Goal: Task Accomplishment & Management: Manage account settings

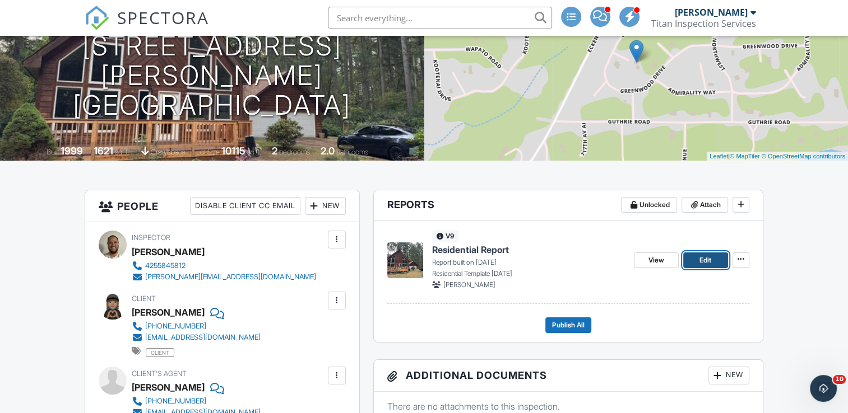
click at [692, 262] on link "Edit" at bounding box center [705, 261] width 45 height 16
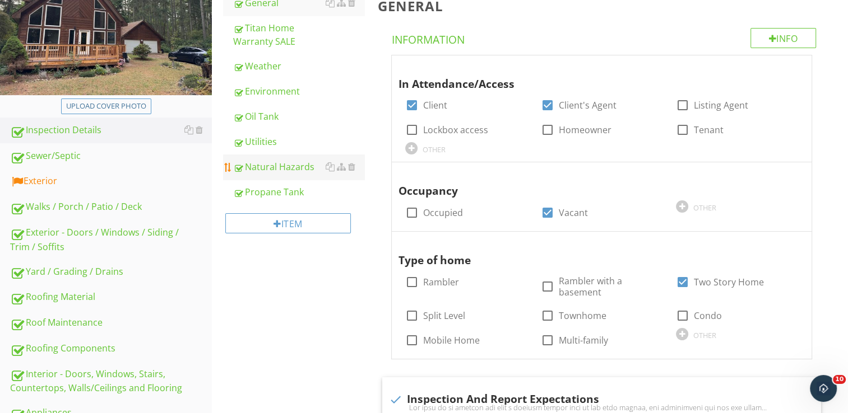
scroll to position [177, 0]
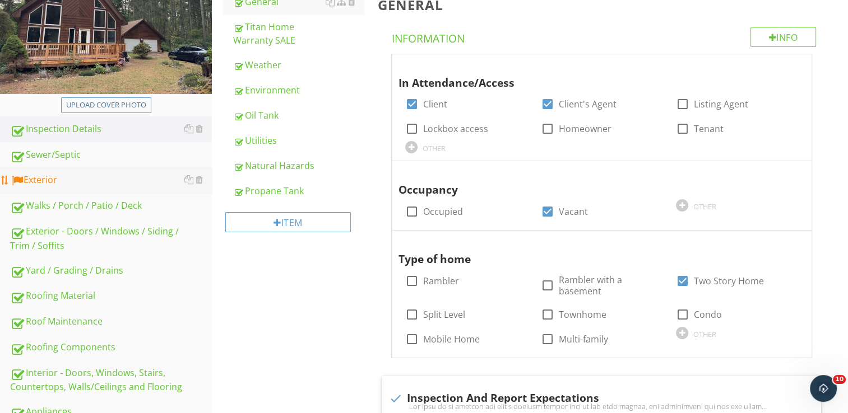
click at [39, 178] on div "Exterior" at bounding box center [111, 180] width 202 height 15
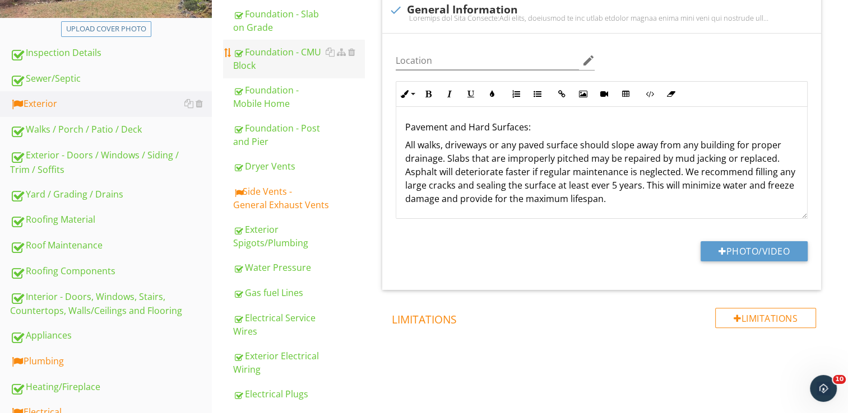
scroll to position [255, 0]
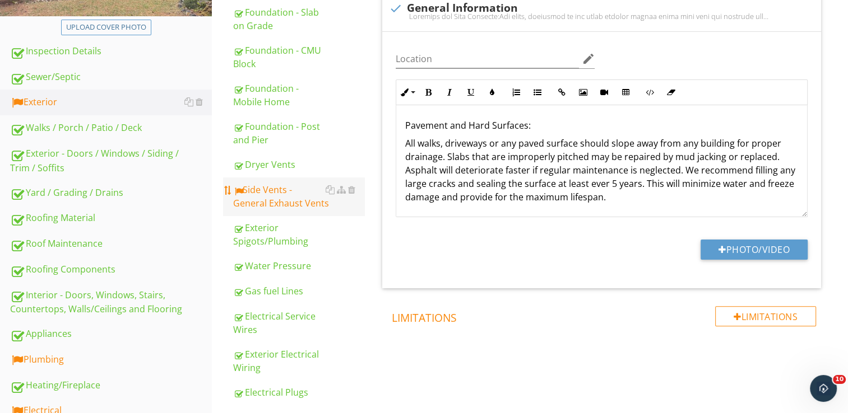
click at [297, 186] on div "Side Vents - General Exhaust Vents" at bounding box center [298, 196] width 131 height 27
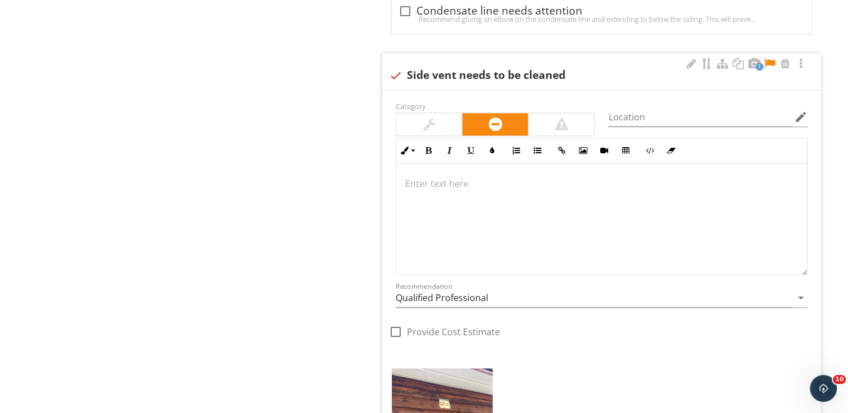
scroll to position [1437, 0]
click at [411, 178] on p at bounding box center [601, 184] width 393 height 13
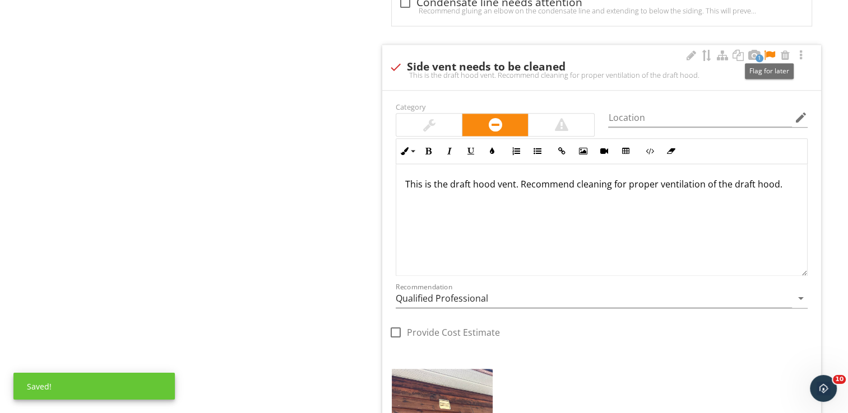
click at [766, 54] on div at bounding box center [768, 55] width 13 height 11
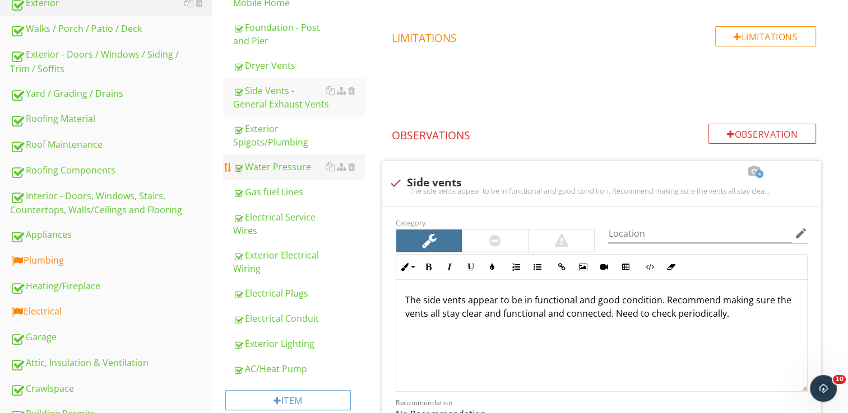
scroll to position [352, 0]
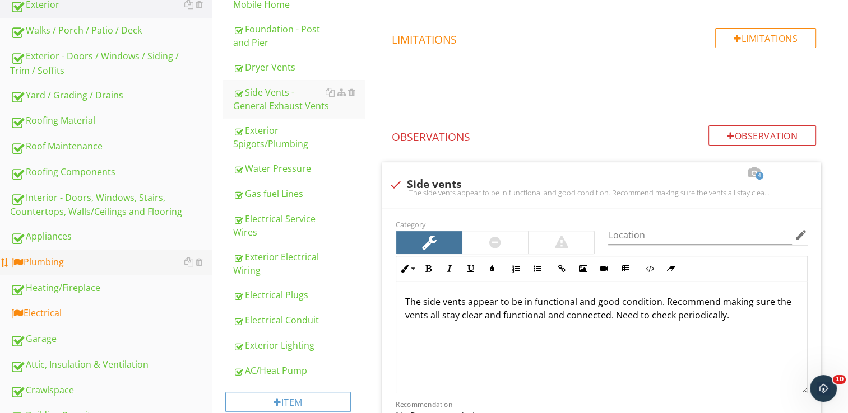
click at [67, 261] on div "Plumbing" at bounding box center [111, 262] width 202 height 15
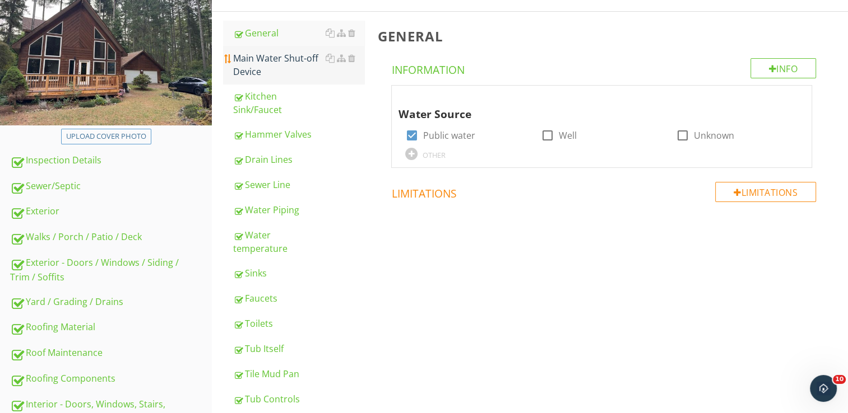
scroll to position [146, 0]
click at [291, 65] on div "Main Water Shut-off Device" at bounding box center [298, 64] width 131 height 27
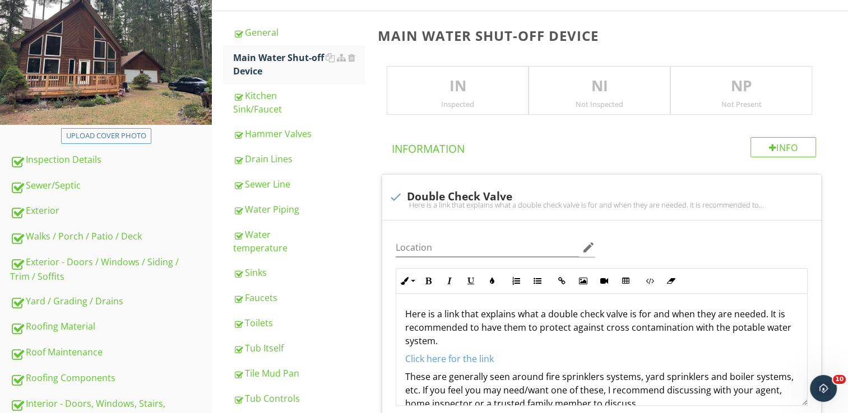
click at [419, 86] on p "IN" at bounding box center [457, 86] width 141 height 22
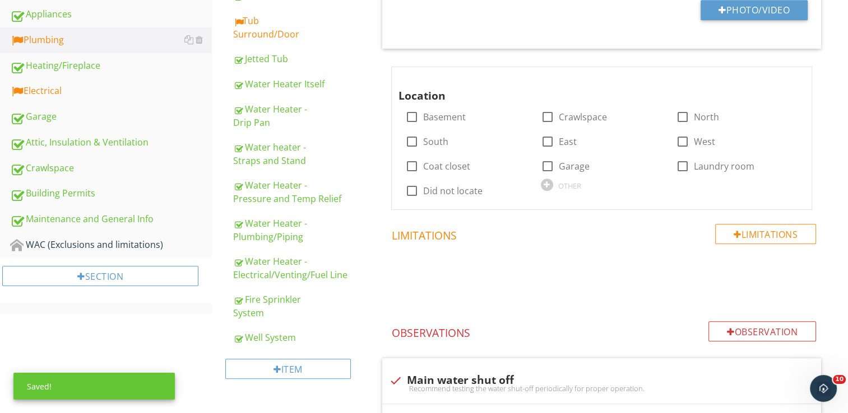
scroll to position [576, 0]
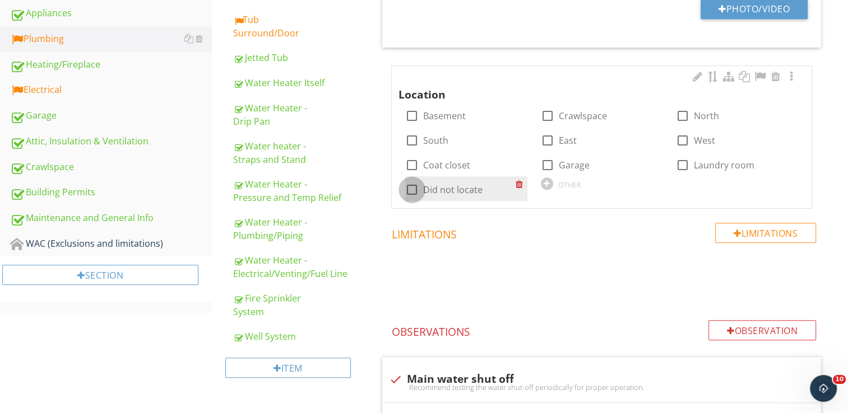
click at [413, 189] on div at bounding box center [411, 189] width 19 height 19
checkbox input "true"
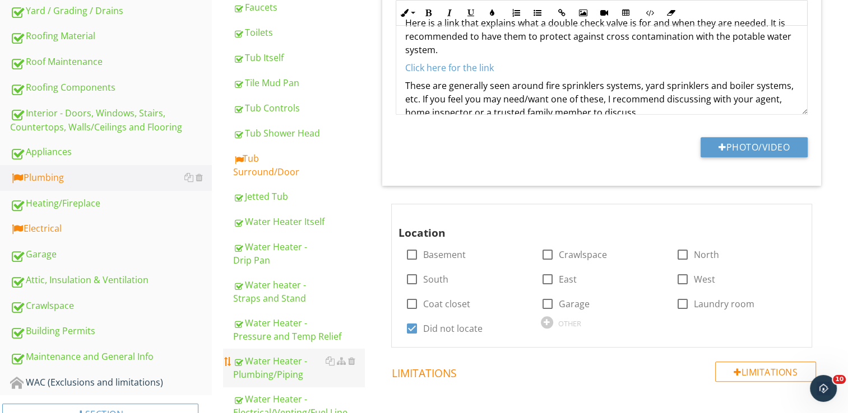
scroll to position [435, 0]
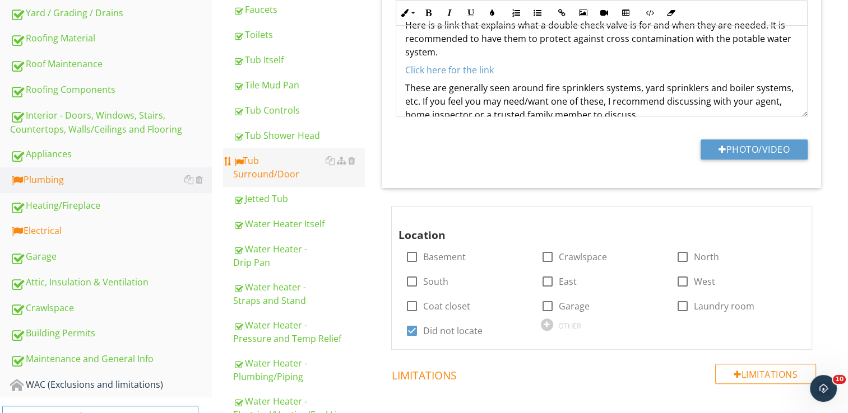
click at [267, 160] on div "Tub Surround/Door" at bounding box center [298, 167] width 131 height 27
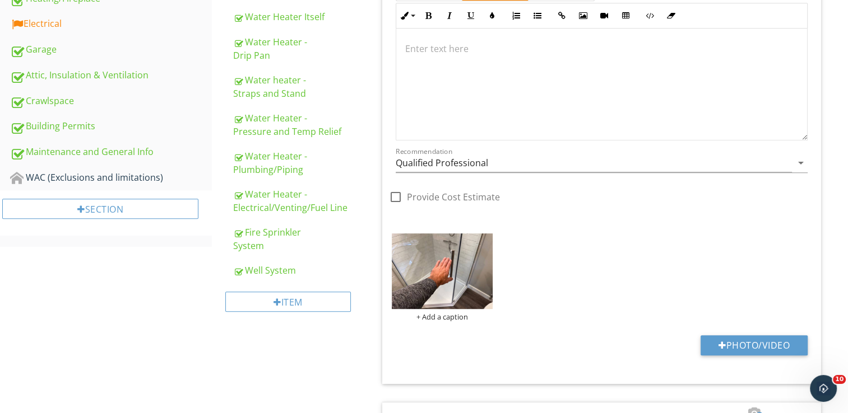
scroll to position [622, 0]
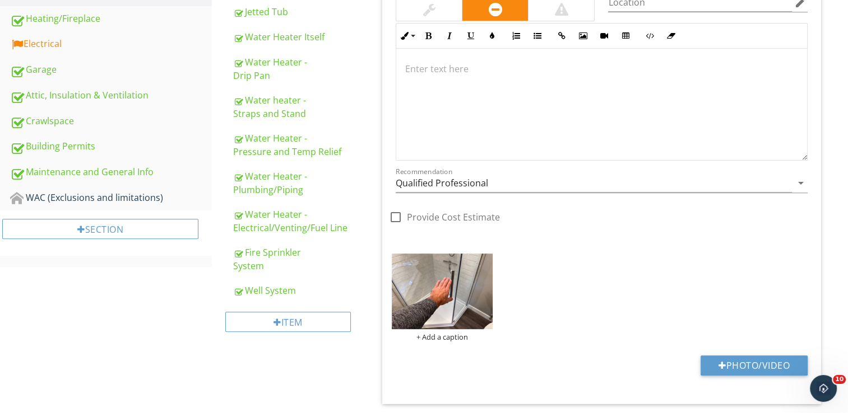
click at [452, 90] on div at bounding box center [601, 105] width 411 height 112
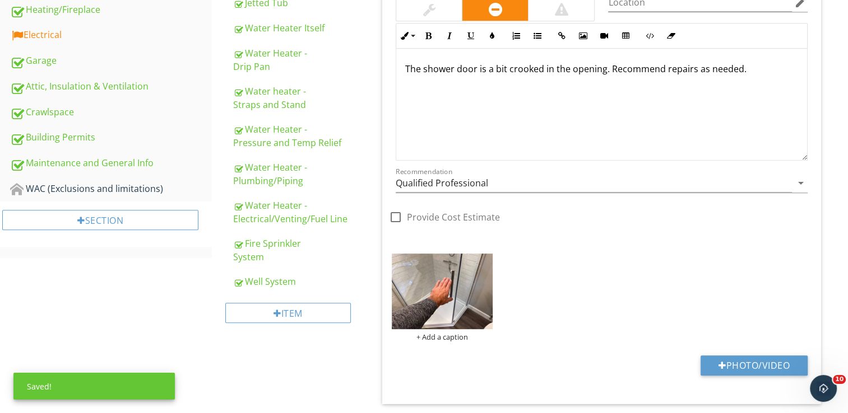
click at [608, 67] on p "The shower door is a bit crooked in the opening. Recommend repairs as needed." at bounding box center [601, 68] width 393 height 13
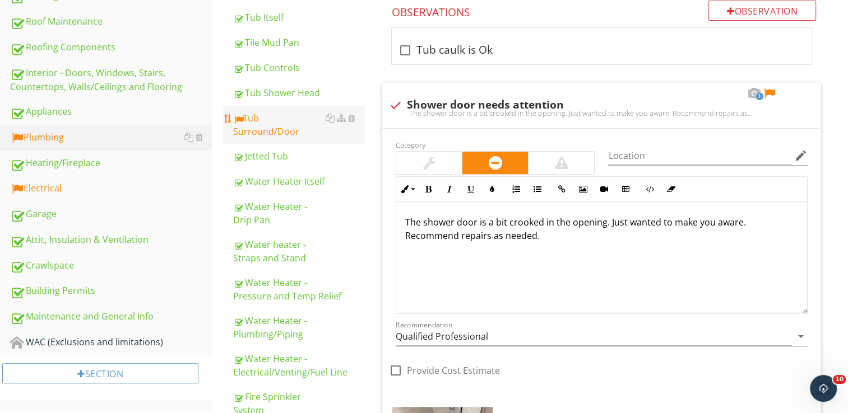
scroll to position [476, 0]
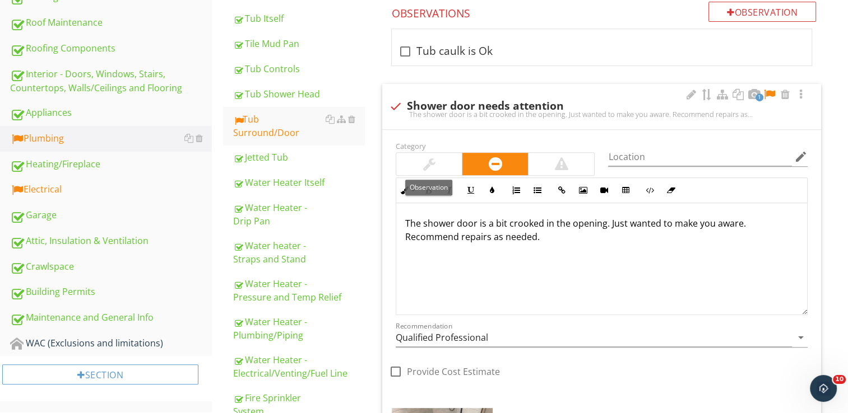
click at [444, 168] on div at bounding box center [429, 164] width 66 height 22
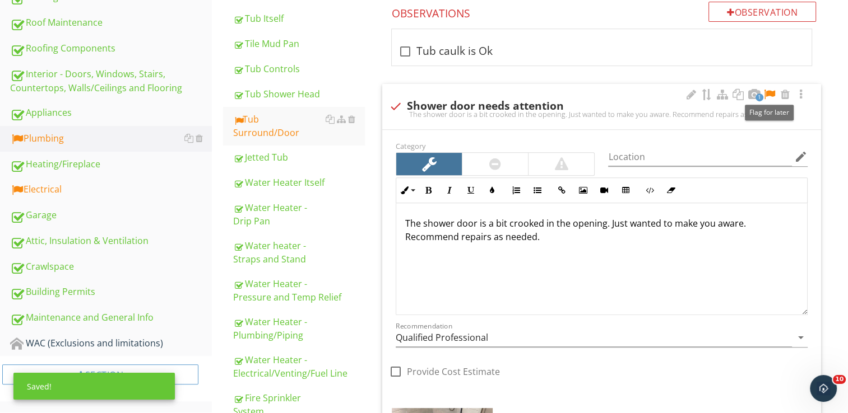
click at [769, 91] on div at bounding box center [768, 94] width 13 height 11
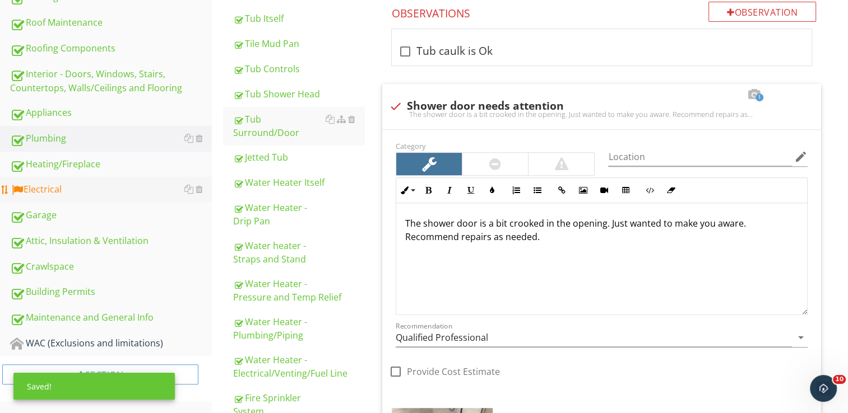
click at [124, 178] on link "Electrical" at bounding box center [111, 190] width 202 height 26
type textarea "<p>Recommend caulking both inside and outside the tub and keeping an eye on it …"
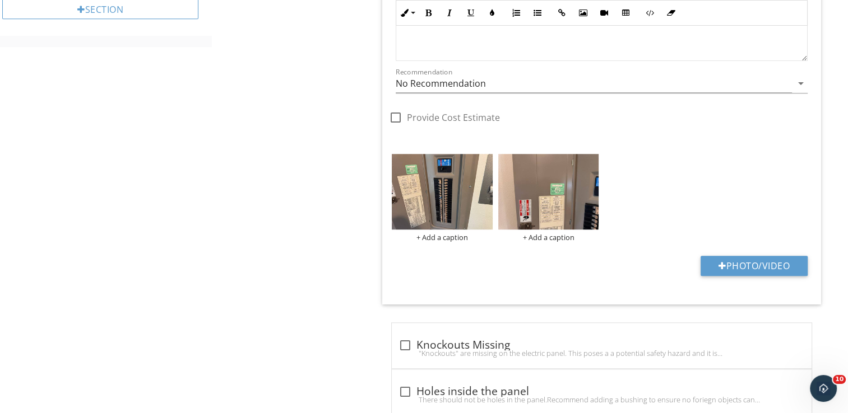
scroll to position [843, 0]
click at [423, 219] on img at bounding box center [442, 191] width 101 height 76
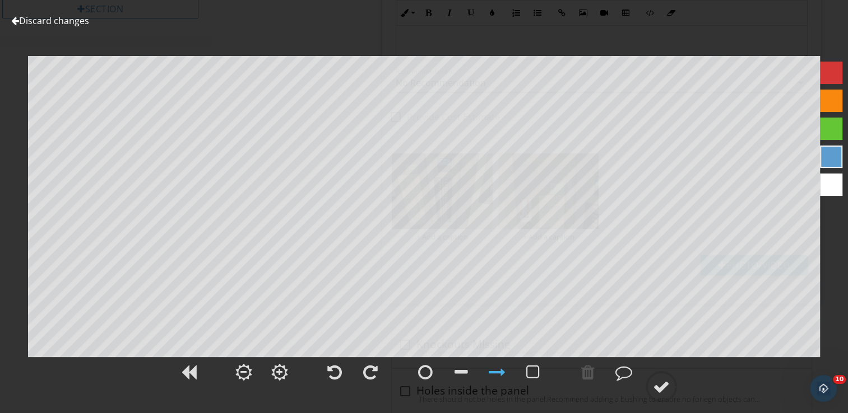
click at [62, 24] on link "Discard changes" at bounding box center [50, 21] width 78 height 12
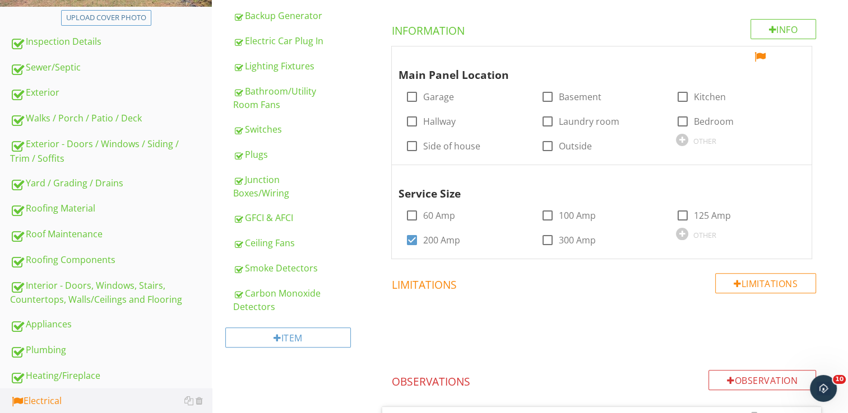
scroll to position [264, 0]
click at [551, 120] on div at bounding box center [547, 121] width 19 height 19
checkbox input "true"
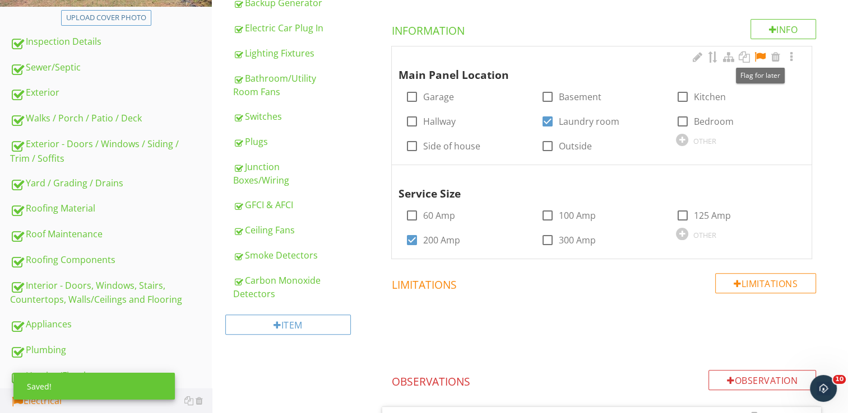
click at [758, 54] on div at bounding box center [759, 57] width 13 height 11
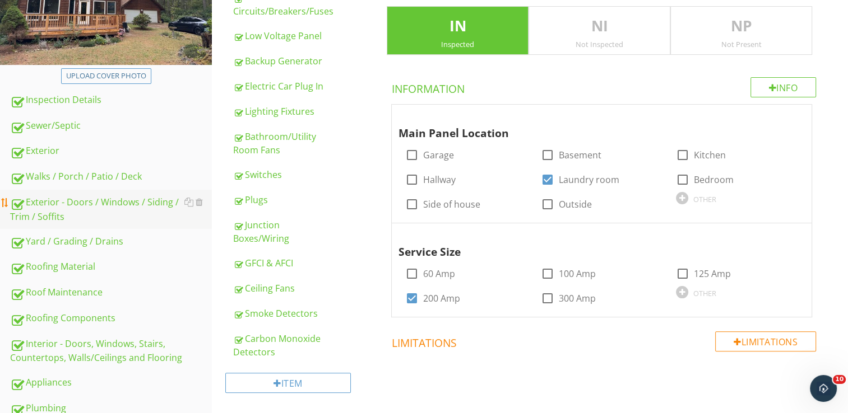
scroll to position [192, 0]
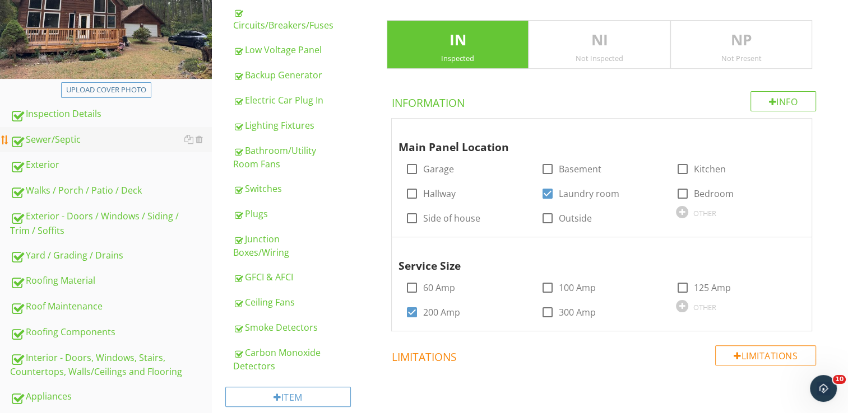
click at [110, 131] on link "Sewer/Septic" at bounding box center [111, 140] width 202 height 26
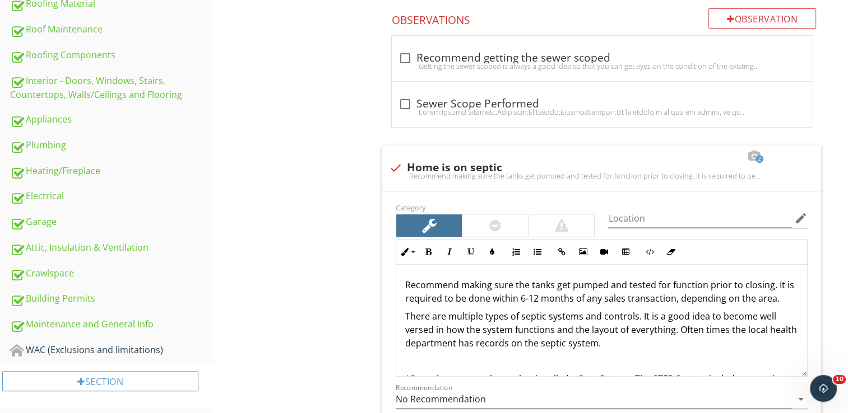
scroll to position [474, 0]
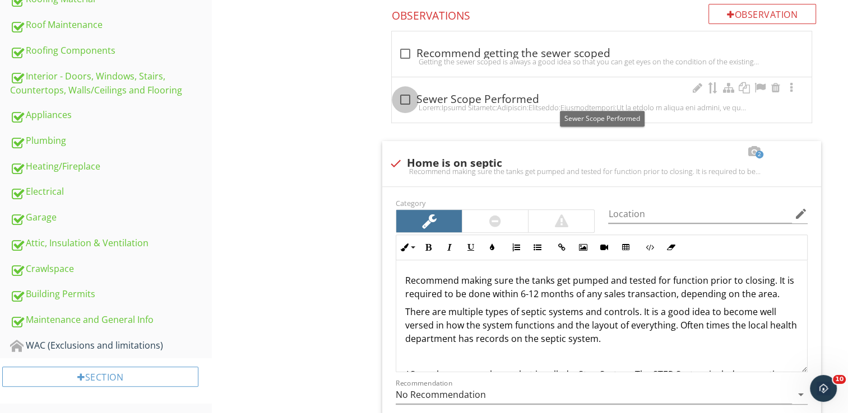
click at [404, 91] on div at bounding box center [404, 99] width 19 height 19
checkbox input "true"
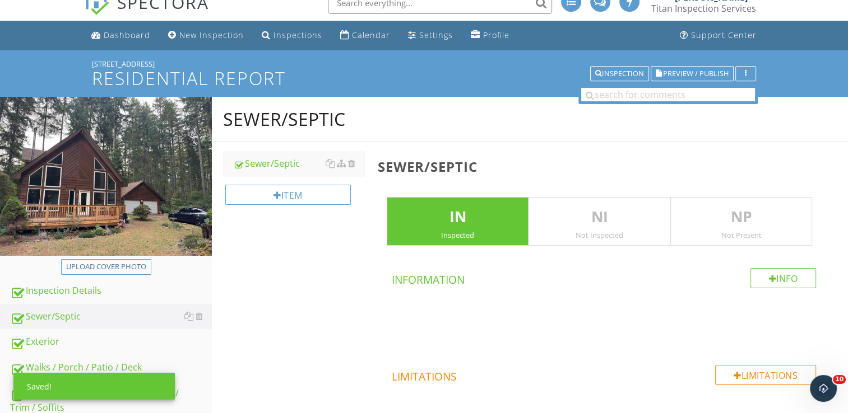
scroll to position [13, 0]
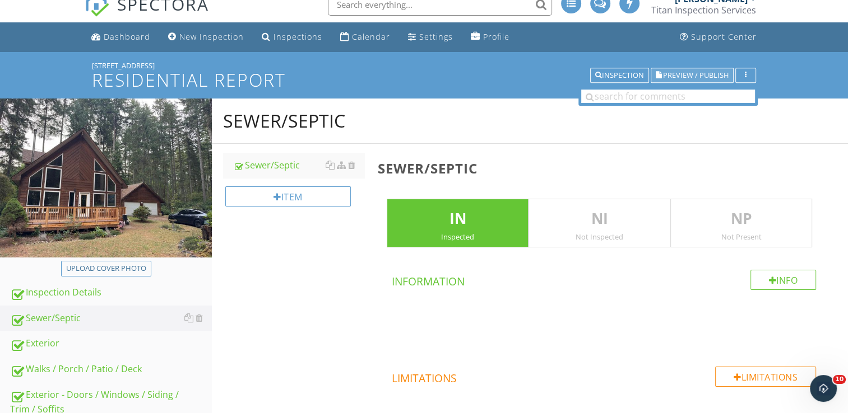
click at [674, 81] on button "Preview / Publish" at bounding box center [691, 76] width 83 height 16
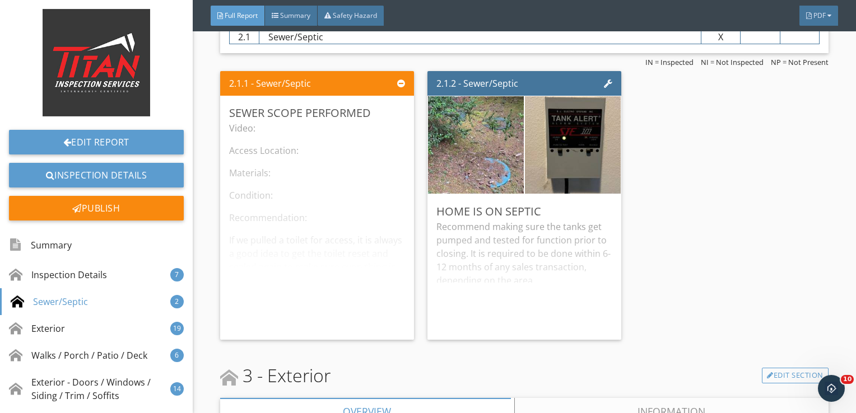
scroll to position [1926, 0]
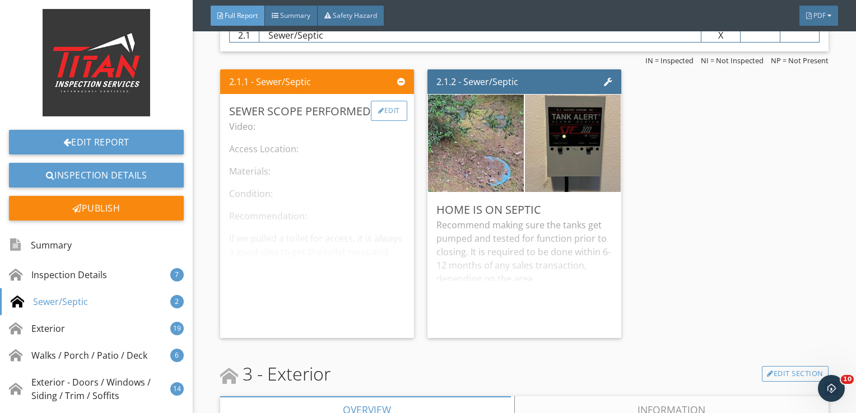
click at [383, 116] on div "Edit" at bounding box center [389, 111] width 36 height 20
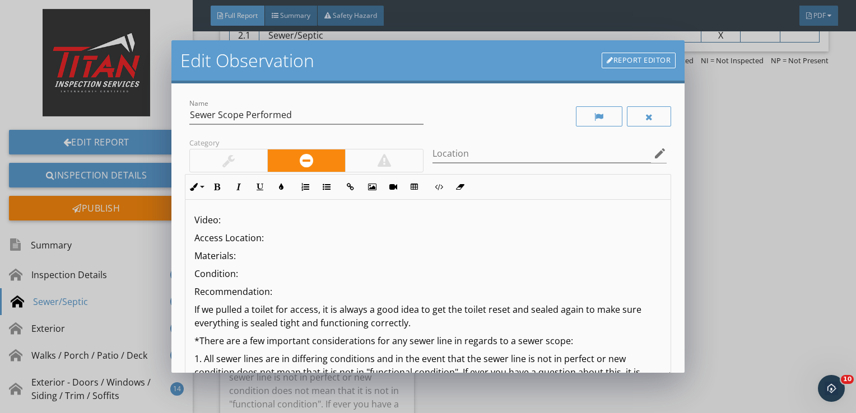
click at [253, 225] on p "Video:" at bounding box center [428, 219] width 468 height 13
click at [345, 185] on button "Insert Link" at bounding box center [350, 186] width 21 height 21
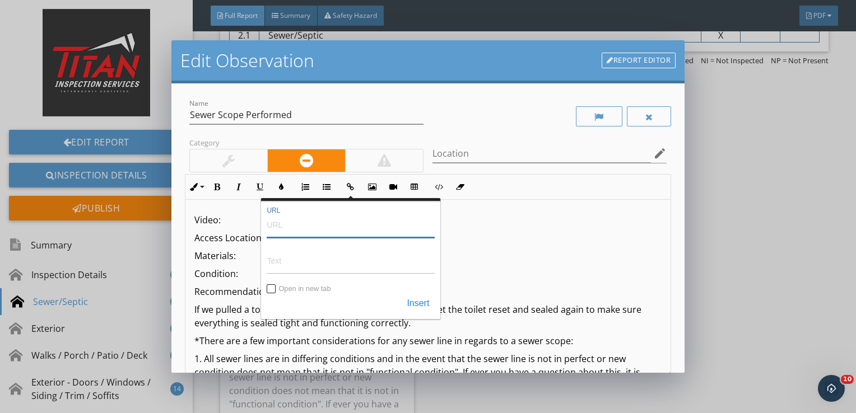
click at [336, 232] on input "URL" at bounding box center [351, 224] width 168 height 27
paste input "[URL][DOMAIN_NAME]"
type input "https://youtu.be/VxX-E6JC9tQ"
click at [320, 258] on input "Text" at bounding box center [351, 261] width 168 height 27
paste input "https://youtu.be/VxX-E6JC9tQ"
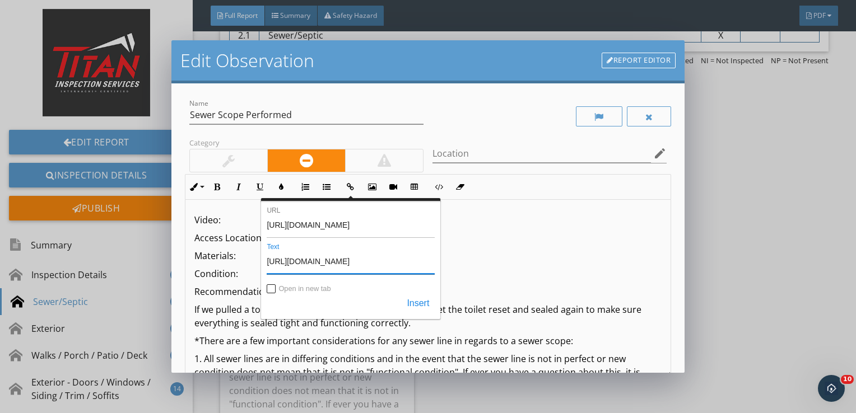
type input "[URL][DOMAIN_NAME]"
click at [269, 286] on input "Open in new tab" at bounding box center [271, 290] width 9 height 9
checkbox input "true"
click at [417, 306] on button "Insert" at bounding box center [418, 304] width 34 height 20
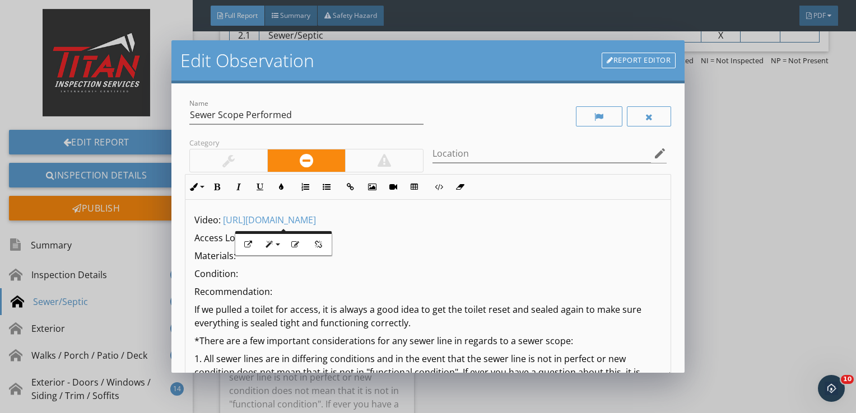
click at [350, 235] on p "Access Location:" at bounding box center [428, 237] width 468 height 13
click at [257, 254] on p "Materials:" at bounding box center [428, 255] width 468 height 13
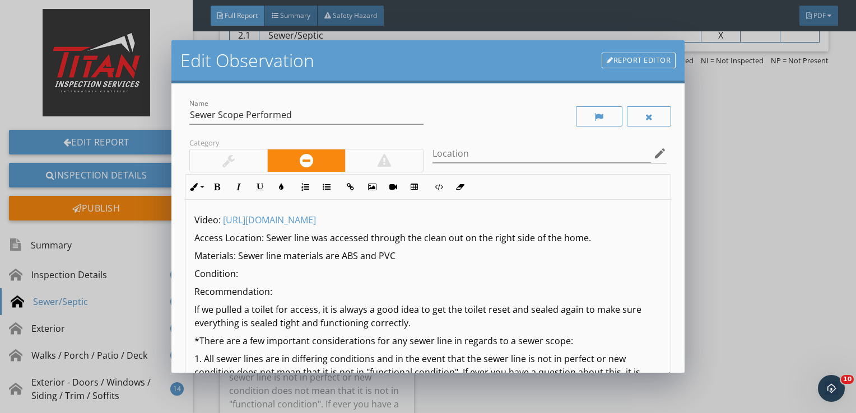
click at [255, 273] on p "Condition:" at bounding box center [428, 273] width 468 height 13
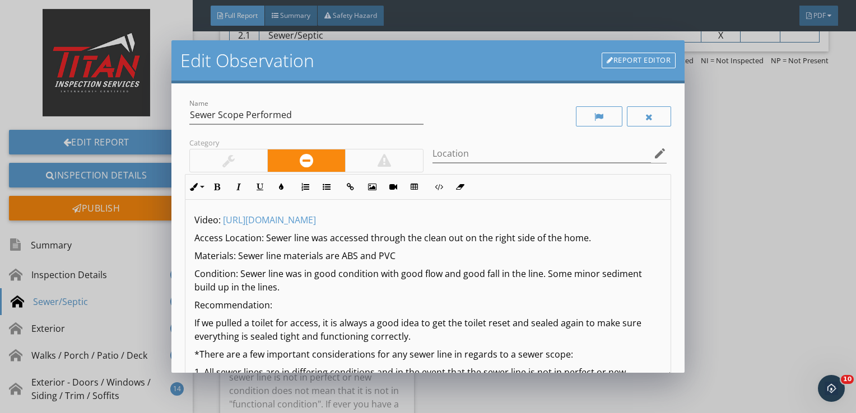
click at [286, 304] on p "Recommendation:" at bounding box center [428, 305] width 468 height 13
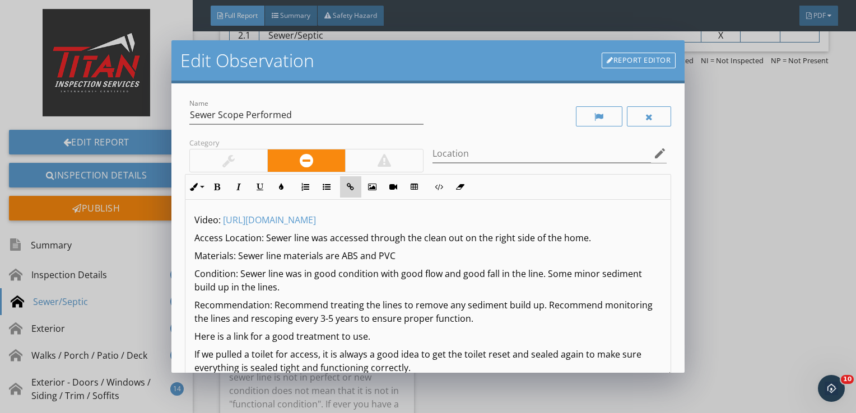
click at [353, 184] on icon "button" at bounding box center [351, 187] width 8 height 8
checkbox input "false"
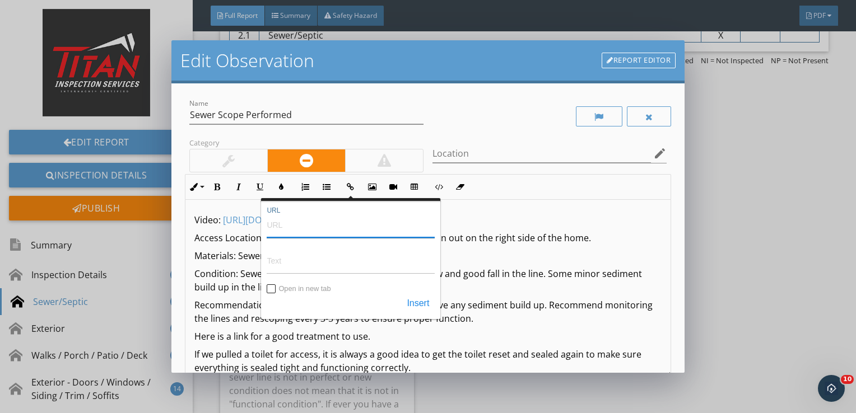
click at [364, 218] on input "URL" at bounding box center [351, 224] width 168 height 27
paste input "https://a.co/d/dzEDqFh"
type input "https://a.co/d/dzEDqFh"
click at [337, 256] on input "Text" at bounding box center [351, 261] width 168 height 27
type input "g"
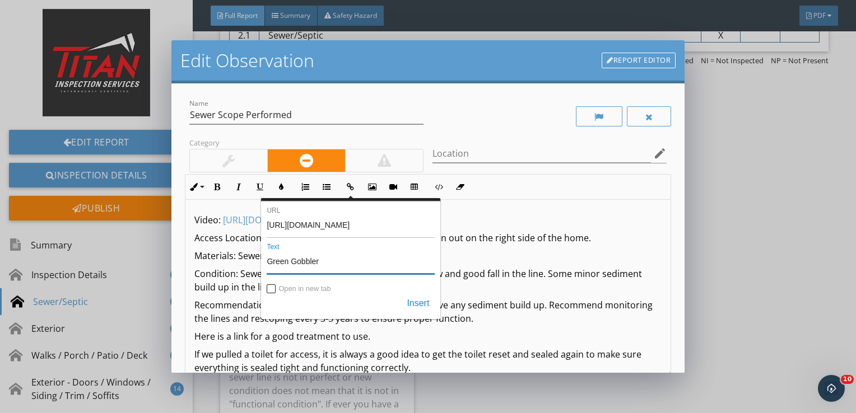
type input "Green Gobbler"
click at [273, 288] on input "Open in new tab" at bounding box center [271, 290] width 9 height 9
checkbox input "true"
click at [409, 299] on button "Insert" at bounding box center [418, 304] width 34 height 20
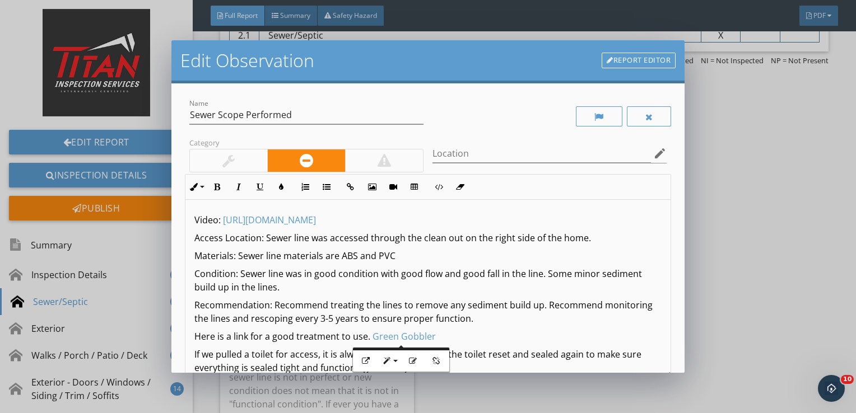
click at [576, 335] on p "Here is a link for a good treatment to use. ​ Green Gobbler ​​​" at bounding box center [428, 336] width 468 height 13
click at [364, 365] on icon "button" at bounding box center [366, 361] width 8 height 8
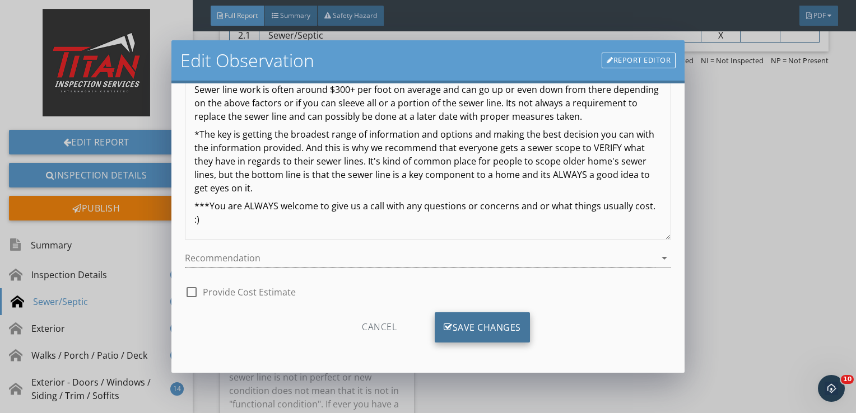
scroll to position [137, 0]
click at [497, 333] on div "Save Changes" at bounding box center [482, 328] width 95 height 30
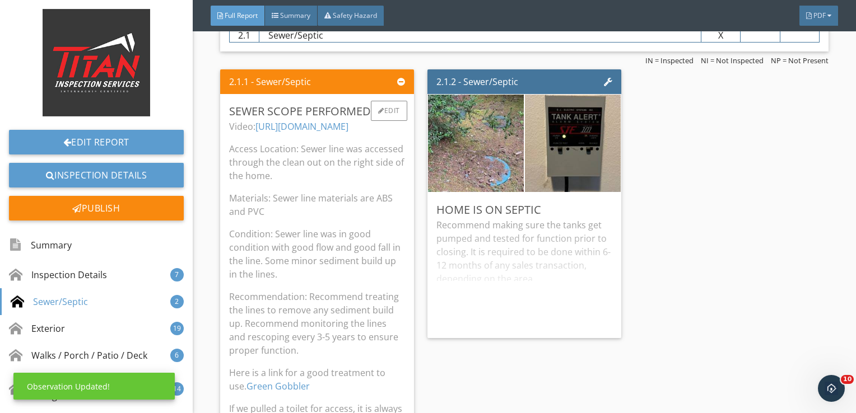
click at [392, 291] on p "Recommendation: Recommend treating the lines to remove any sediment build up. R…" at bounding box center [317, 323] width 176 height 67
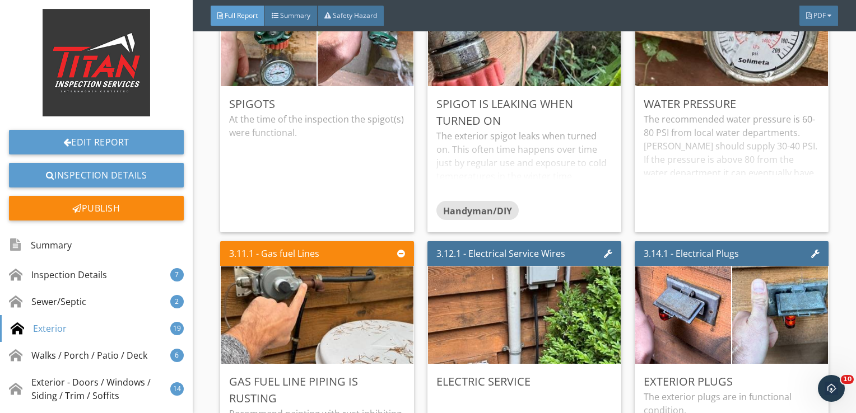
scroll to position [3508, 0]
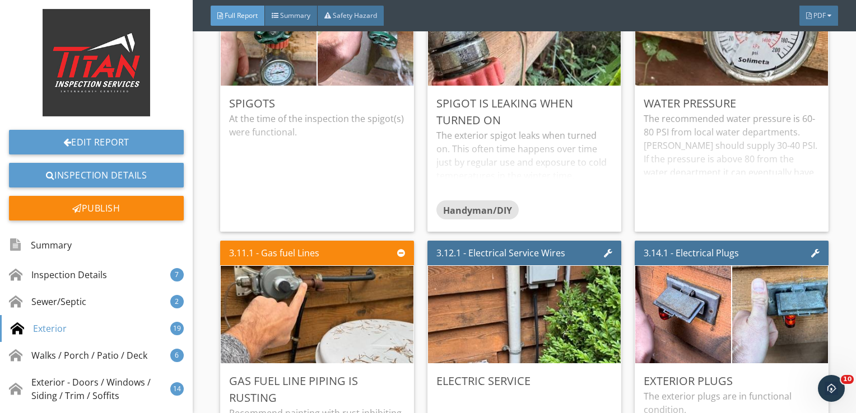
click at [392, 291] on img at bounding box center [317, 315] width 325 height 244
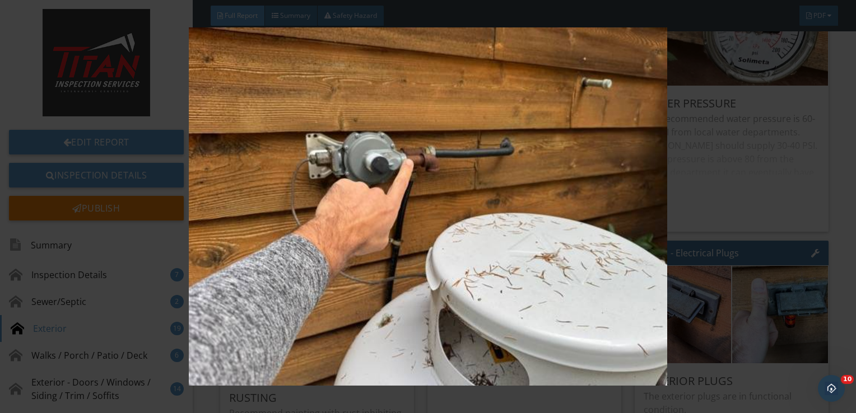
click at [718, 197] on img at bounding box center [428, 206] width 779 height 359
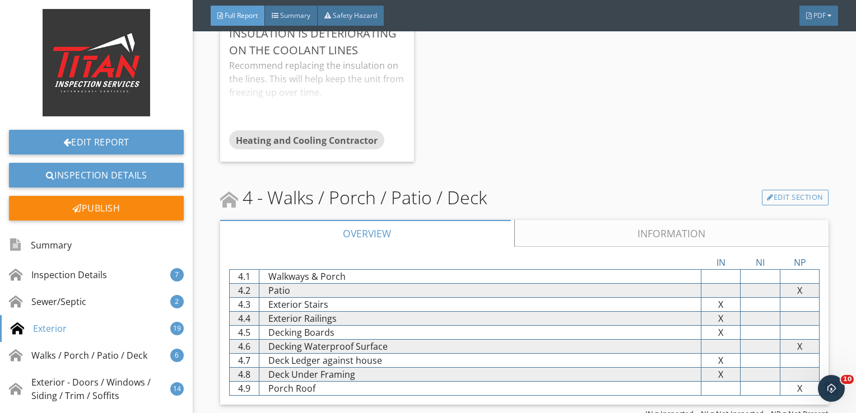
scroll to position [4412, 0]
click at [765, 196] on link "Edit Section" at bounding box center [795, 198] width 67 height 16
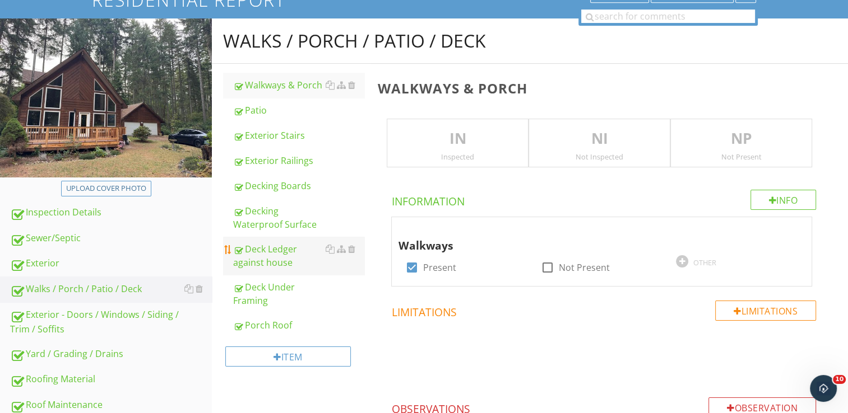
scroll to position [94, 0]
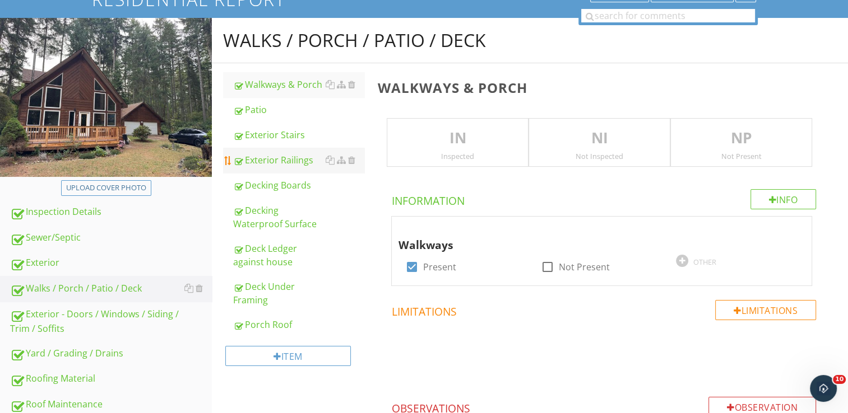
click at [304, 165] on div "Exterior Railings" at bounding box center [298, 159] width 131 height 13
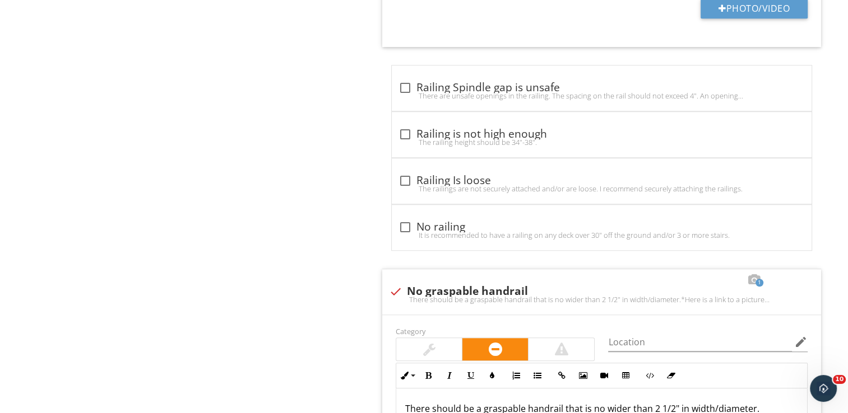
scroll to position [943, 0]
click at [403, 230] on div "It is recommended to have a railing on any deck over 30" off the ground and/or …" at bounding box center [601, 234] width 406 height 9
checkbox input "true"
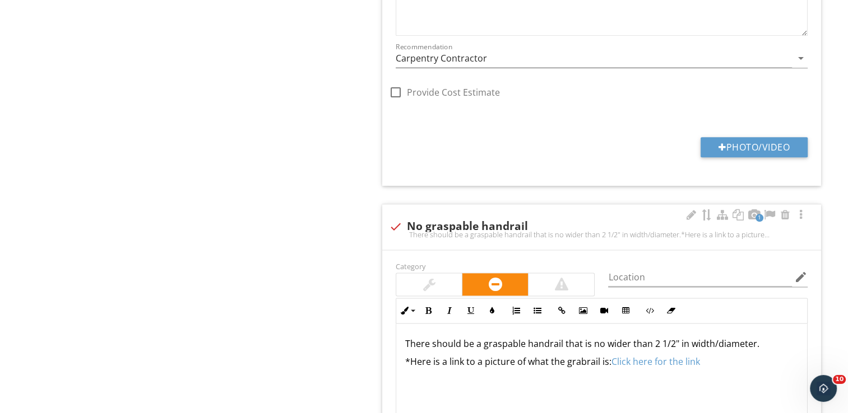
scroll to position [1339, 0]
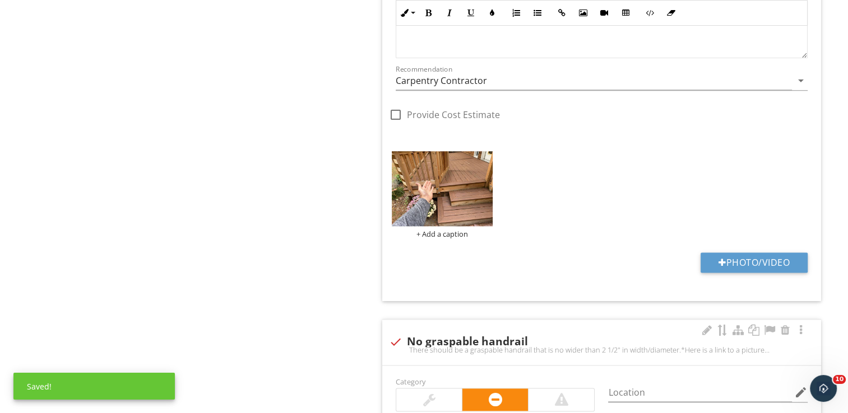
click at [399, 327] on div "check No graspable handrail There should be a graspable handrail that is no wid…" at bounding box center [601, 342] width 439 height 45
checkbox input "true"
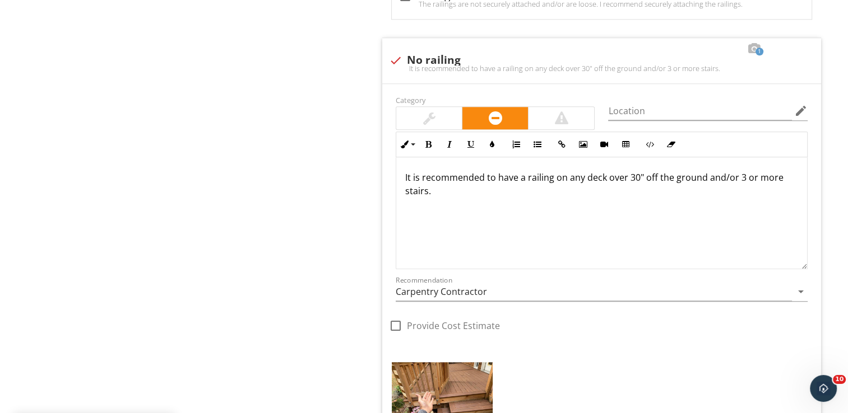
scroll to position [1124, 0]
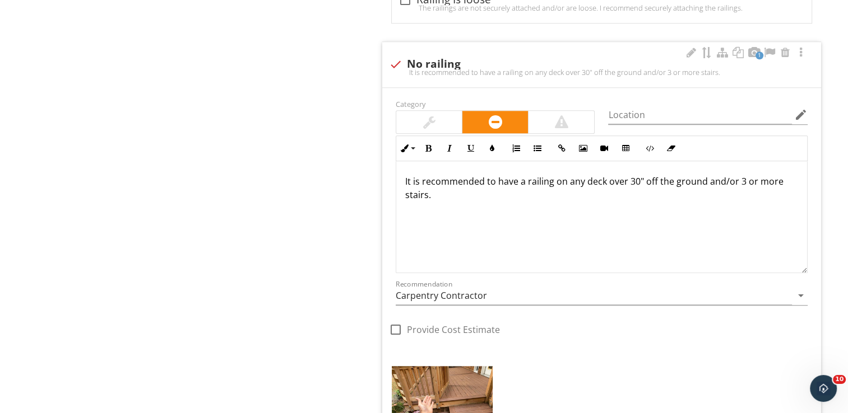
click at [476, 187] on p "It is recommended to have a railing on any deck over 30" off the ground and/or …" at bounding box center [601, 188] width 393 height 27
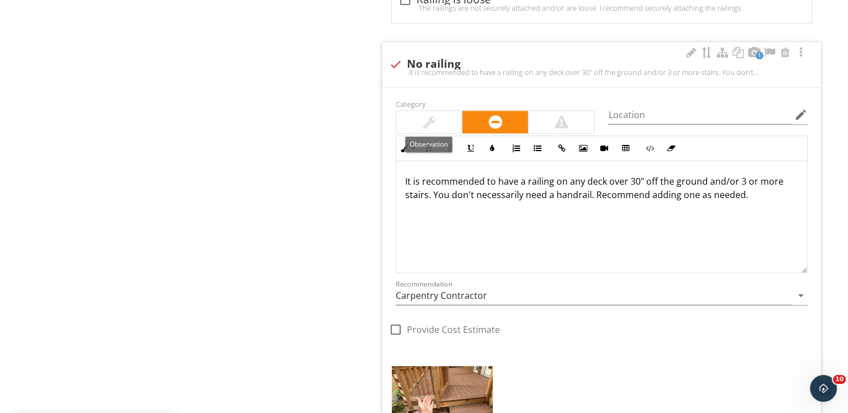
click at [455, 122] on div at bounding box center [429, 122] width 66 height 22
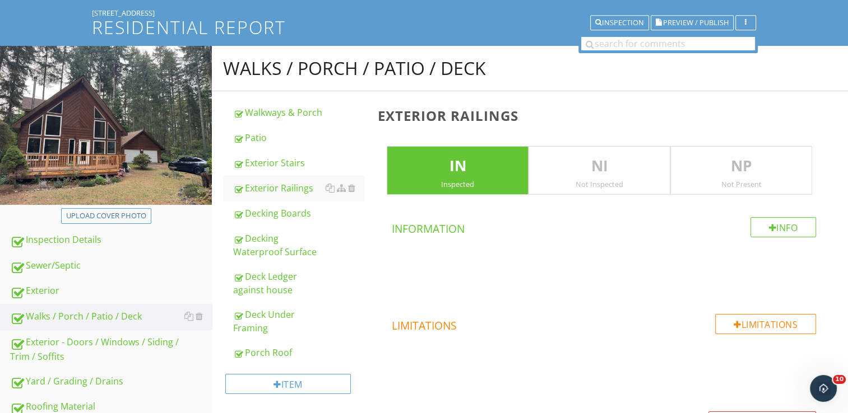
scroll to position [0, 0]
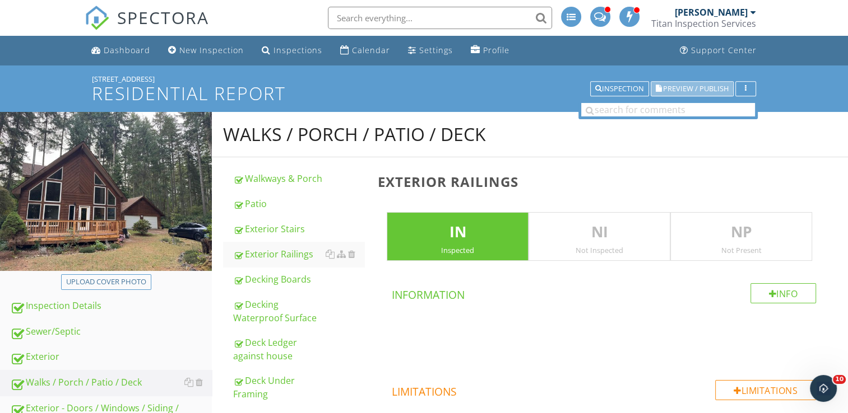
click at [701, 86] on span "Preview / Publish" at bounding box center [696, 88] width 66 height 7
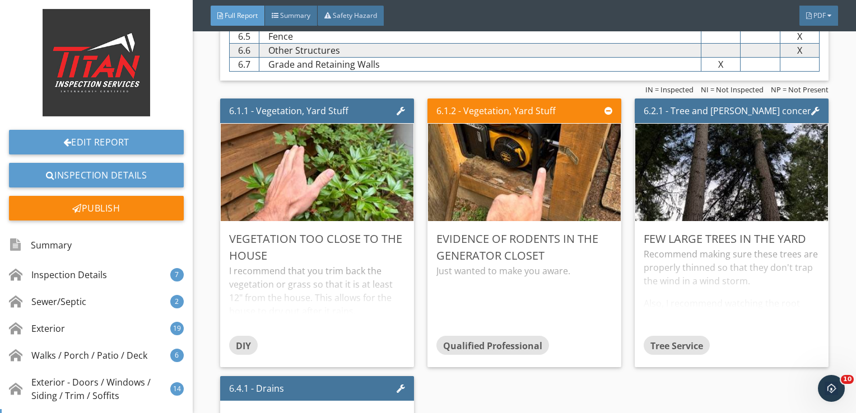
scroll to position [7177, 0]
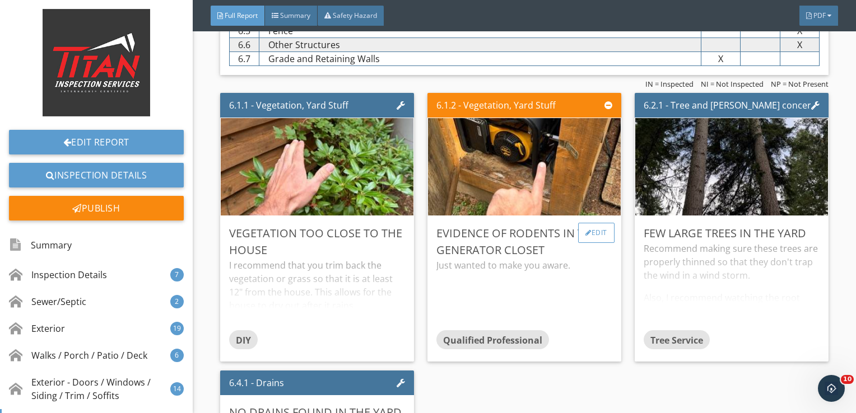
click at [599, 229] on div "Edit" at bounding box center [596, 233] width 36 height 20
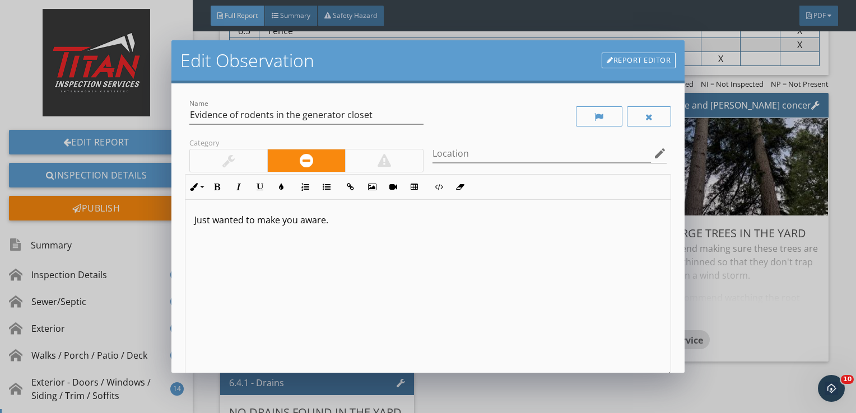
click at [356, 236] on div "Just wanted to make you aware." at bounding box center [428, 289] width 486 height 178
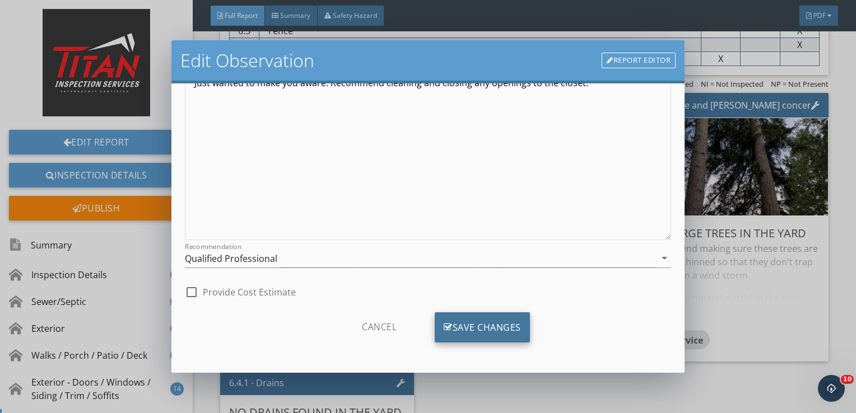
click at [469, 325] on div "Save Changes" at bounding box center [482, 328] width 95 height 30
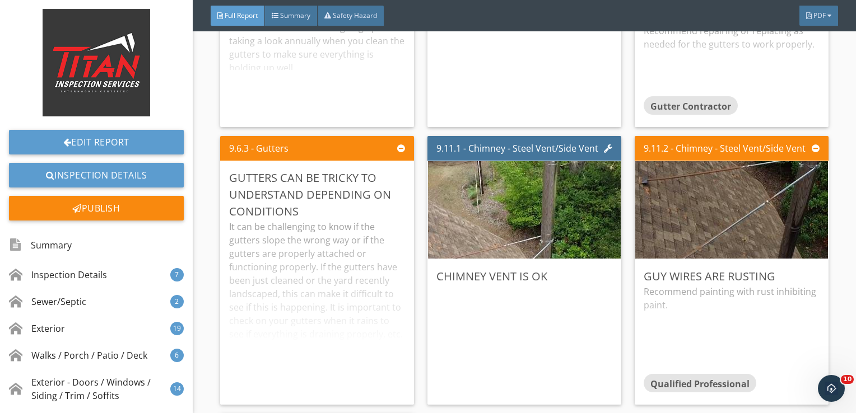
scroll to position [10011, 0]
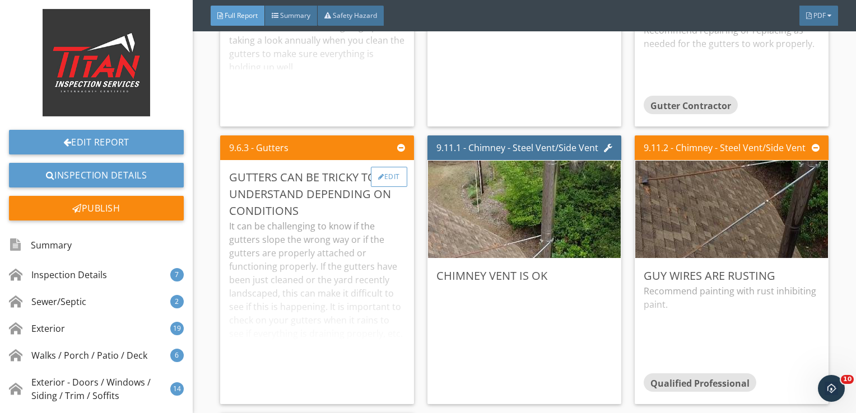
click at [379, 176] on div "Edit" at bounding box center [389, 177] width 36 height 20
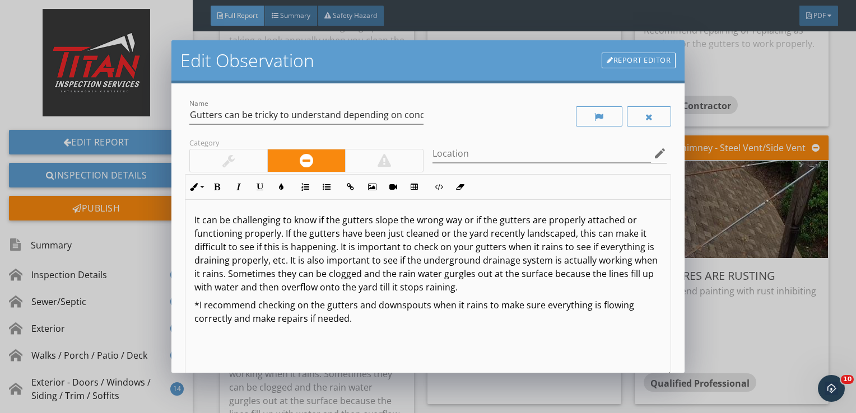
click at [253, 167] on div at bounding box center [228, 161] width 77 height 22
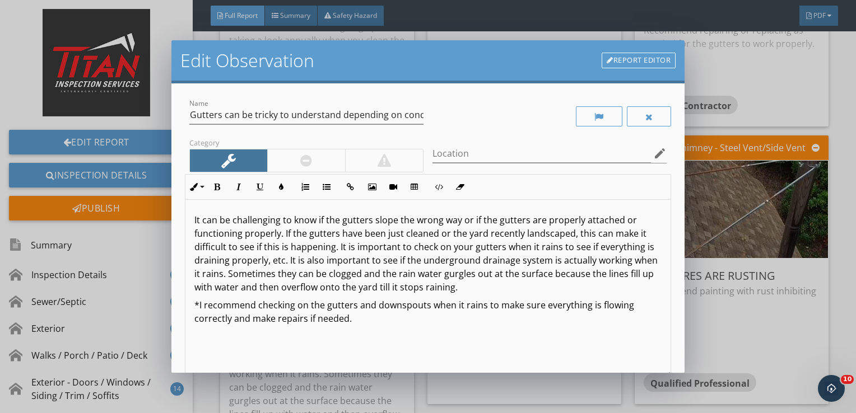
scroll to position [137, 0]
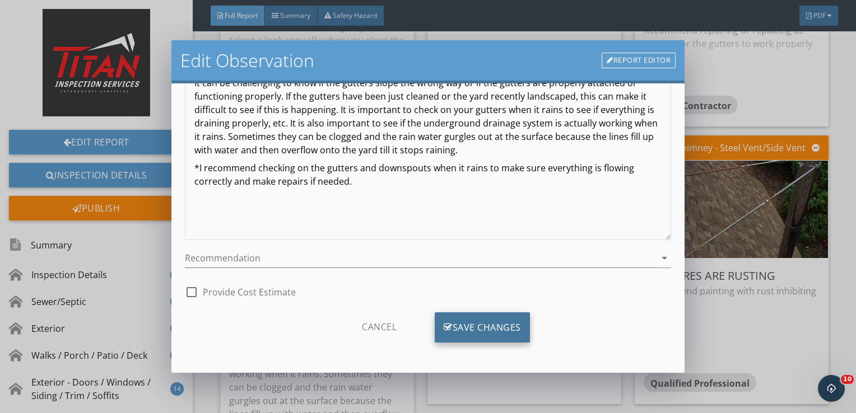
click at [452, 317] on div "Save Changes" at bounding box center [482, 328] width 95 height 30
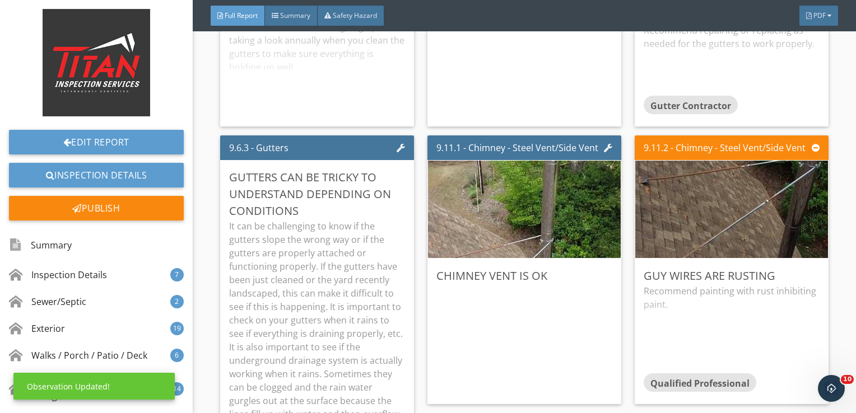
scroll to position [4, 0]
click at [343, 248] on p "It can be challenging to know if the gutters slope the wrong way or if the gutt…" at bounding box center [317, 327] width 176 height 215
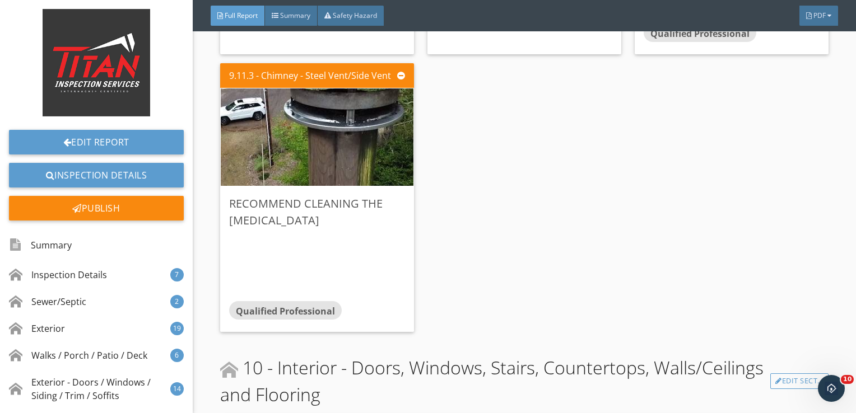
scroll to position [10367, 0]
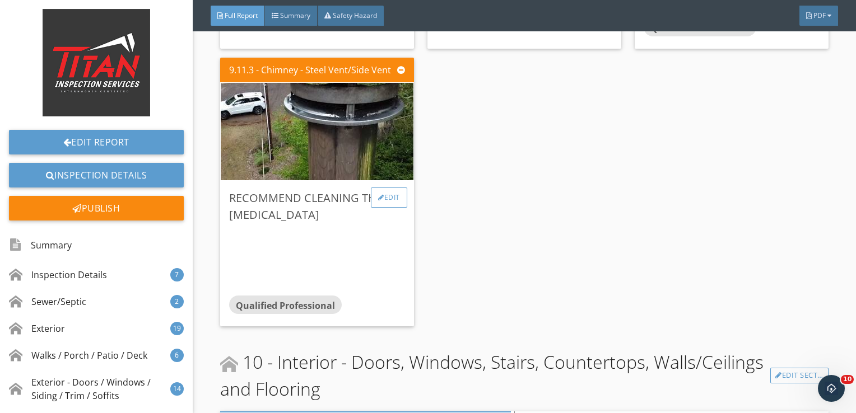
click at [383, 191] on div "Edit" at bounding box center [389, 198] width 36 height 20
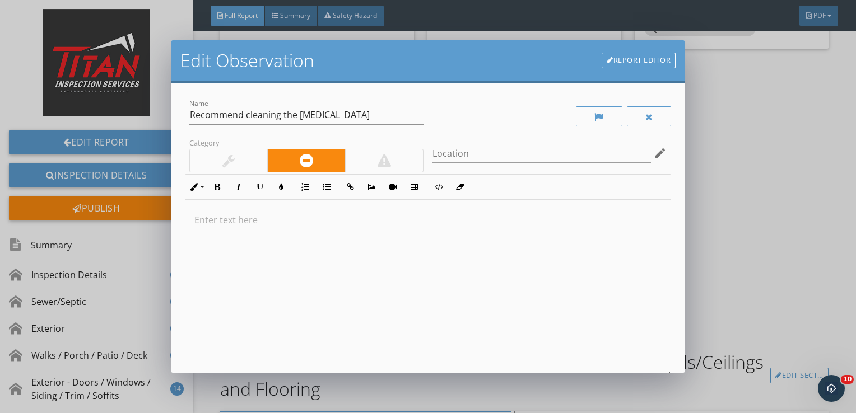
click at [282, 256] on div at bounding box center [428, 289] width 486 height 178
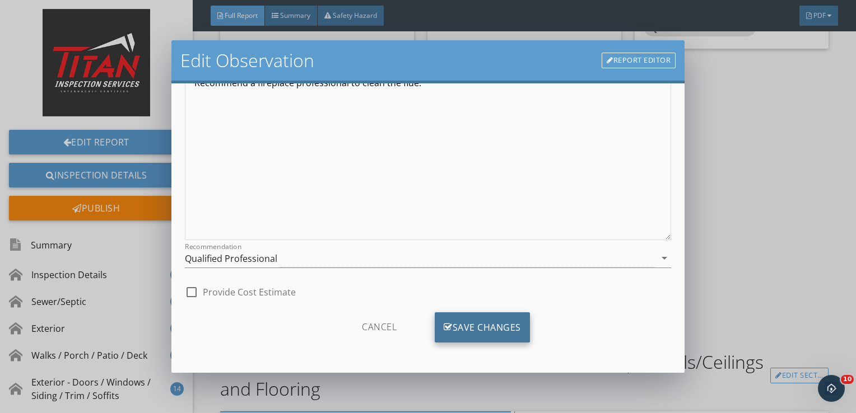
click at [449, 330] on div "Save Changes" at bounding box center [482, 328] width 95 height 30
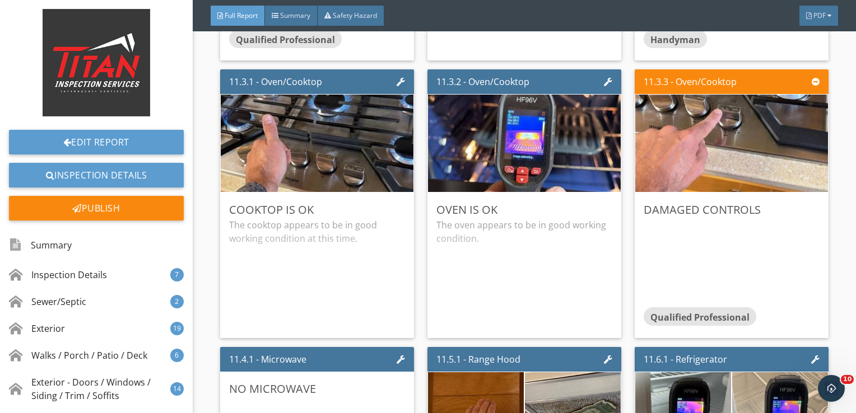
scroll to position [14326, 0]
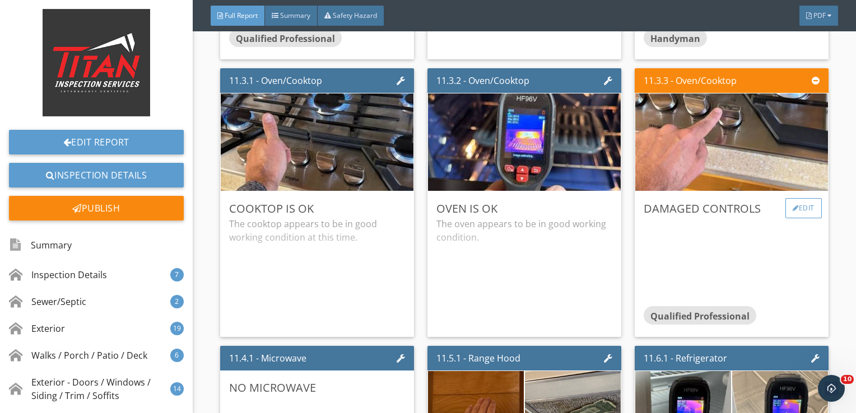
click at [793, 205] on div at bounding box center [796, 208] width 6 height 7
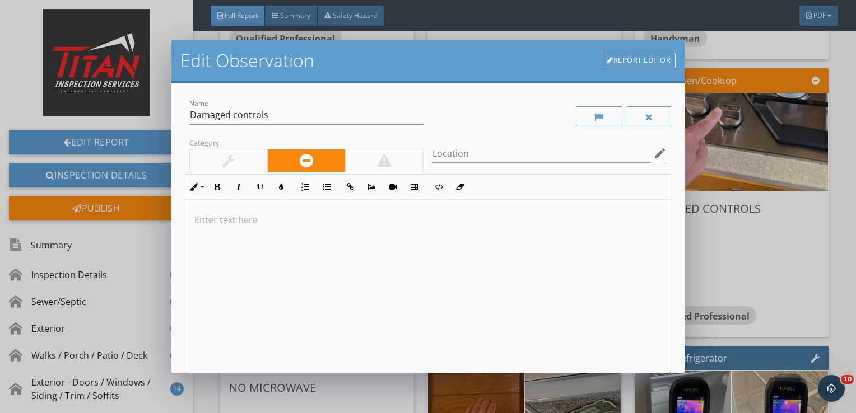
click at [354, 255] on div at bounding box center [428, 289] width 486 height 178
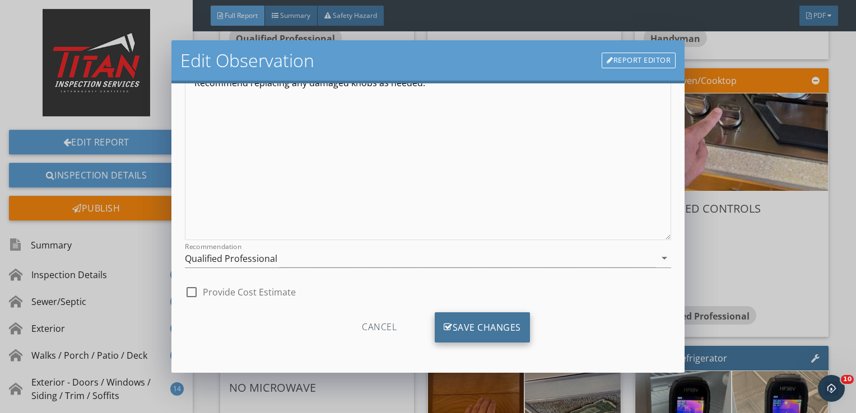
click at [470, 319] on div "Save Changes" at bounding box center [482, 328] width 95 height 30
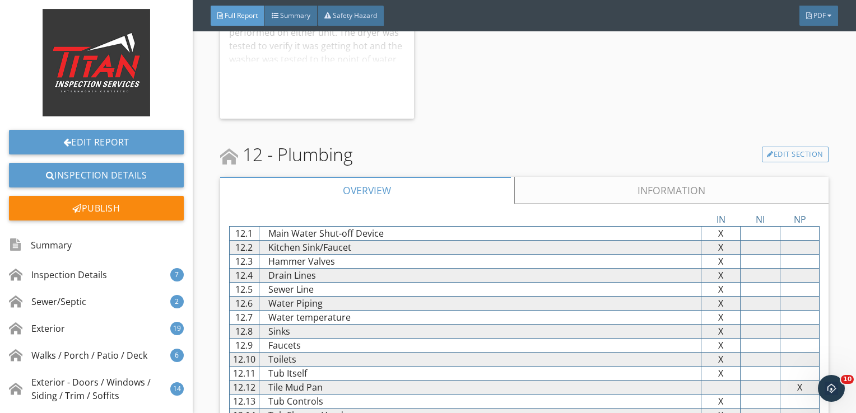
scroll to position [15099, 0]
click at [764, 148] on link "Edit Section" at bounding box center [795, 156] width 67 height 16
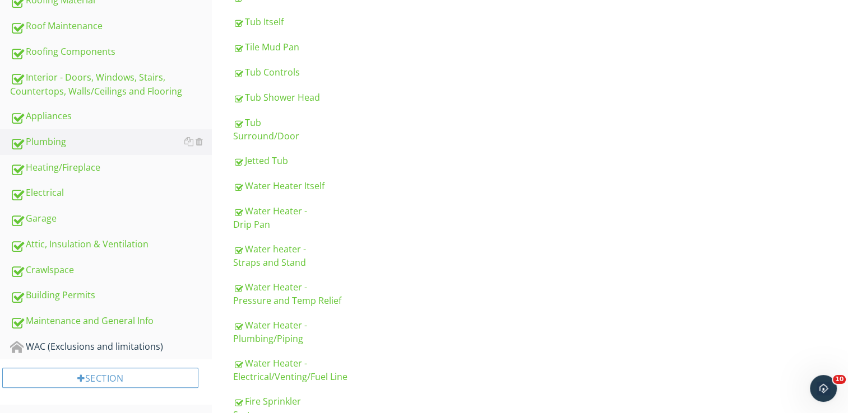
scroll to position [475, 0]
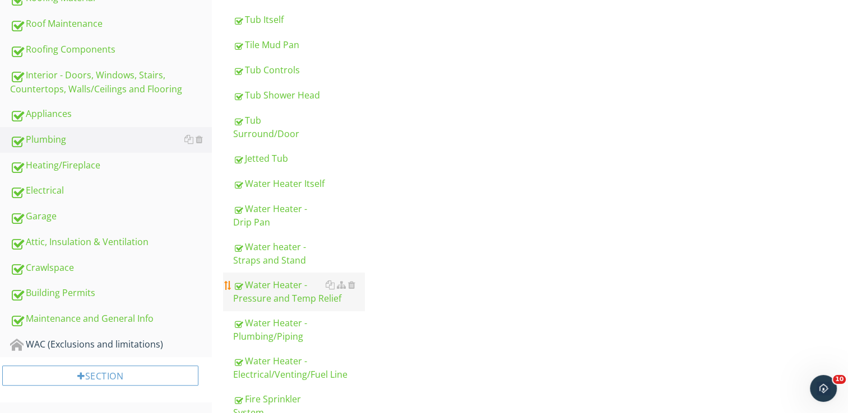
click at [306, 278] on div "Water Heater - Pressure and Temp Relief" at bounding box center [298, 291] width 131 height 27
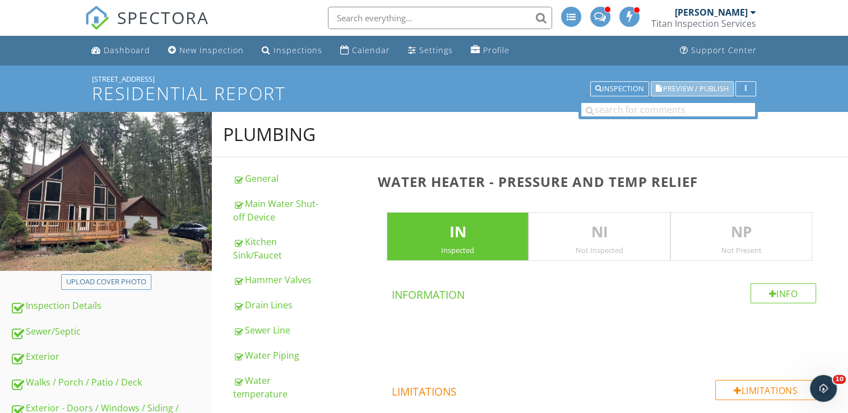
click at [683, 92] on span "Preview / Publish" at bounding box center [696, 88] width 66 height 7
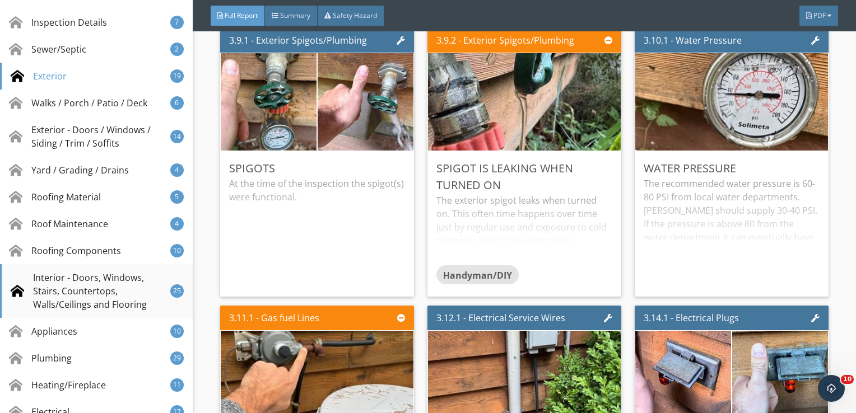
scroll to position [255, 0]
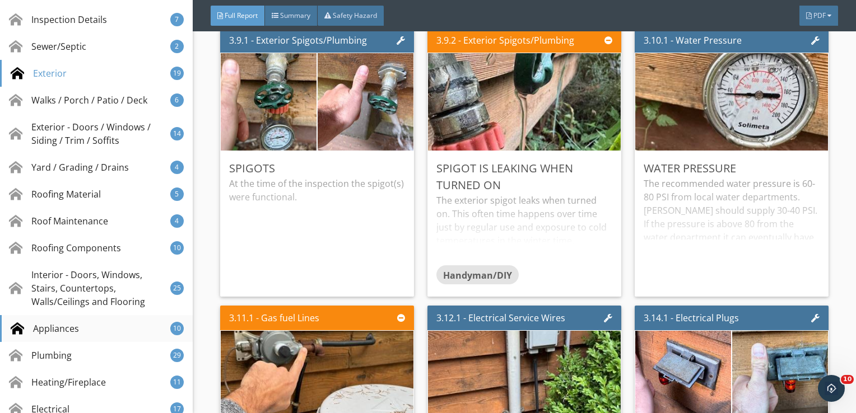
click at [80, 319] on div "Appliances 10" at bounding box center [96, 328] width 193 height 27
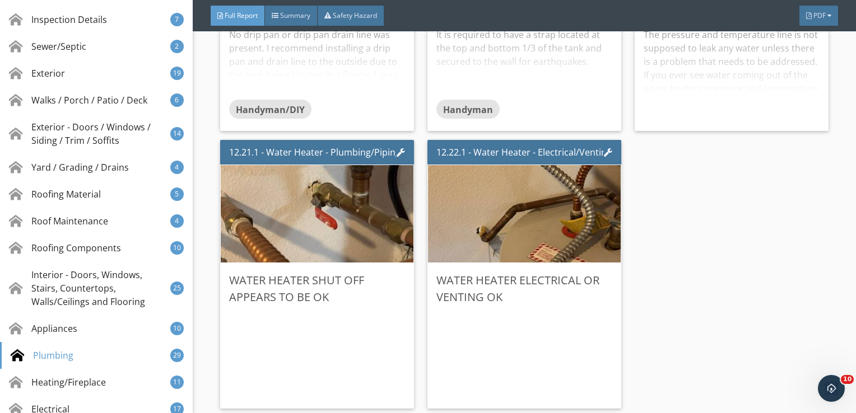
scroll to position [18042, 0]
click at [536, 283] on div "Water Heater Electrical or Venting Ok" at bounding box center [524, 289] width 176 height 34
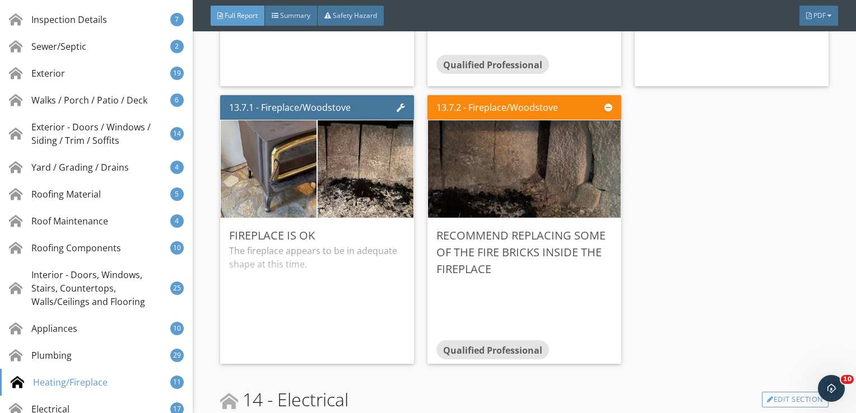
scroll to position [19483, 0]
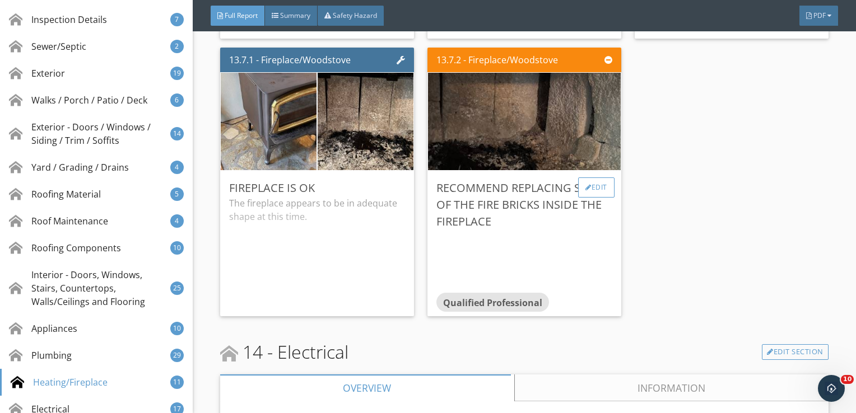
click at [592, 178] on div "Edit" at bounding box center [596, 188] width 36 height 20
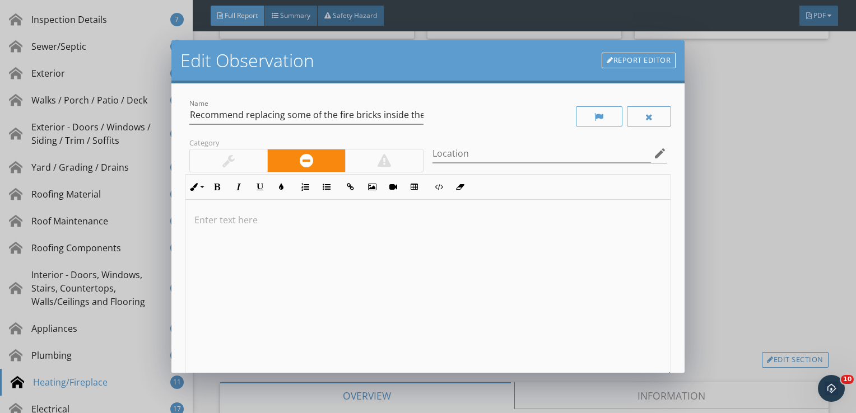
click at [327, 232] on div at bounding box center [428, 289] width 486 height 178
click at [422, 218] on p "Recommend replacing damaged firebricks as needed." at bounding box center [428, 219] width 468 height 13
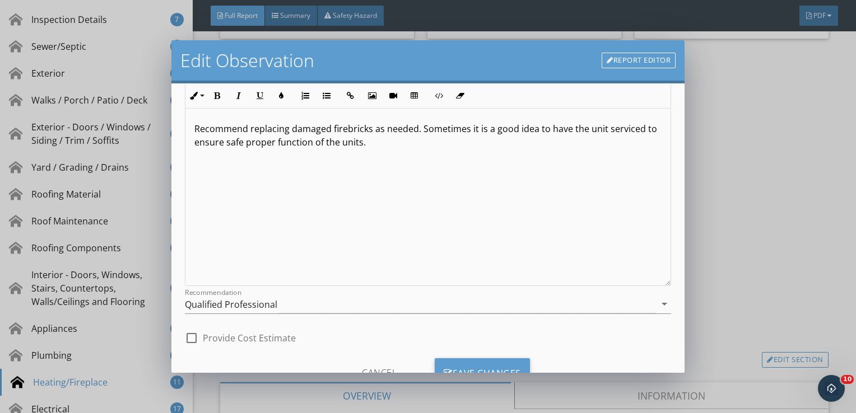
scroll to position [137, 0]
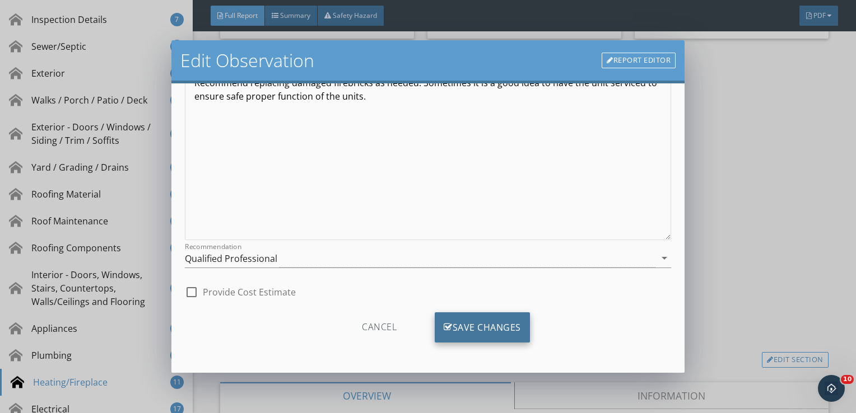
click at [482, 328] on div "Save Changes" at bounding box center [482, 328] width 95 height 30
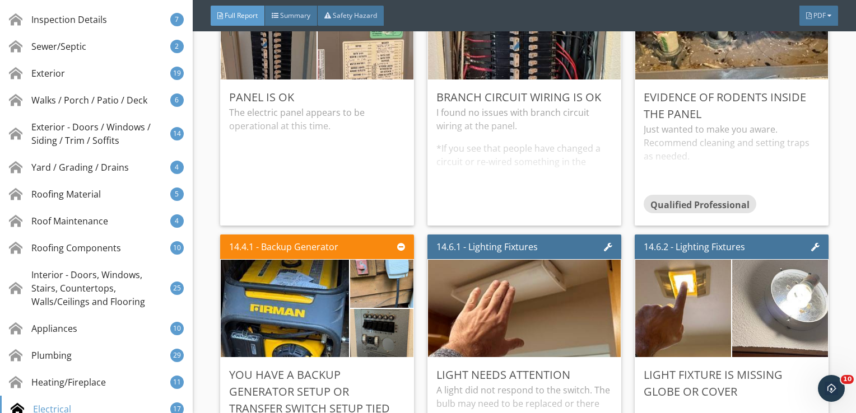
scroll to position [20214, 0]
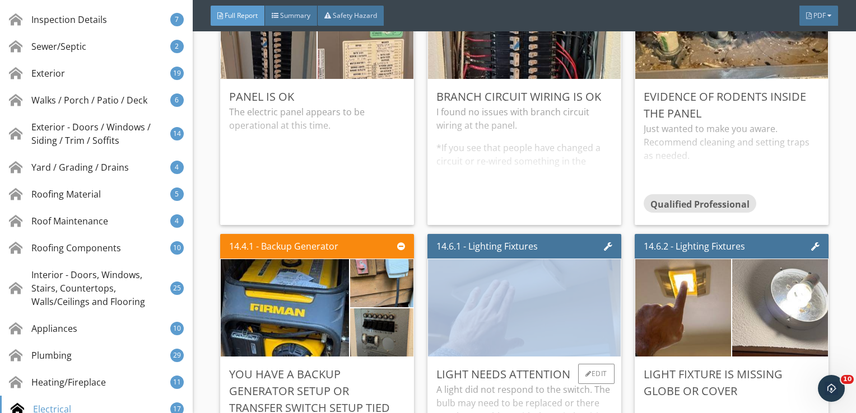
drag, startPoint x: 580, startPoint y: 243, endPoint x: 580, endPoint y: 250, distance: 7.3
click at [580, 250] on div "14.6.1 - Lighting Fixtures Light needs attention A light did not respond to the…" at bounding box center [524, 368] width 194 height 269
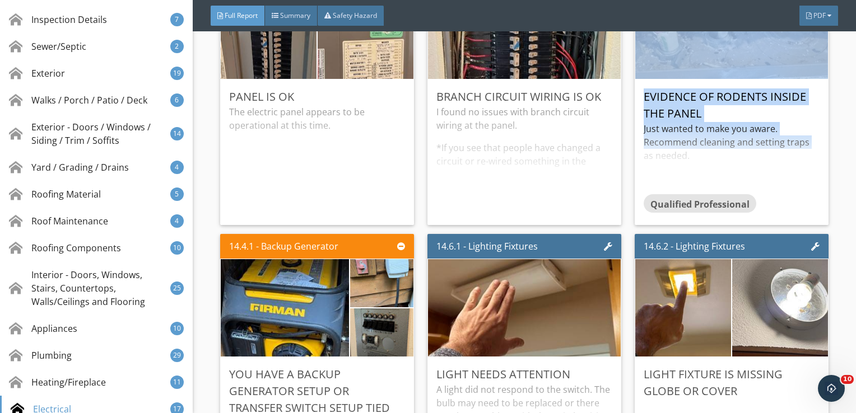
drag, startPoint x: 580, startPoint y: 250, endPoint x: 620, endPoint y: 178, distance: 82.8
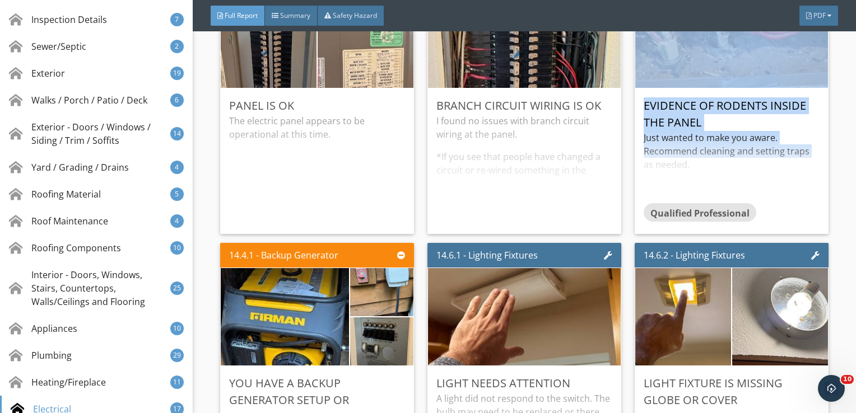
scroll to position [20203, 0]
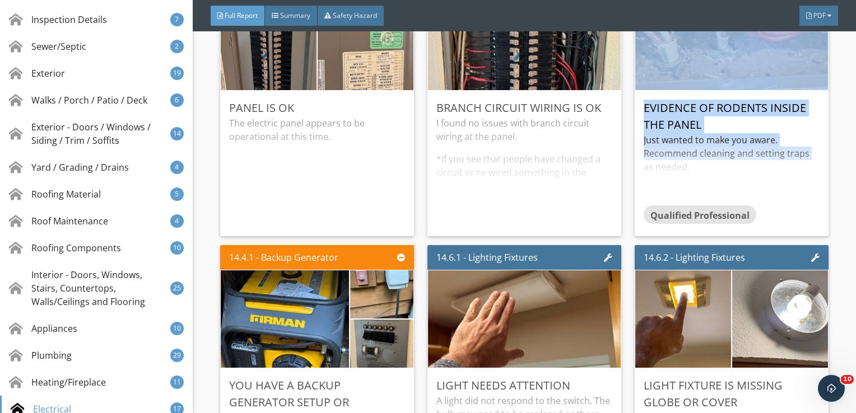
click at [626, 178] on div "14.2.2 - Circuits/Breakers/Fuses Evidence of rodents inside the panel Just want…" at bounding box center [727, 102] width 203 height 278
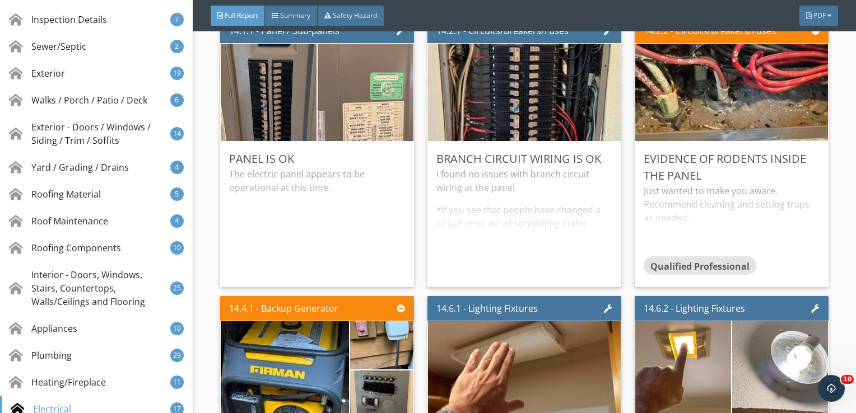
scroll to position [20157, 0]
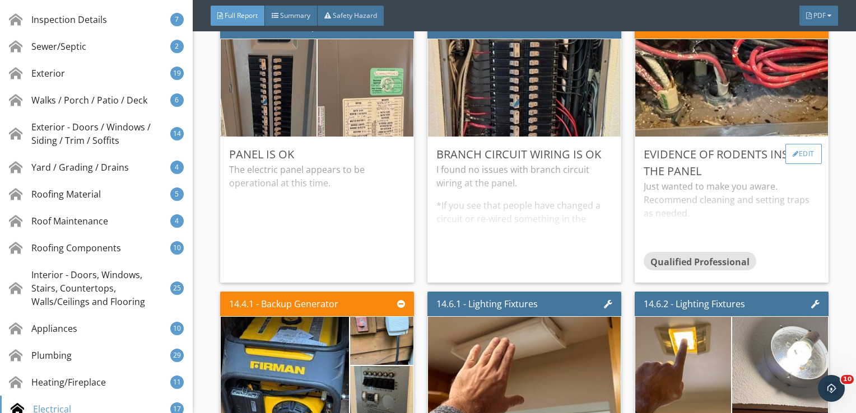
click at [795, 146] on div "Edit" at bounding box center [803, 154] width 36 height 20
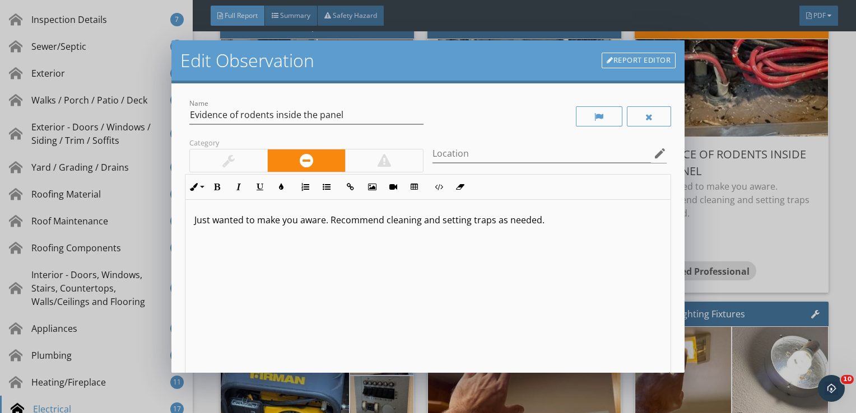
click at [419, 220] on p "Just wanted to make you aware. Recommend cleaning and setting traps as needed." at bounding box center [428, 219] width 468 height 13
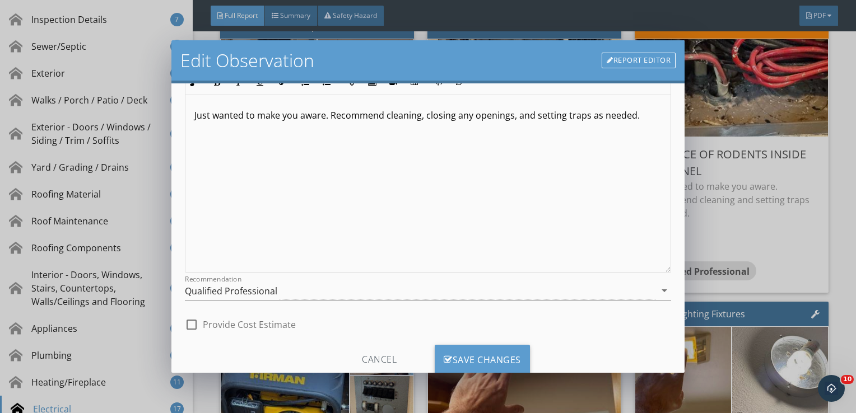
scroll to position [137, 0]
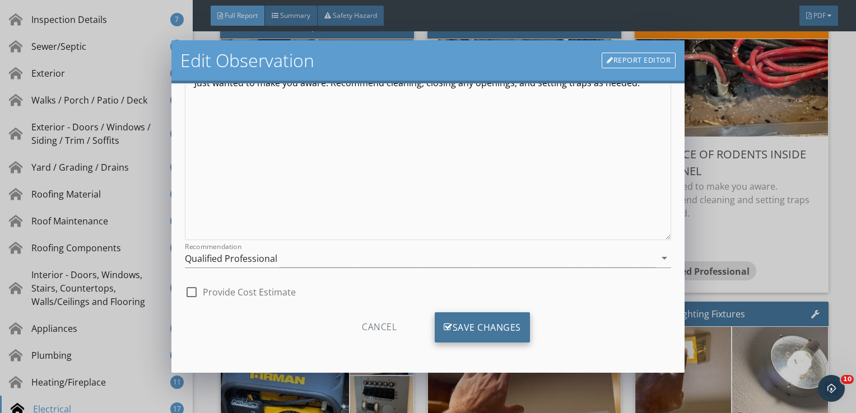
click at [482, 334] on div "Save Changes" at bounding box center [482, 328] width 95 height 30
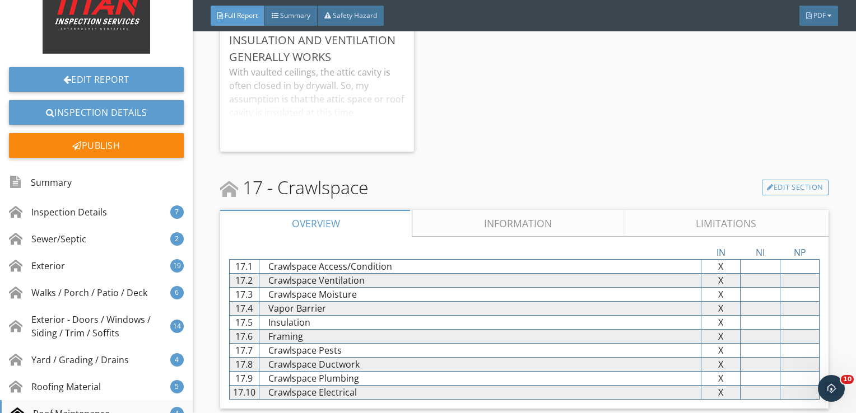
scroll to position [0, 0]
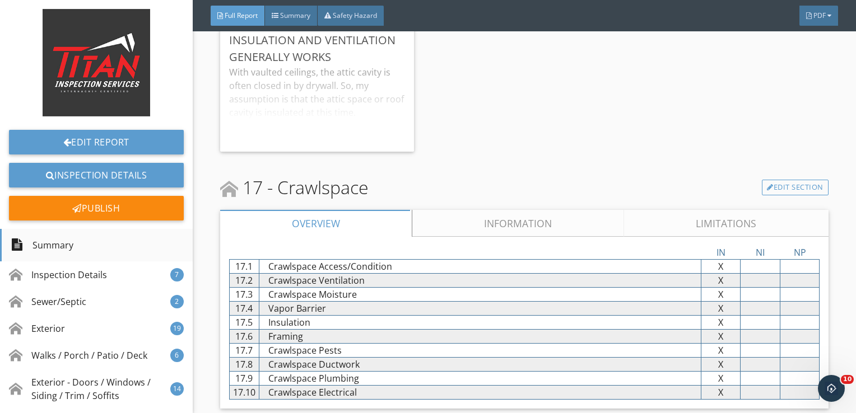
click at [87, 245] on div "Summary" at bounding box center [96, 245] width 193 height 32
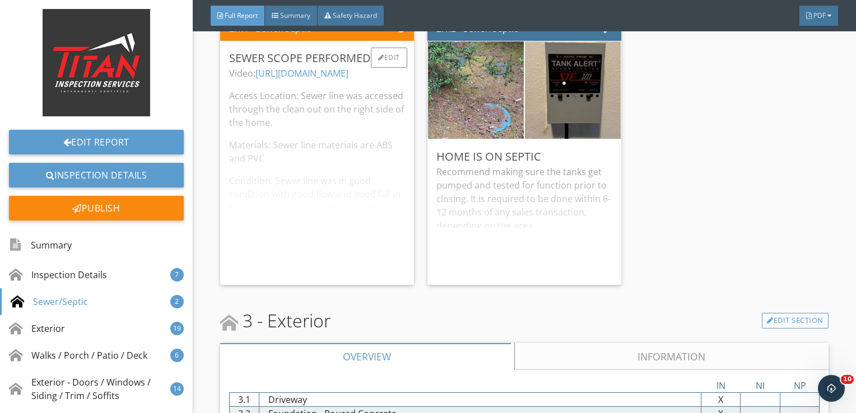
scroll to position [1980, 0]
click at [392, 59] on div "Edit" at bounding box center [389, 57] width 36 height 20
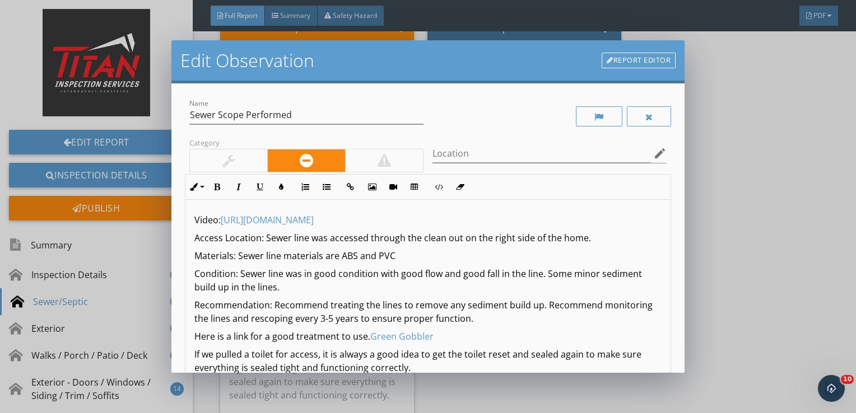
click at [226, 162] on div at bounding box center [228, 160] width 12 height 13
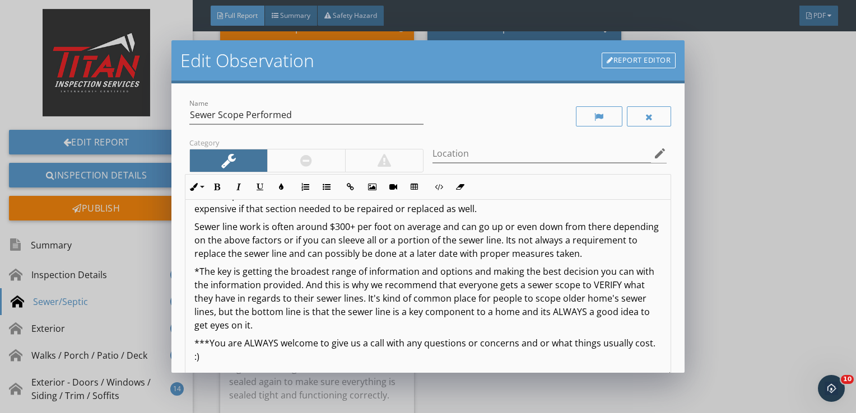
scroll to position [137, 0]
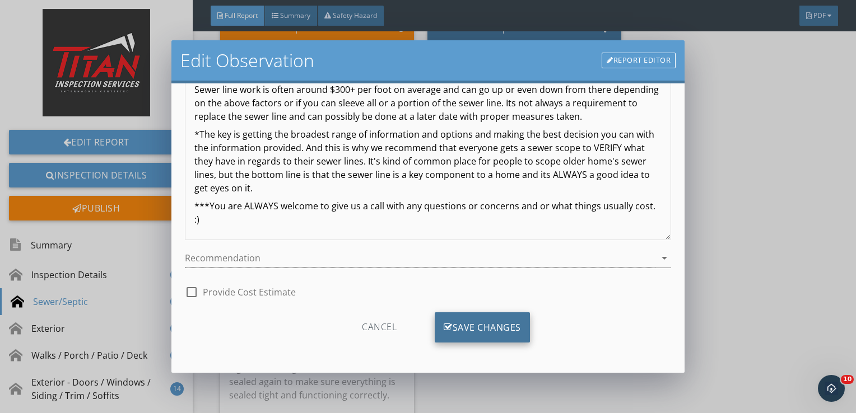
click at [480, 331] on div "Save Changes" at bounding box center [482, 328] width 95 height 30
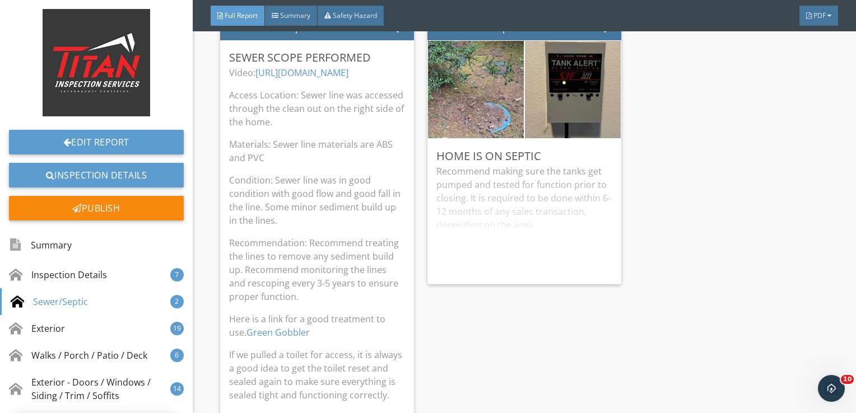
scroll to position [4, 0]
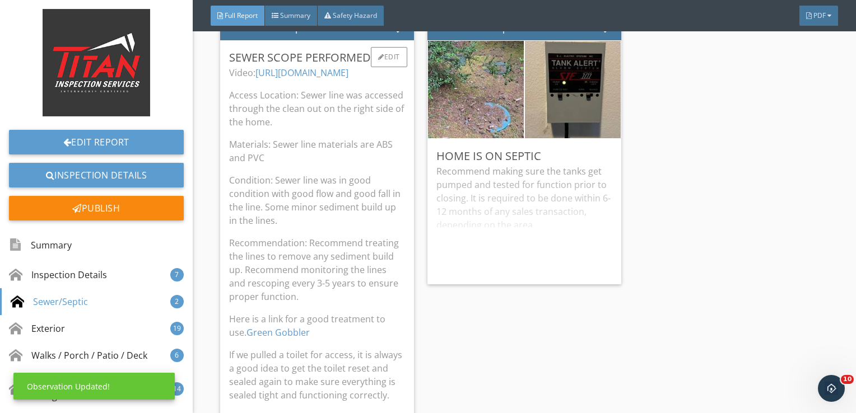
click at [364, 286] on p "Recommendation: Recommend treating the lines to remove any sediment build up. R…" at bounding box center [317, 269] width 176 height 67
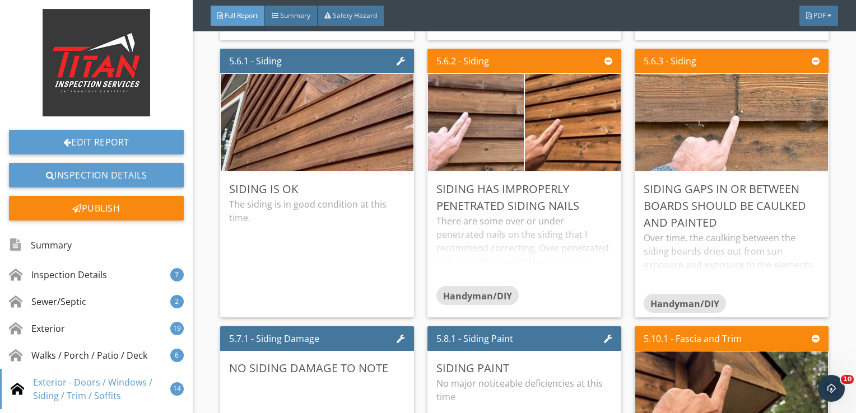
scroll to position [6164, 0]
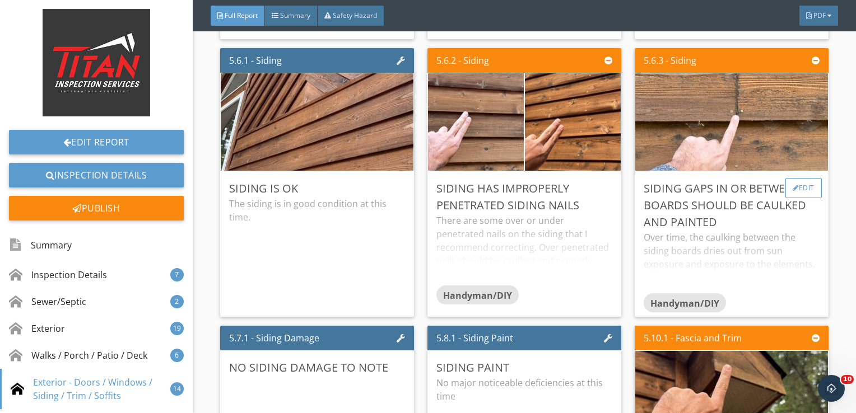
click at [801, 185] on div "Edit" at bounding box center [803, 188] width 36 height 20
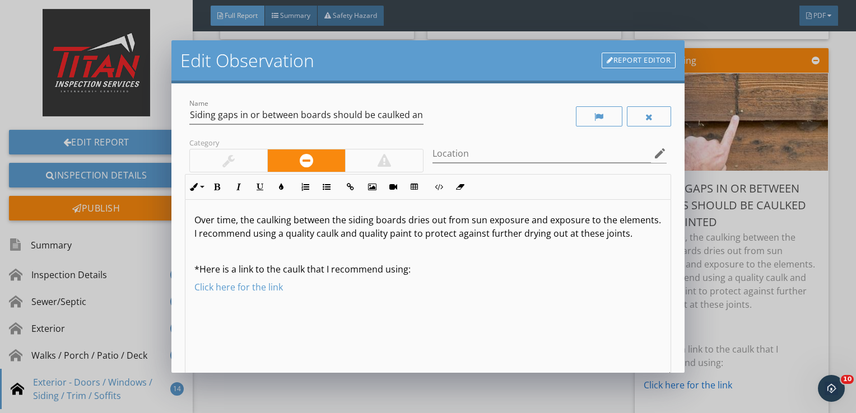
click at [238, 164] on div at bounding box center [228, 161] width 77 height 22
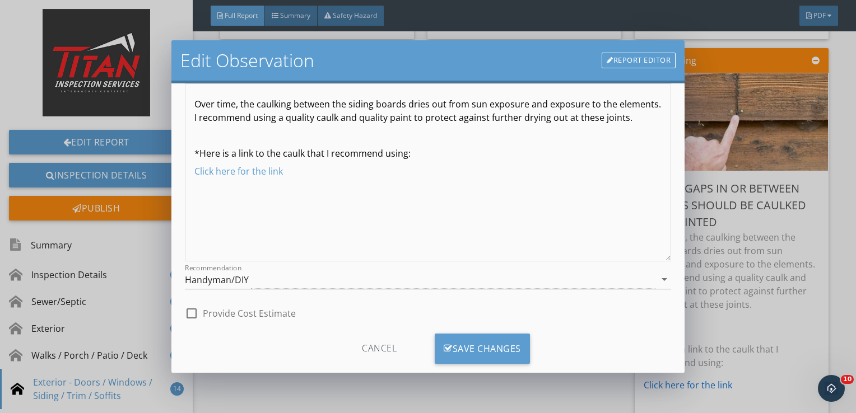
scroll to position [137, 0]
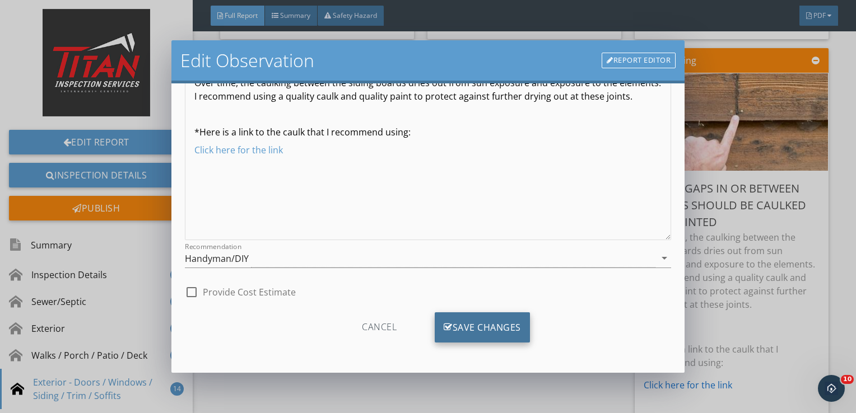
click at [466, 316] on div "Save Changes" at bounding box center [482, 328] width 95 height 30
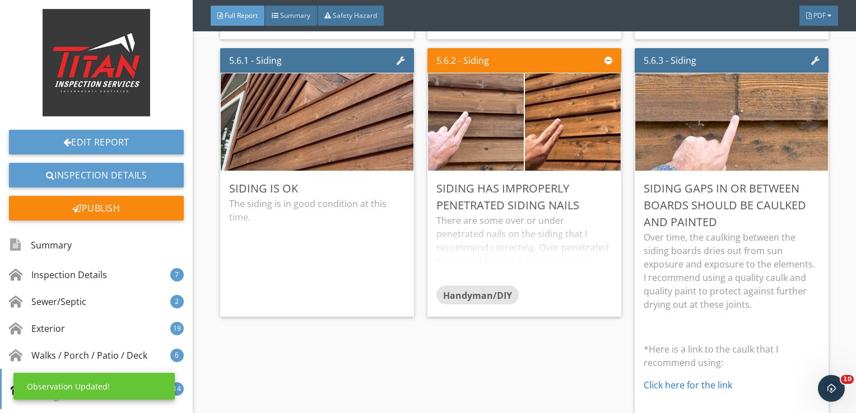
scroll to position [4, 0]
click at [709, 294] on p "Over time, the caulking between the siding boards dries out from sun exposure a…" at bounding box center [732, 271] width 176 height 81
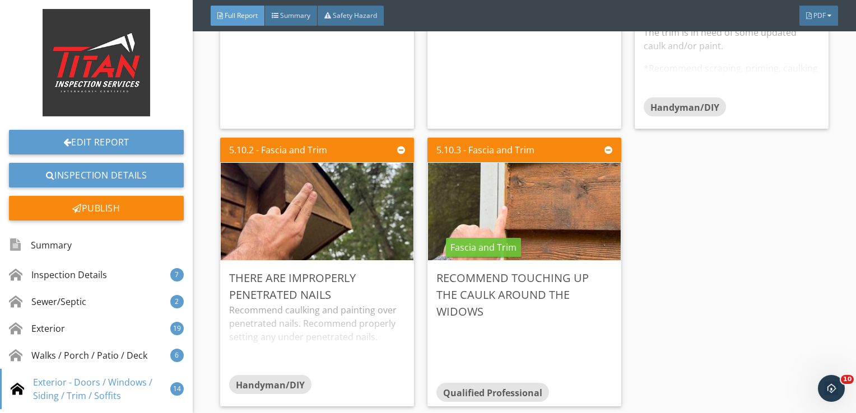
scroll to position [6631, 0]
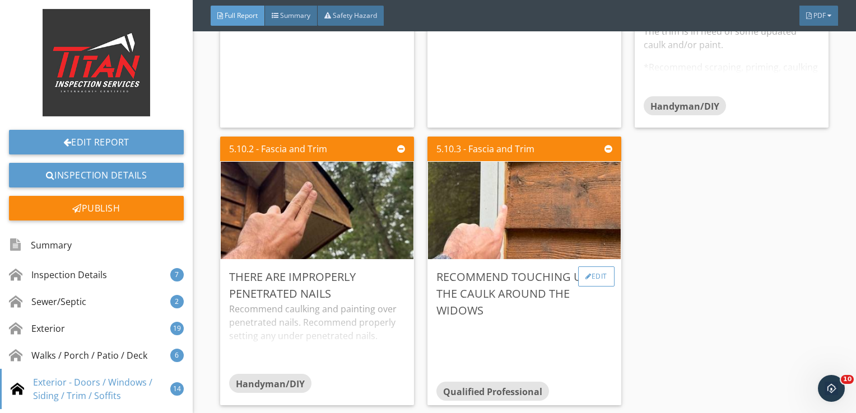
click at [598, 270] on div "Edit" at bounding box center [596, 277] width 36 height 20
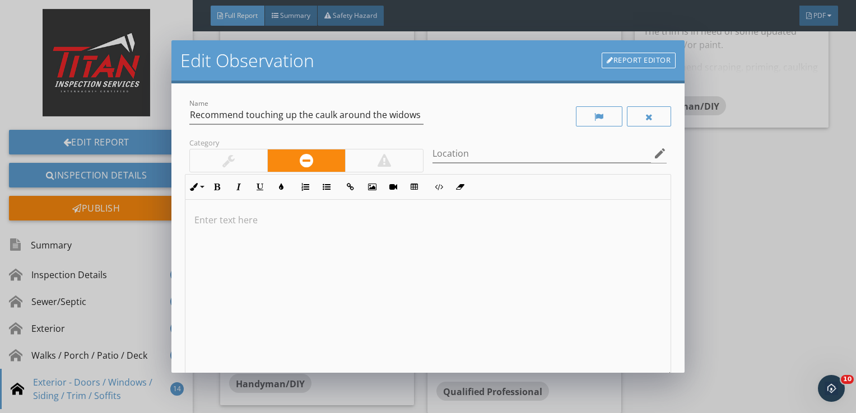
click at [313, 310] on div at bounding box center [428, 289] width 486 height 178
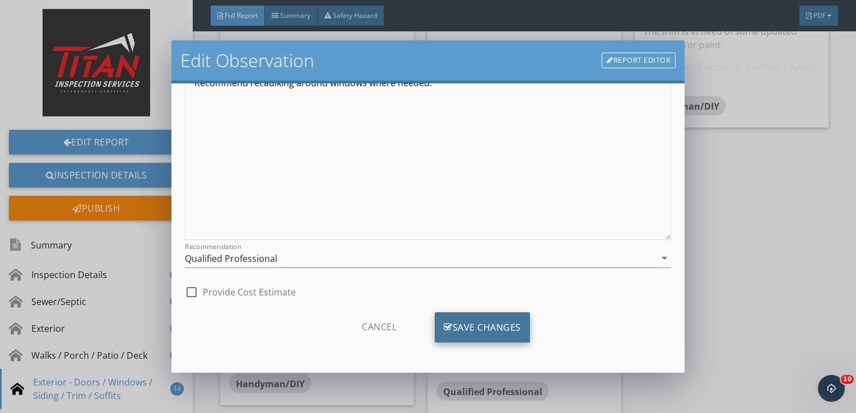
click at [447, 329] on div "Save Changes" at bounding box center [482, 328] width 95 height 30
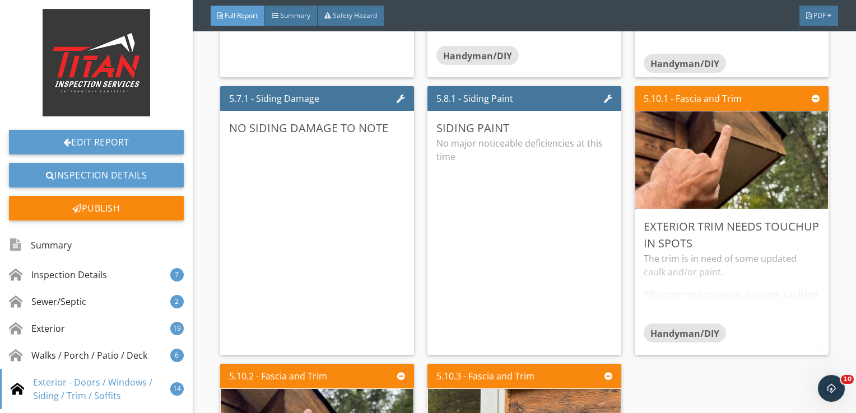
scroll to position [6374, 0]
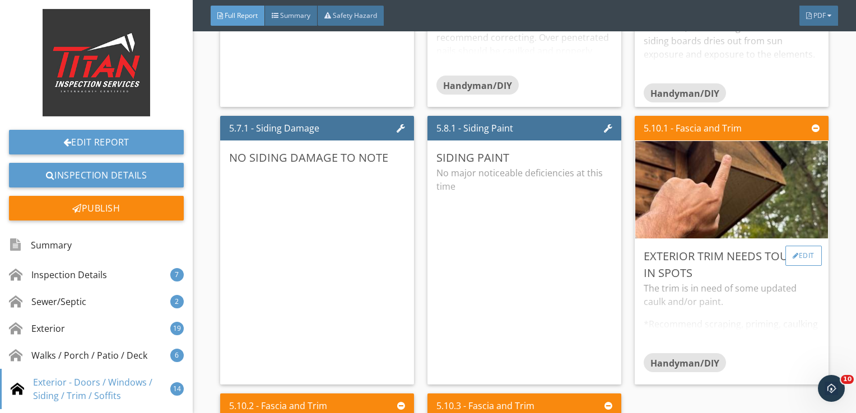
click at [790, 253] on div "Edit" at bounding box center [803, 256] width 36 height 20
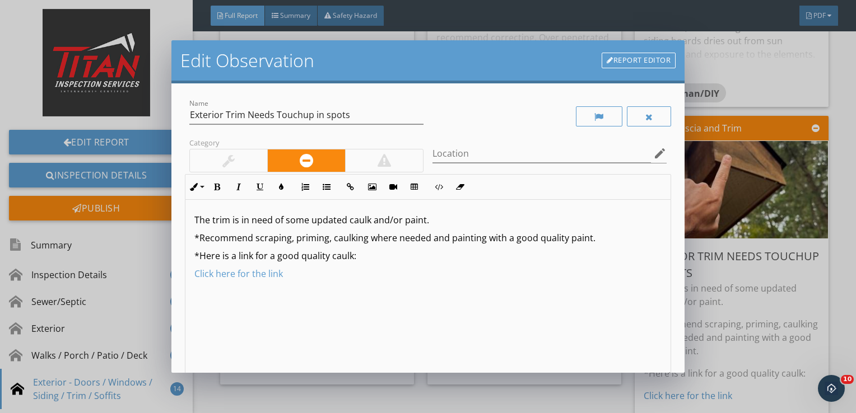
click at [250, 154] on div at bounding box center [228, 161] width 77 height 22
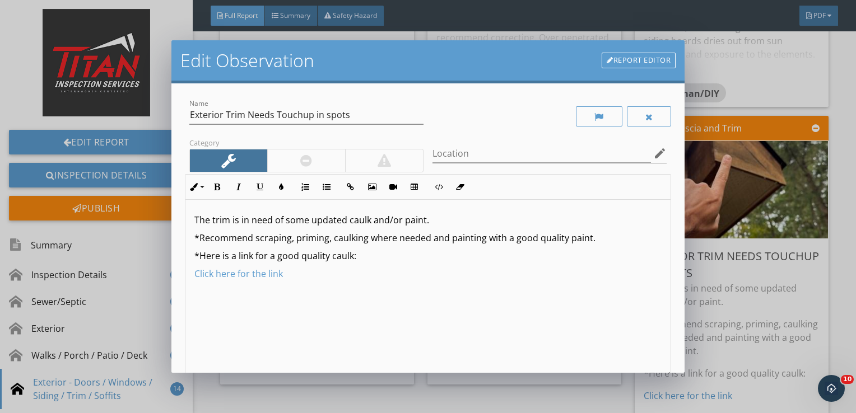
scroll to position [137, 0]
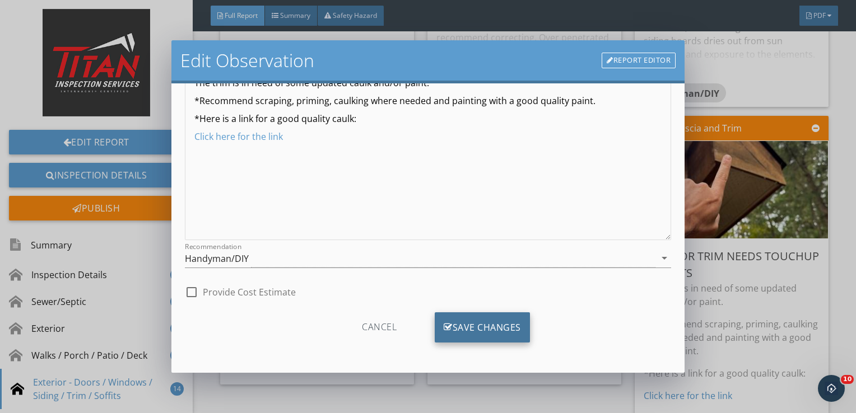
click at [466, 334] on div "Save Changes" at bounding box center [482, 328] width 95 height 30
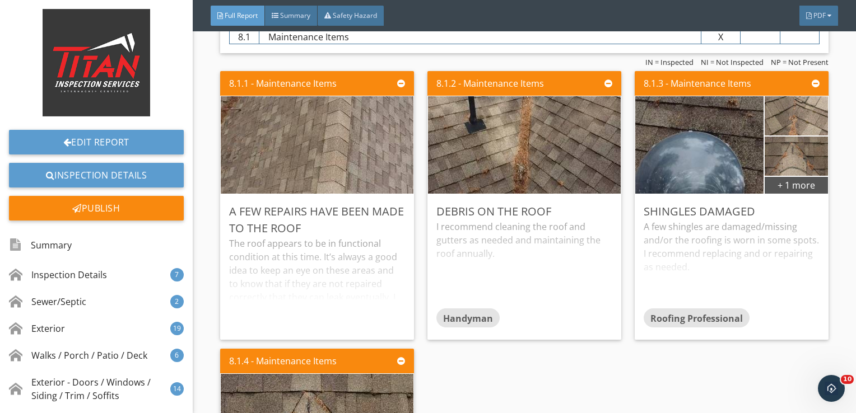
scroll to position [8737, 0]
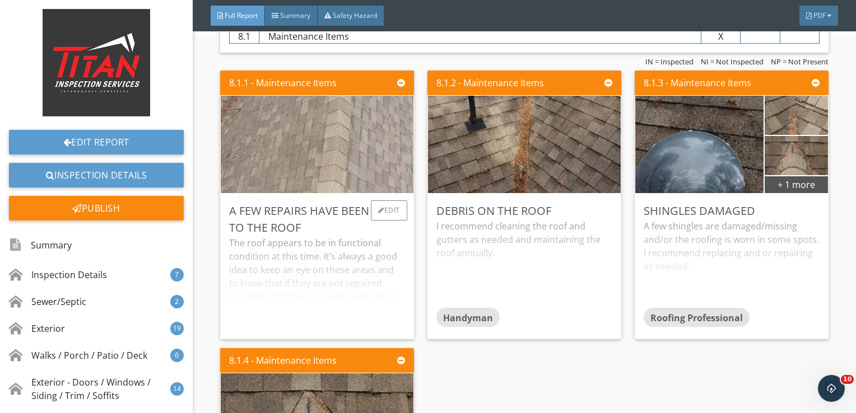
click at [385, 134] on img at bounding box center [317, 145] width 359 height 202
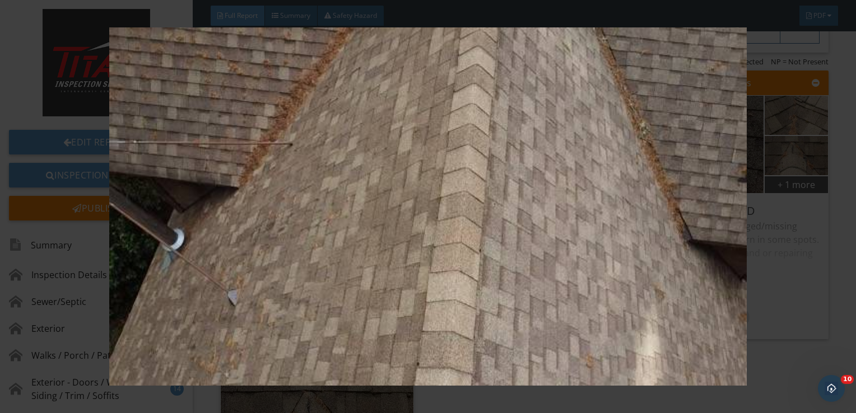
click at [812, 180] on img at bounding box center [428, 206] width 779 height 359
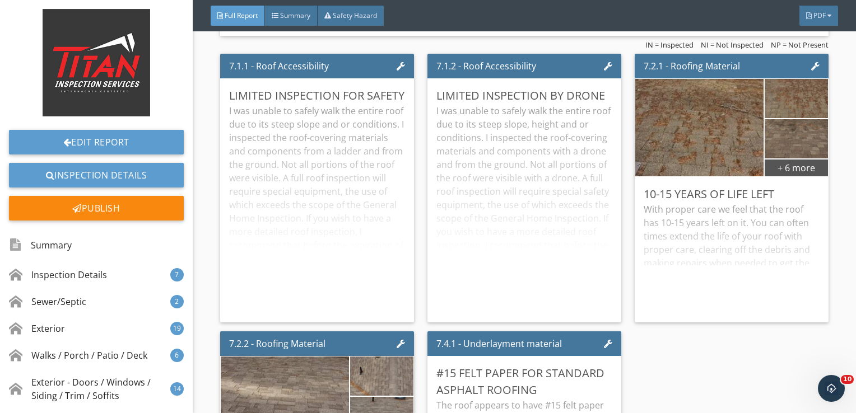
scroll to position [8055, 0]
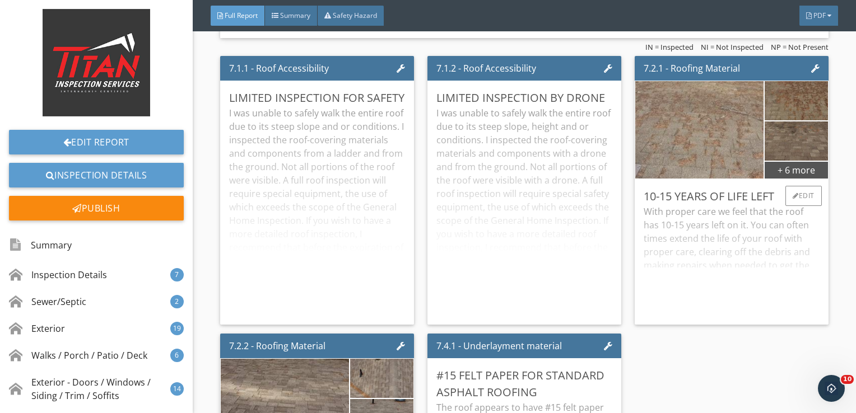
click at [695, 139] on img at bounding box center [699, 130] width 321 height 180
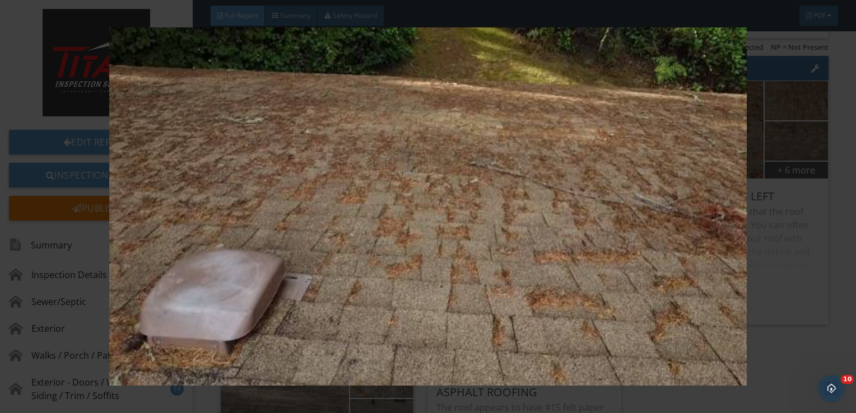
click at [820, 171] on div at bounding box center [428, 206] width 856 height 413
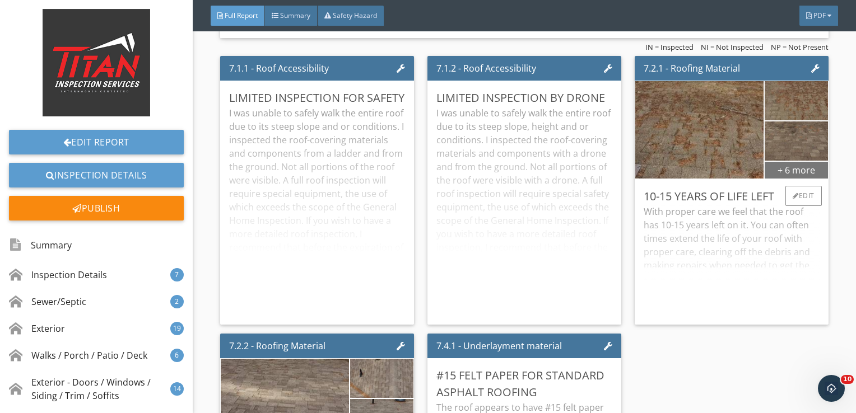
click at [797, 161] on div "+ 6 more" at bounding box center [796, 170] width 63 height 18
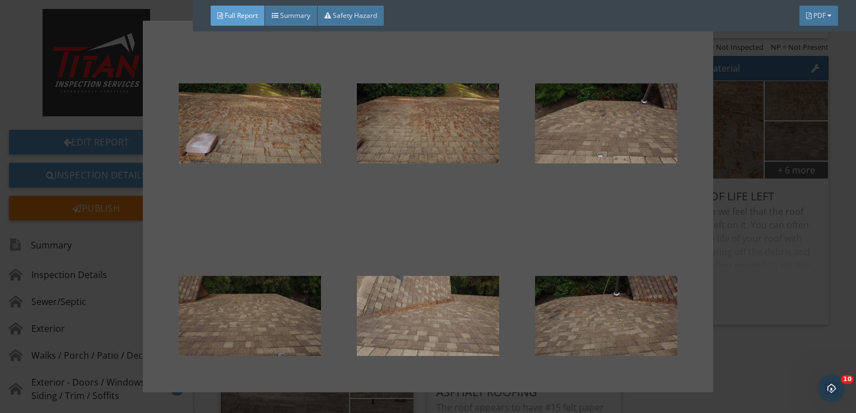
click at [845, 175] on div at bounding box center [428, 206] width 856 height 413
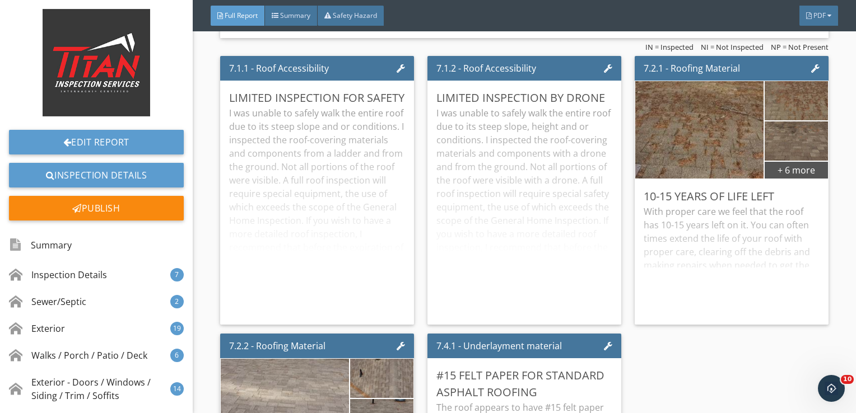
click at [302, 388] on img at bounding box center [284, 408] width 321 height 180
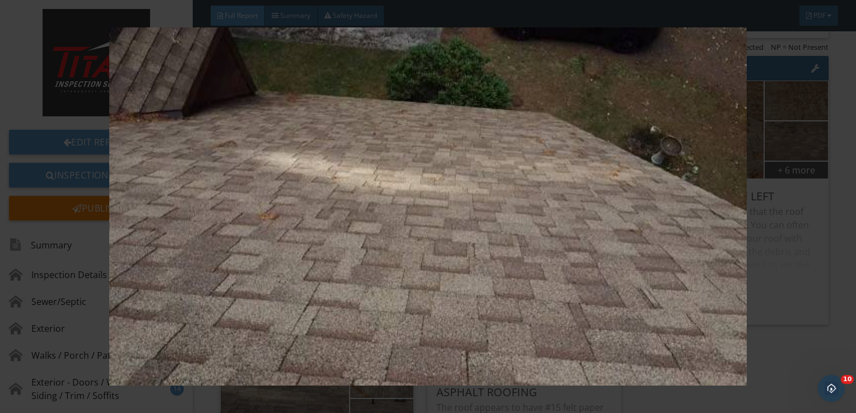
click at [816, 260] on img at bounding box center [428, 206] width 779 height 359
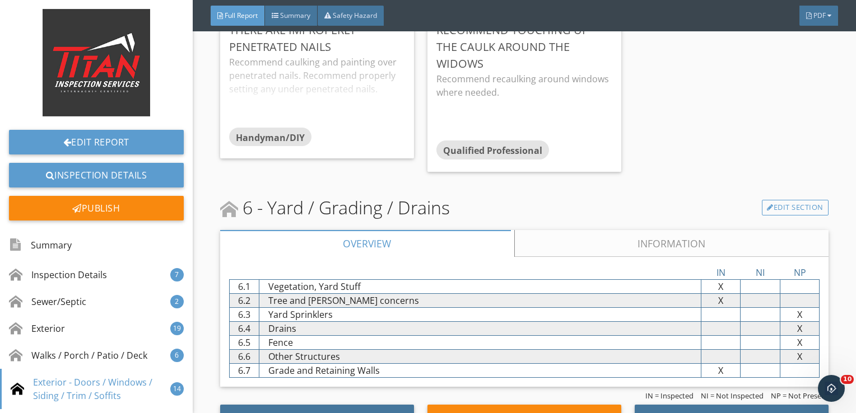
scroll to position [6959, 0]
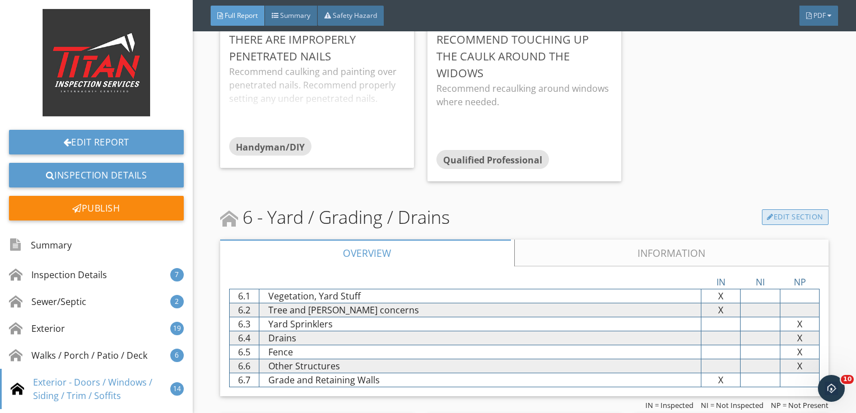
click at [792, 216] on link "Edit Section" at bounding box center [795, 218] width 67 height 16
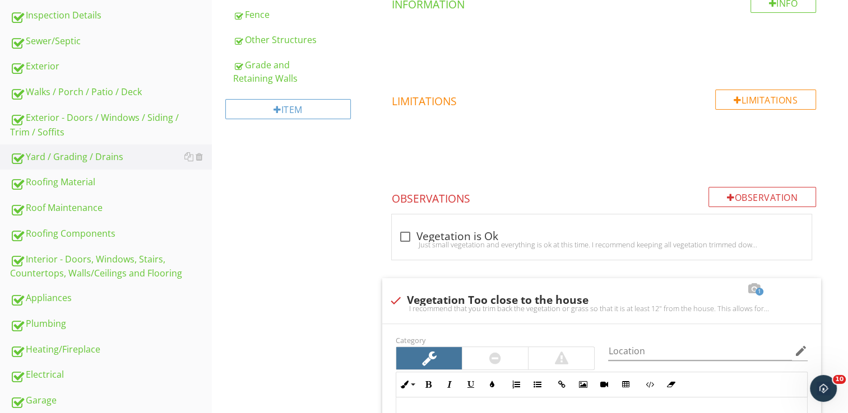
scroll to position [302, 0]
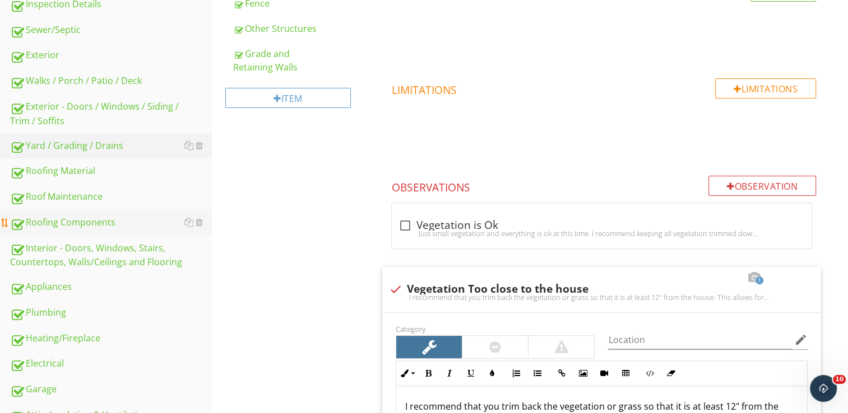
click at [108, 216] on div "Roofing Components" at bounding box center [111, 223] width 202 height 15
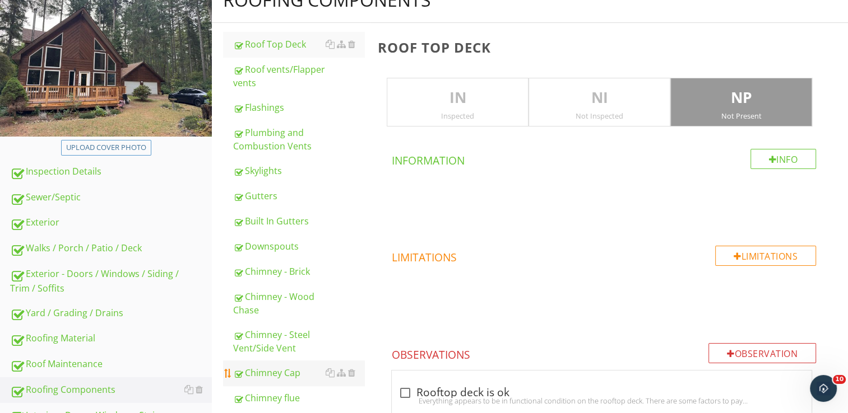
scroll to position [134, 0]
click at [103, 362] on div "Roof Maintenance" at bounding box center [111, 365] width 202 height 15
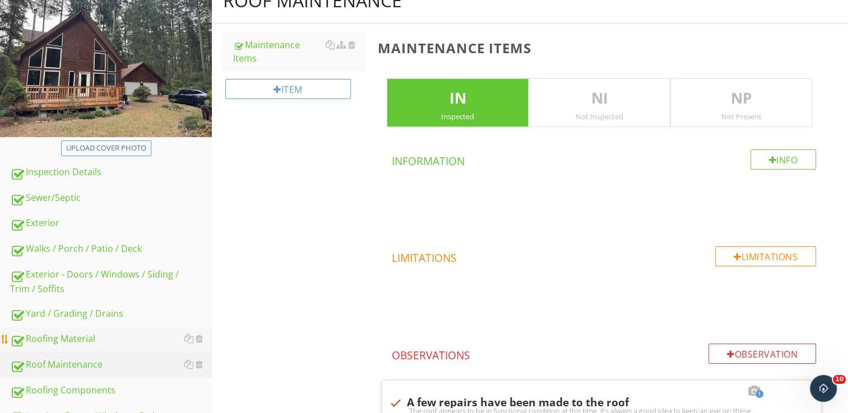
click at [112, 332] on div "Roofing Material" at bounding box center [111, 339] width 202 height 15
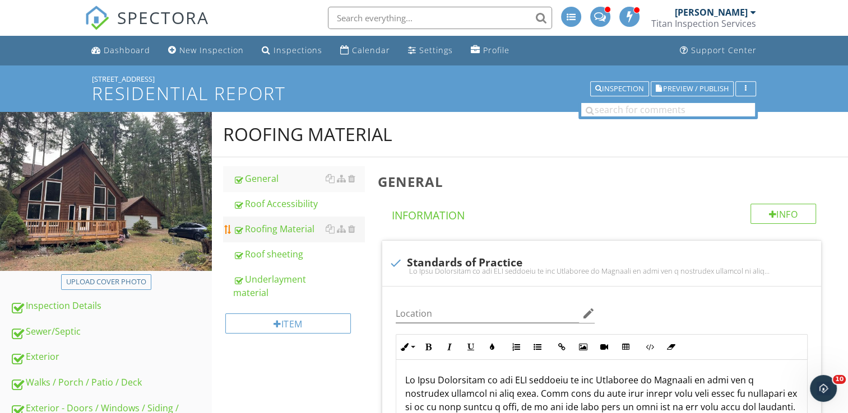
click at [278, 237] on link "Roofing Material" at bounding box center [298, 229] width 131 height 25
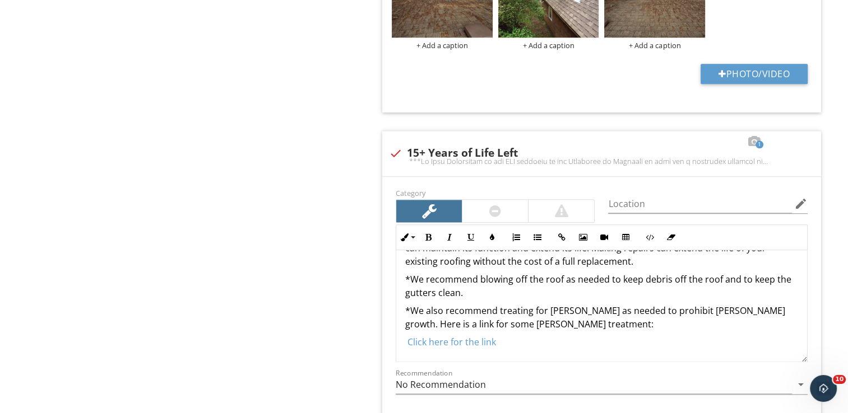
scroll to position [1268, 0]
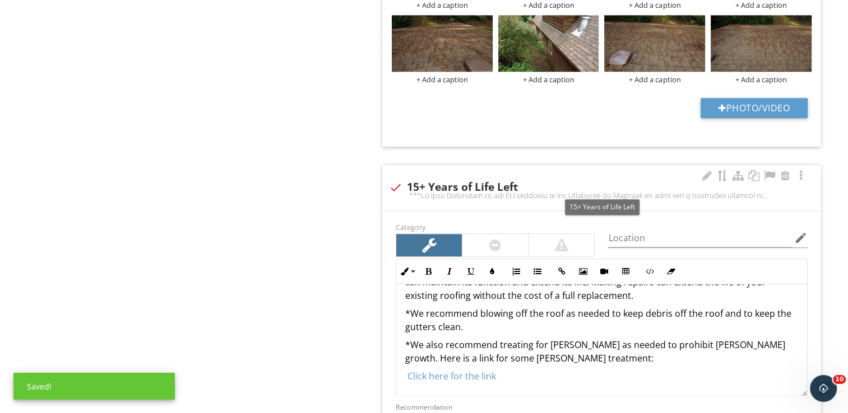
click at [406, 188] on div "check 15+ Years of Life Left" at bounding box center [601, 187] width 425 height 13
checkbox input "true"
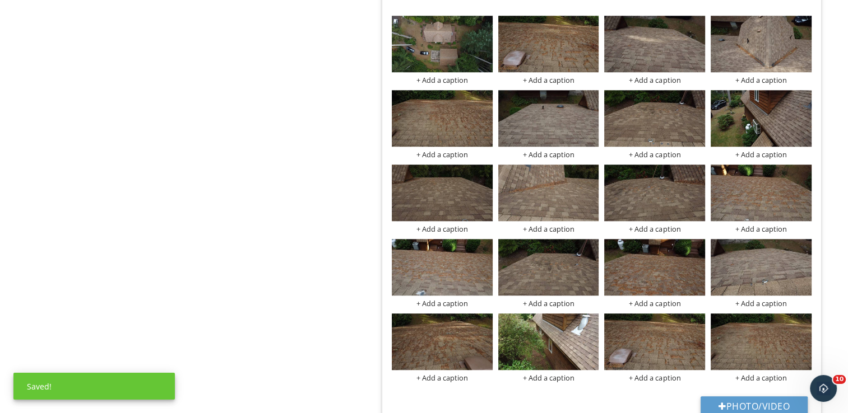
scroll to position [971, 0]
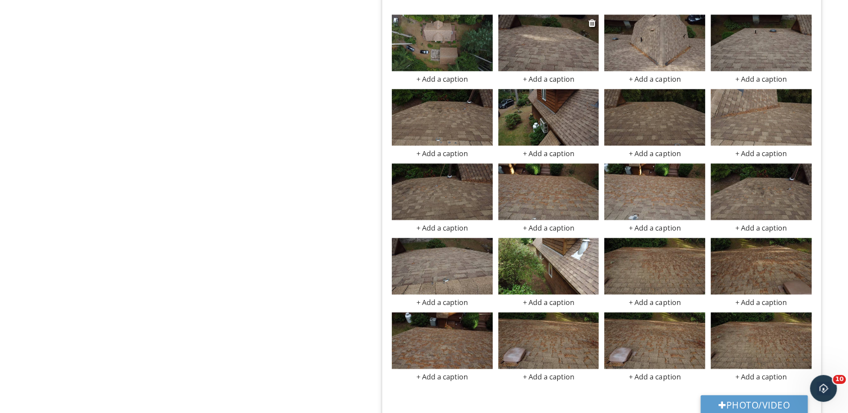
click at [525, 59] on img at bounding box center [548, 43] width 101 height 57
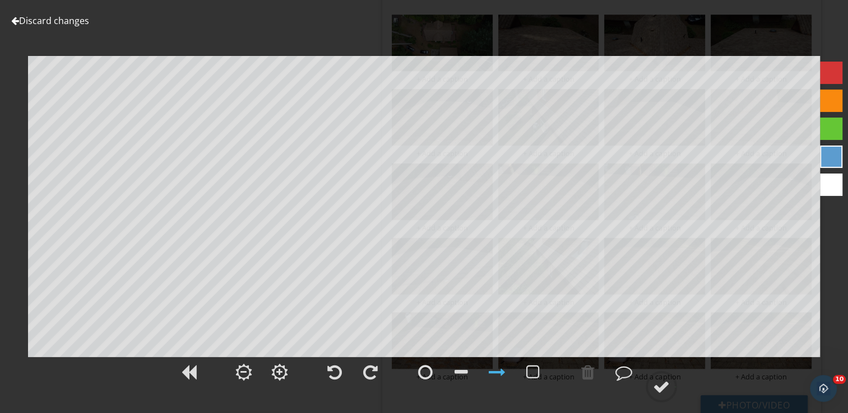
click at [71, 20] on link "Discard changes" at bounding box center [50, 21] width 78 height 12
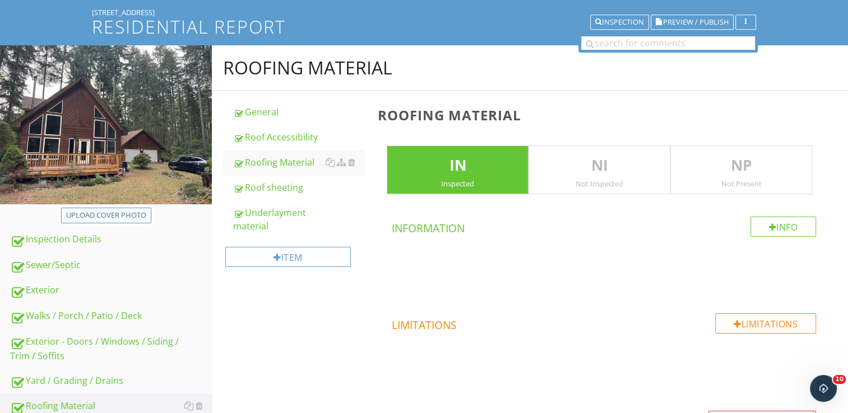
scroll to position [0, 0]
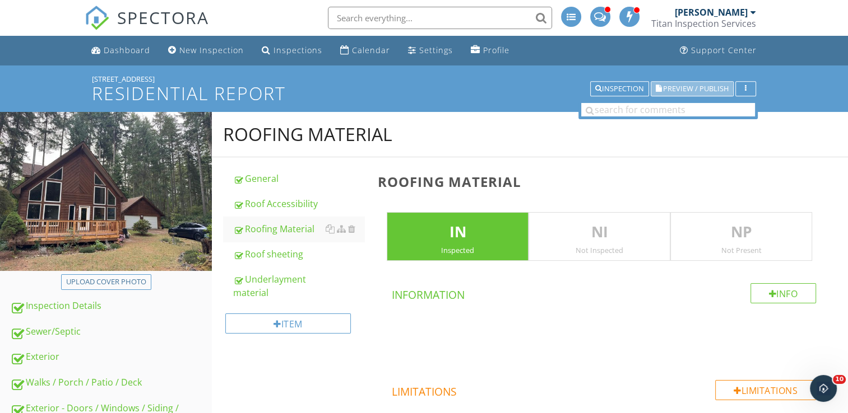
click at [703, 90] on span "Preview / Publish" at bounding box center [696, 88] width 66 height 7
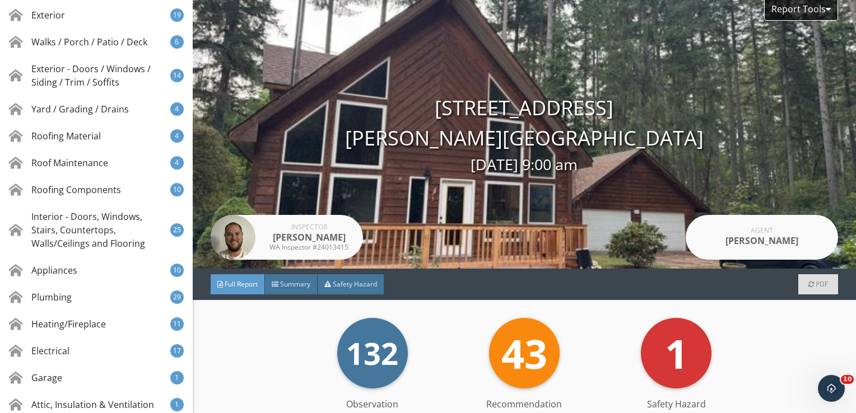
scroll to position [319, 0]
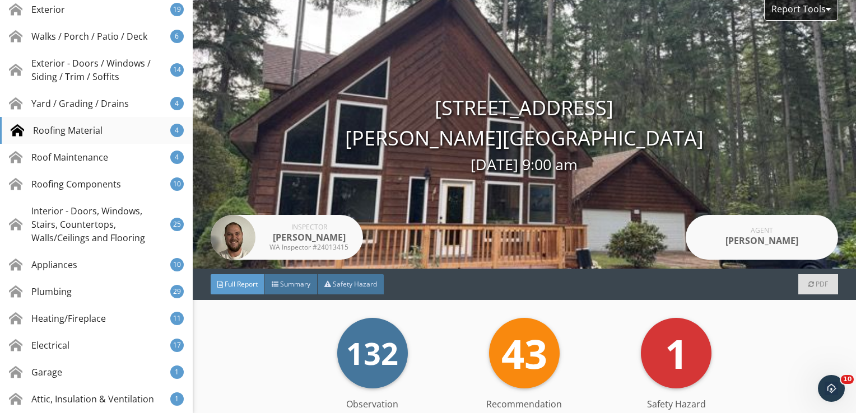
click at [91, 122] on div "Roofing Material 4" at bounding box center [96, 130] width 193 height 27
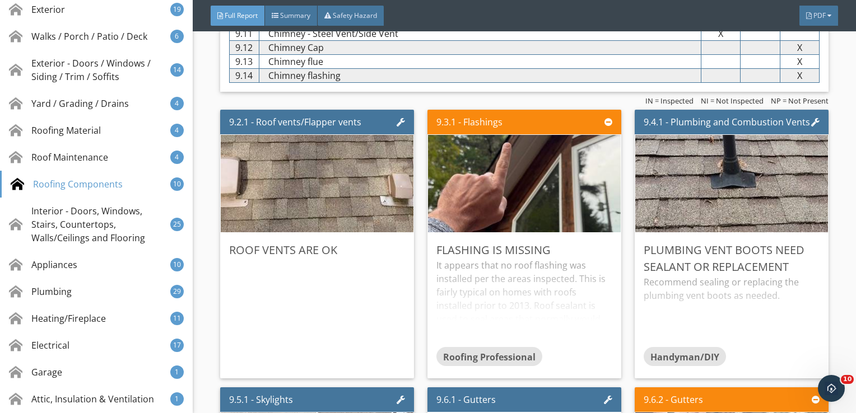
scroll to position [9472, 0]
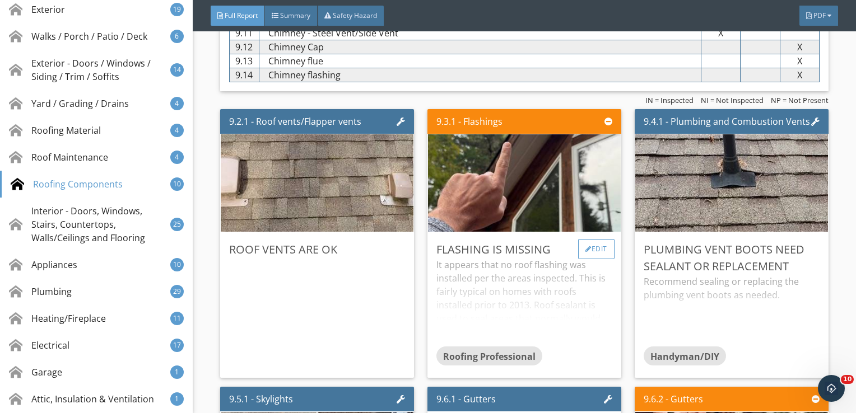
click at [594, 239] on div "Edit" at bounding box center [596, 249] width 36 height 20
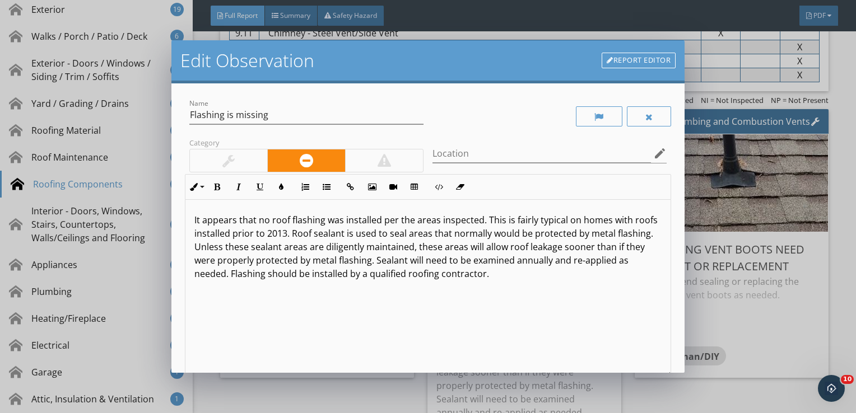
click at [239, 156] on div at bounding box center [228, 161] width 77 height 22
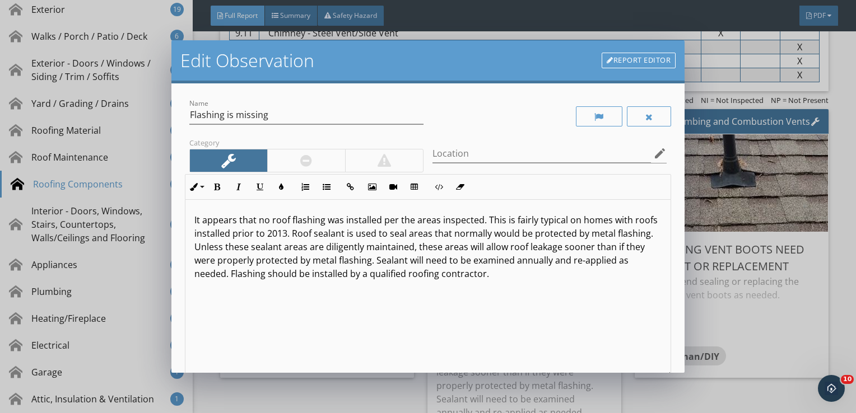
scroll to position [137, 0]
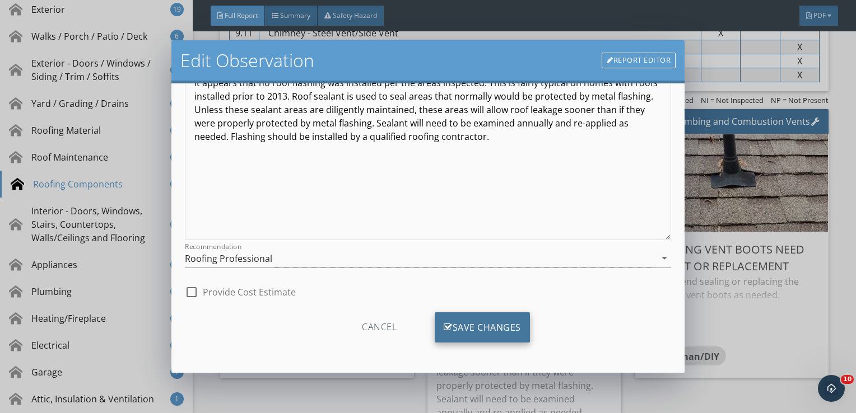
click at [481, 331] on div "Save Changes" at bounding box center [482, 328] width 95 height 30
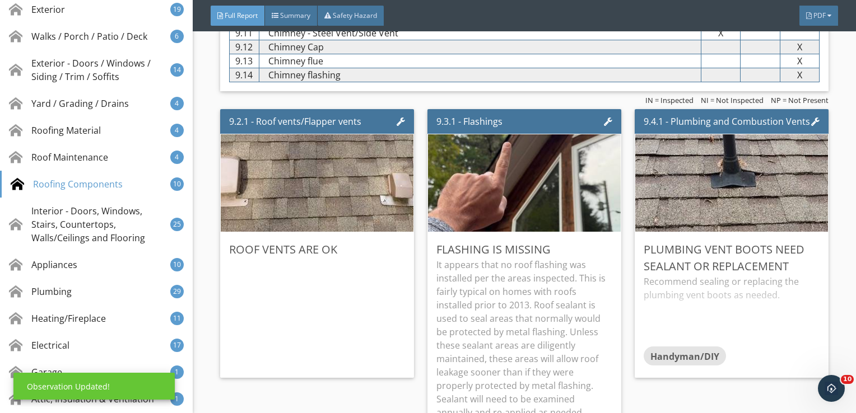
scroll to position [4, 0]
click at [799, 244] on div "Edit" at bounding box center [803, 249] width 36 height 20
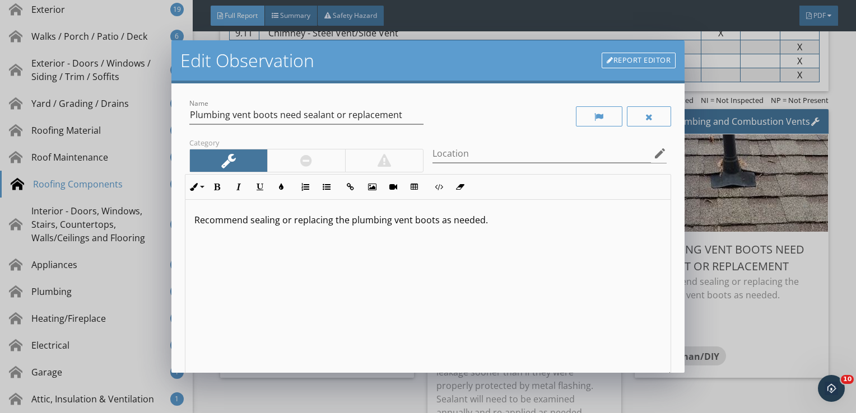
click at [291, 162] on div at bounding box center [306, 161] width 78 height 22
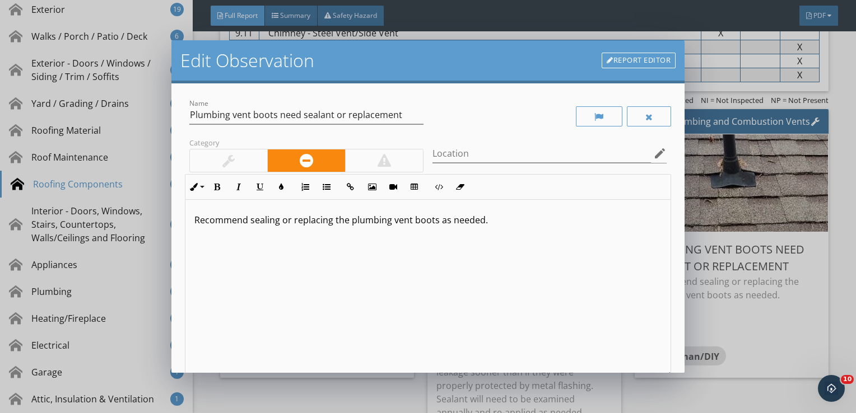
scroll to position [137, 0]
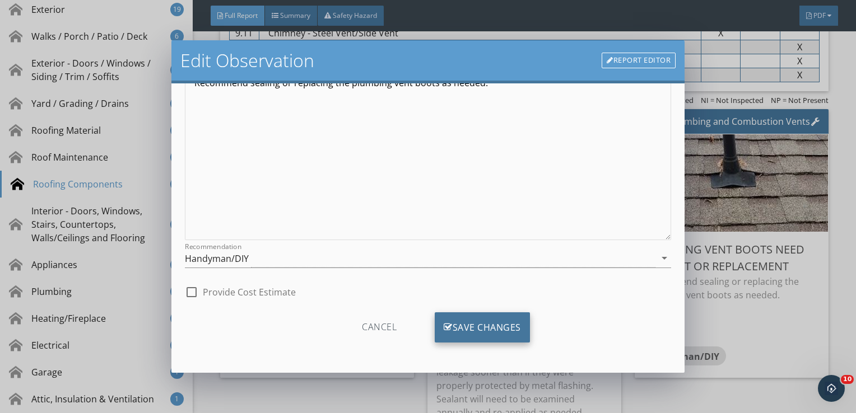
click at [478, 324] on div "Save Changes" at bounding box center [482, 328] width 95 height 30
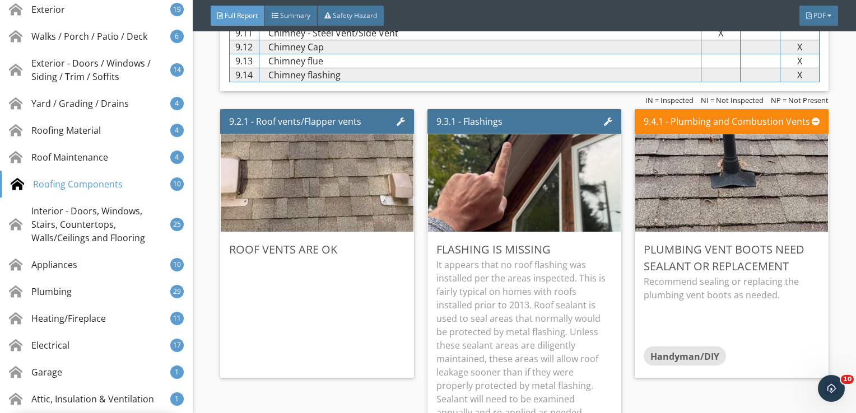
scroll to position [4, 0]
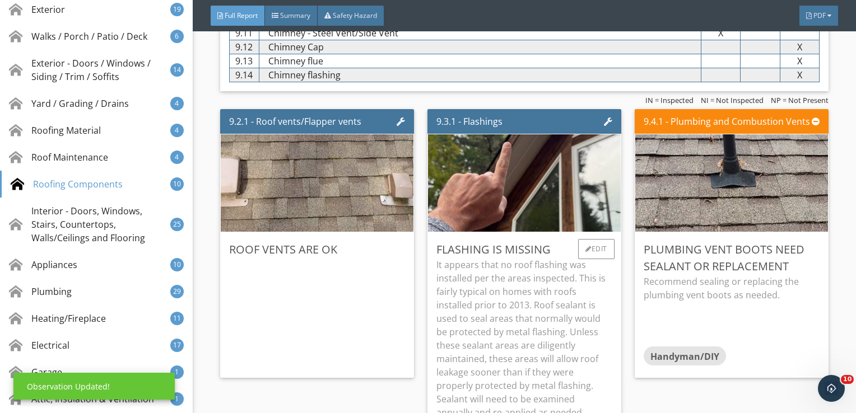
click at [528, 284] on p "It appears that no roof flashing was installed per the areas inspected. This is…" at bounding box center [524, 352] width 176 height 188
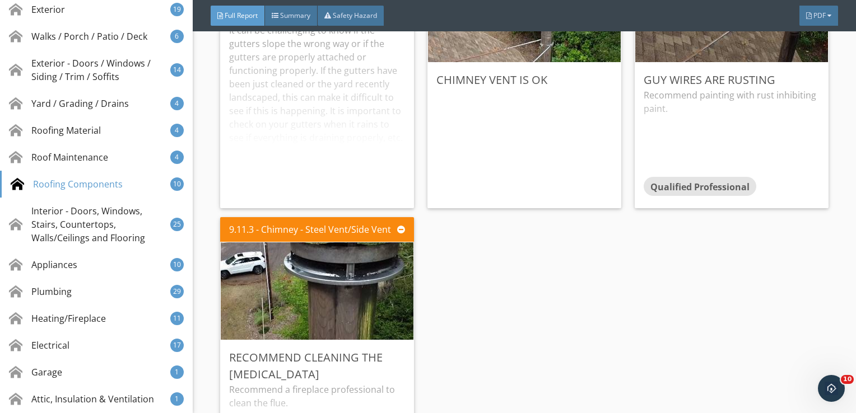
scroll to position [10200, 0]
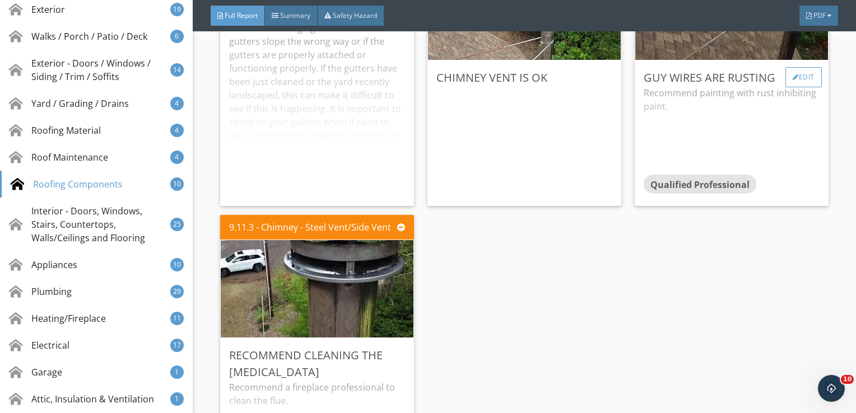
click at [791, 70] on div "Edit" at bounding box center [803, 77] width 36 height 20
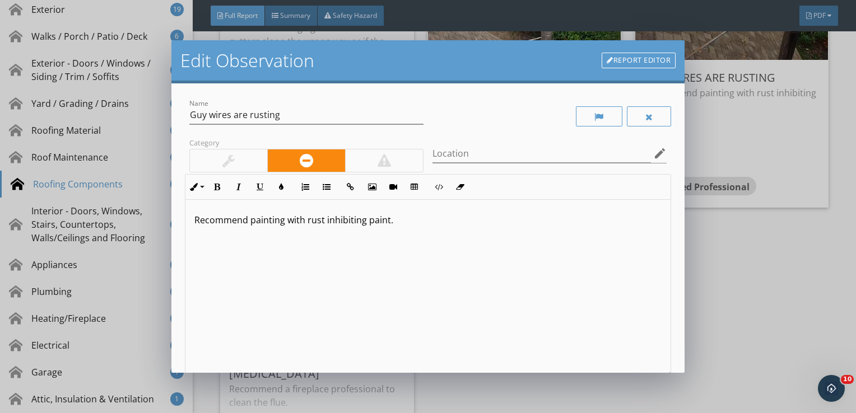
click at [232, 165] on div at bounding box center [228, 160] width 12 height 13
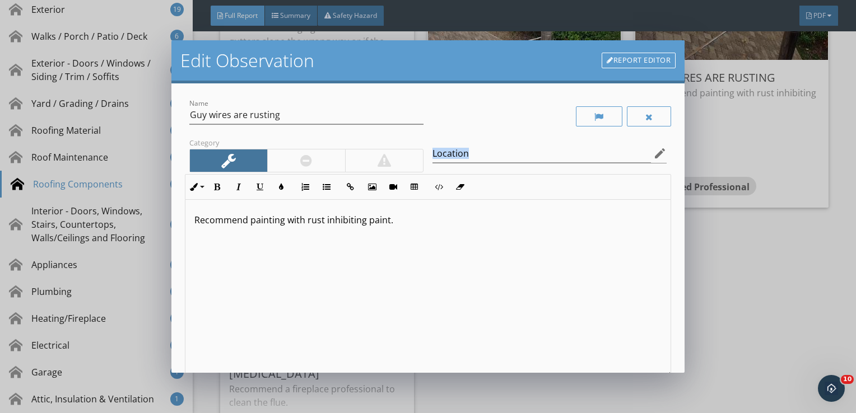
drag, startPoint x: 312, startPoint y: 164, endPoint x: 494, endPoint y: 307, distance: 231.0
click at [494, 307] on div "Name Guy wires are rusting Category Location edit Inline Style XLarge Large Nor…" at bounding box center [428, 269] width 487 height 344
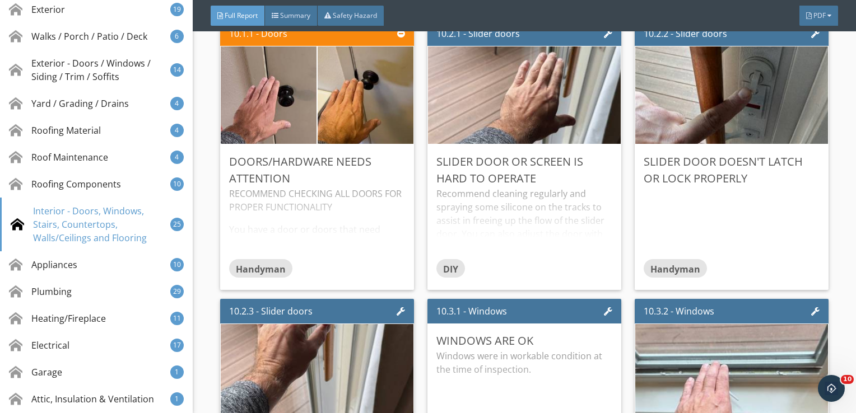
scroll to position [10953, 0]
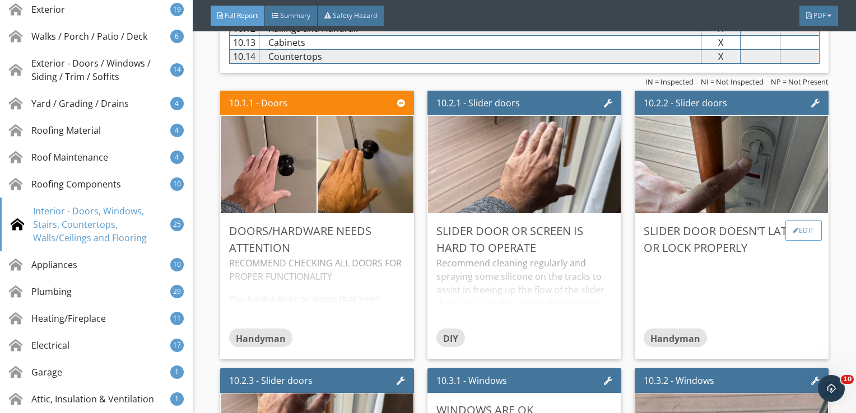
click at [795, 225] on div "Edit" at bounding box center [803, 231] width 36 height 20
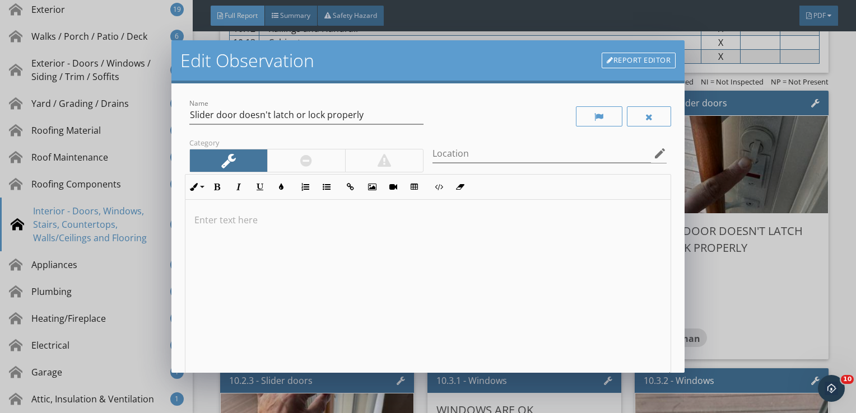
click at [308, 154] on div at bounding box center [306, 160] width 12 height 13
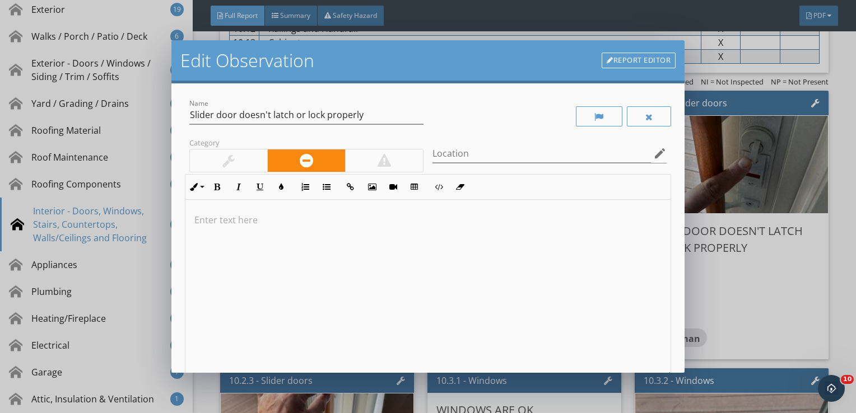
click at [300, 249] on div at bounding box center [428, 289] width 486 height 178
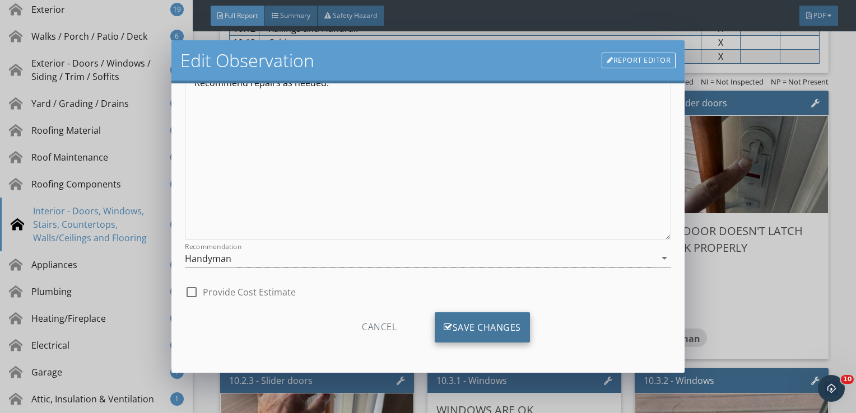
click at [454, 334] on div "Save Changes" at bounding box center [482, 328] width 95 height 30
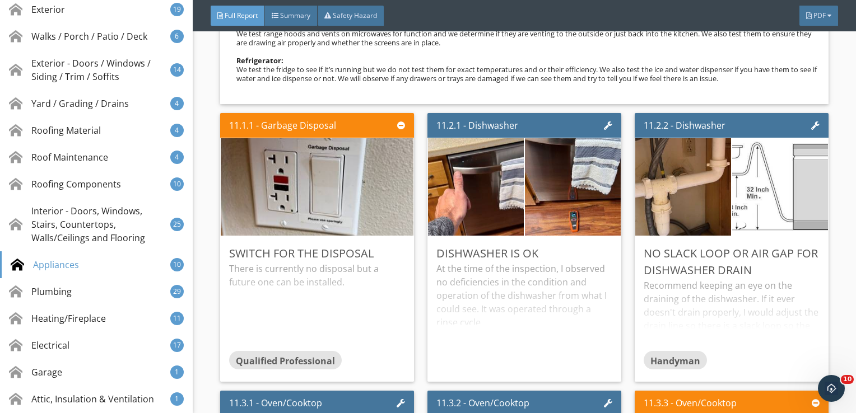
scroll to position [14004, 0]
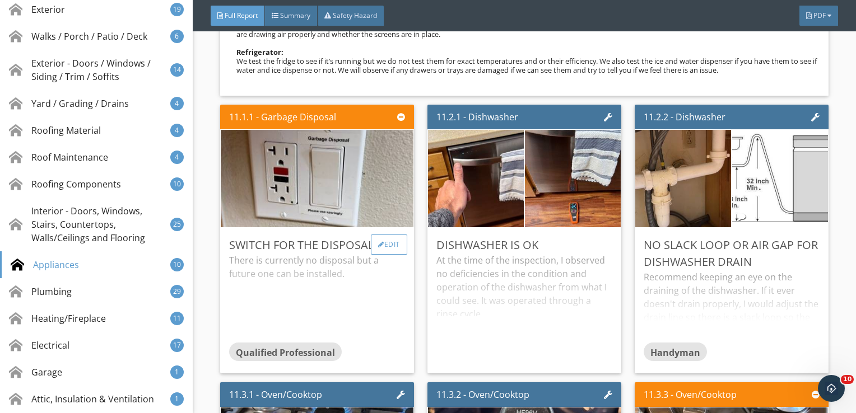
click at [388, 239] on div "Edit" at bounding box center [389, 245] width 36 height 20
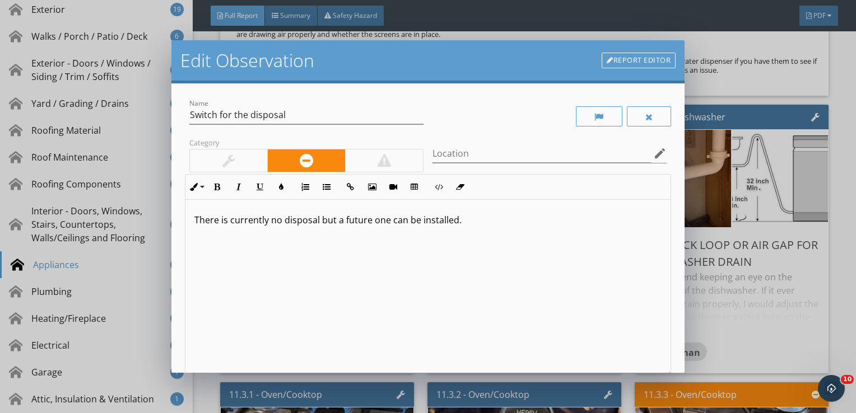
click at [238, 159] on div at bounding box center [228, 161] width 77 height 22
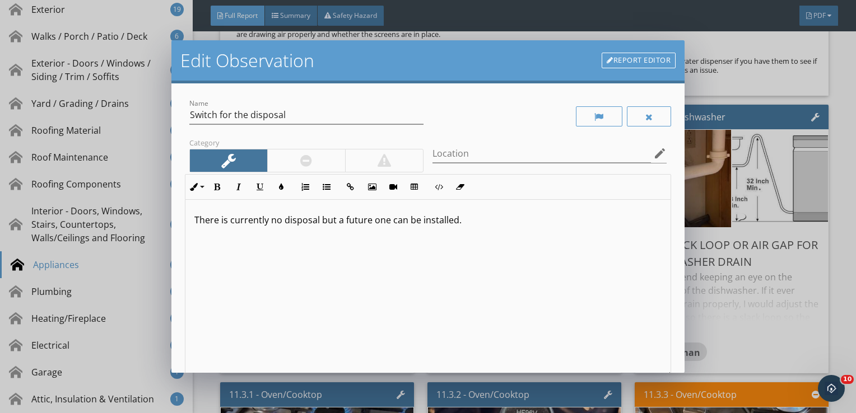
scroll to position [137, 0]
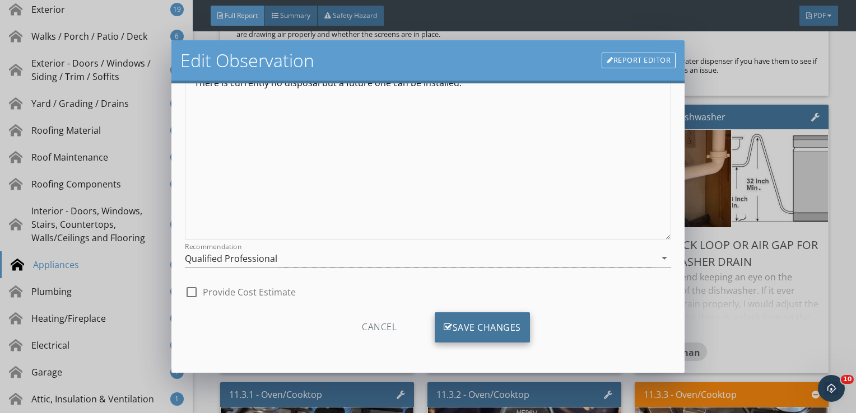
click at [507, 328] on div "Save Changes" at bounding box center [482, 328] width 95 height 30
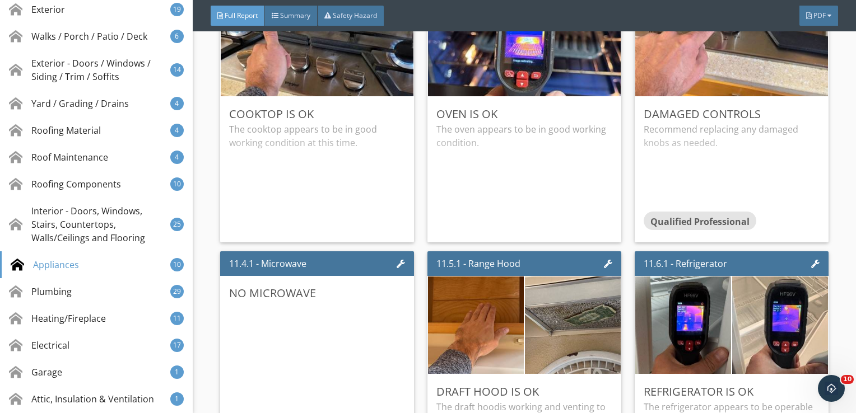
scroll to position [14414, 0]
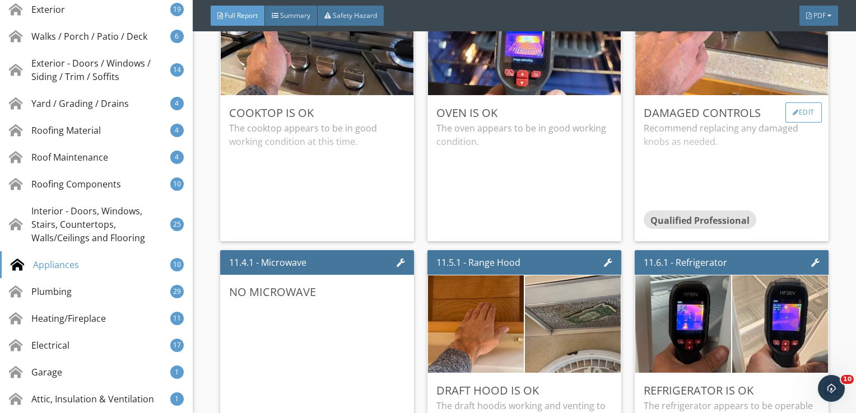
click at [793, 109] on div at bounding box center [796, 112] width 6 height 7
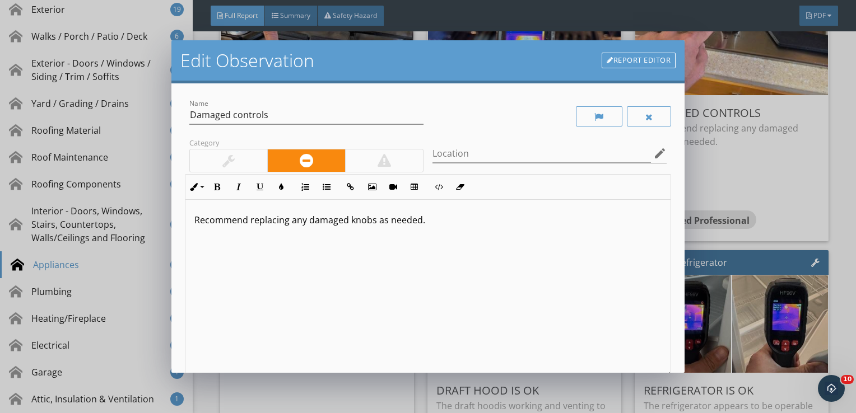
click at [205, 151] on div at bounding box center [228, 161] width 77 height 22
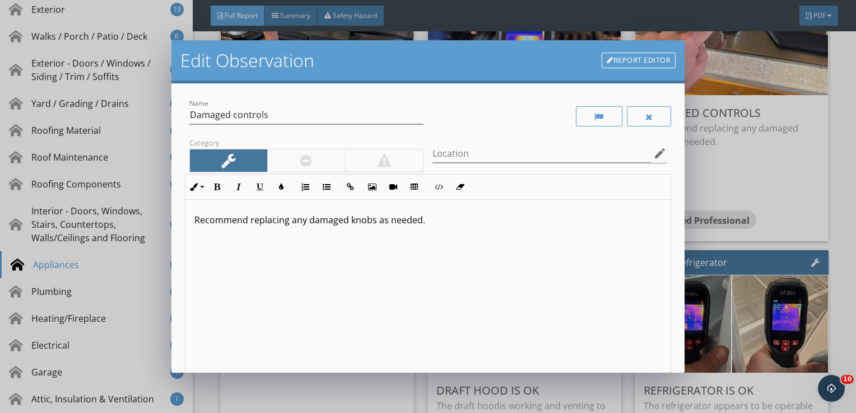
scroll to position [137, 0]
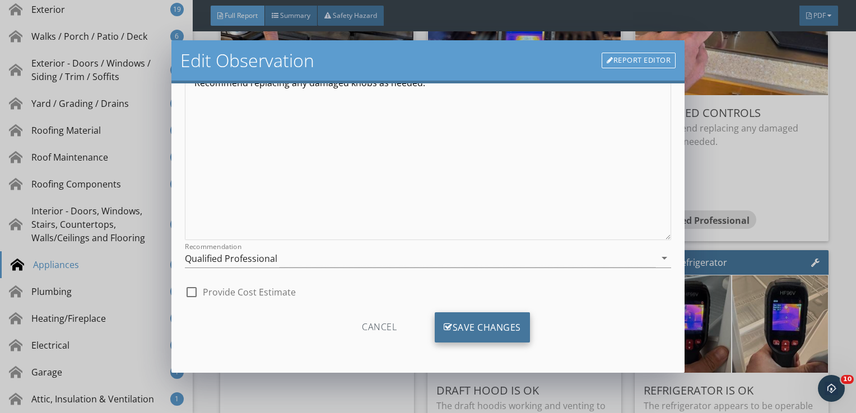
click at [448, 324] on div "Save Changes" at bounding box center [482, 328] width 95 height 30
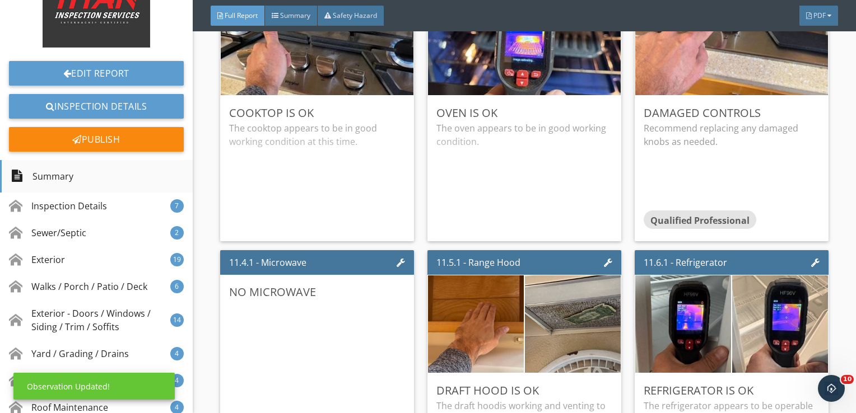
scroll to position [68, 0]
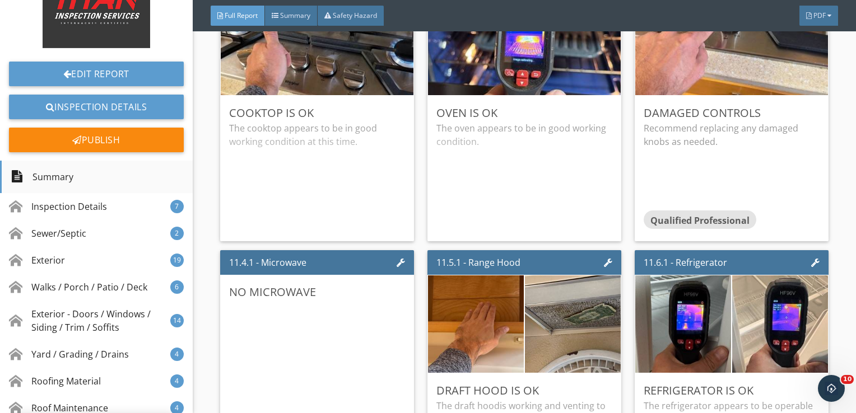
click at [75, 176] on div "Summary" at bounding box center [96, 177] width 193 height 32
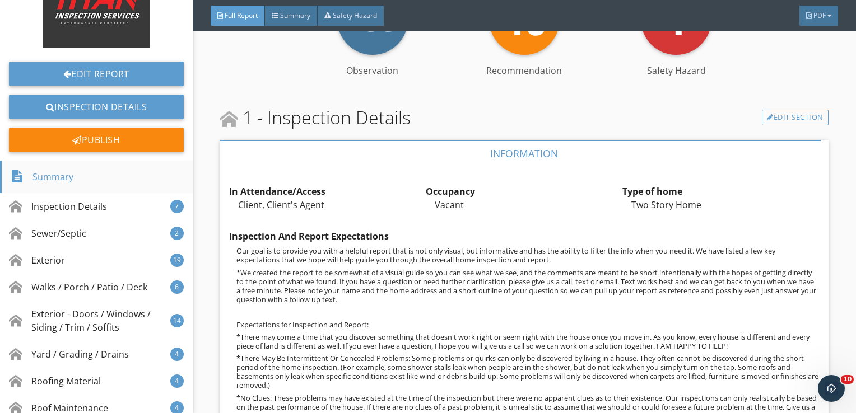
scroll to position [287, 0]
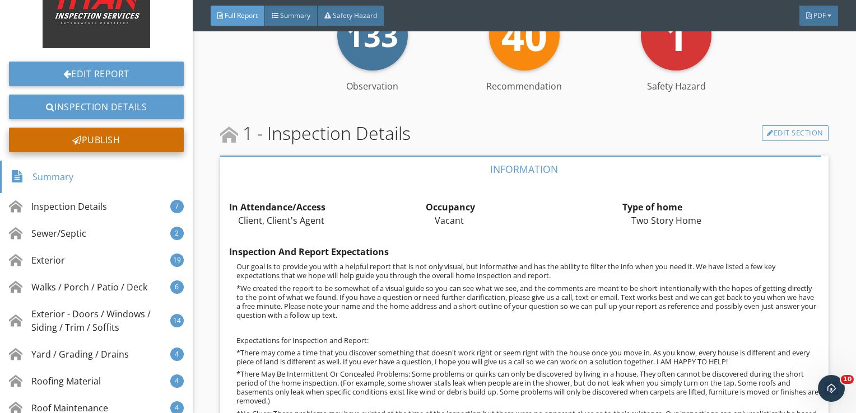
click at [103, 135] on div "Publish" at bounding box center [96, 140] width 175 height 25
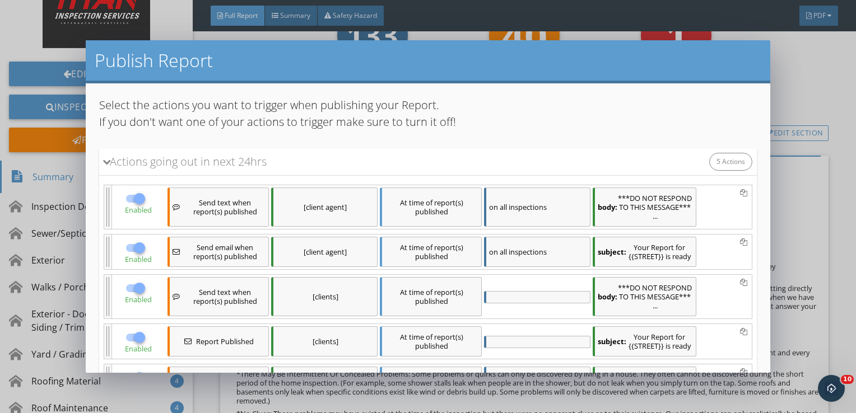
scroll to position [201, 0]
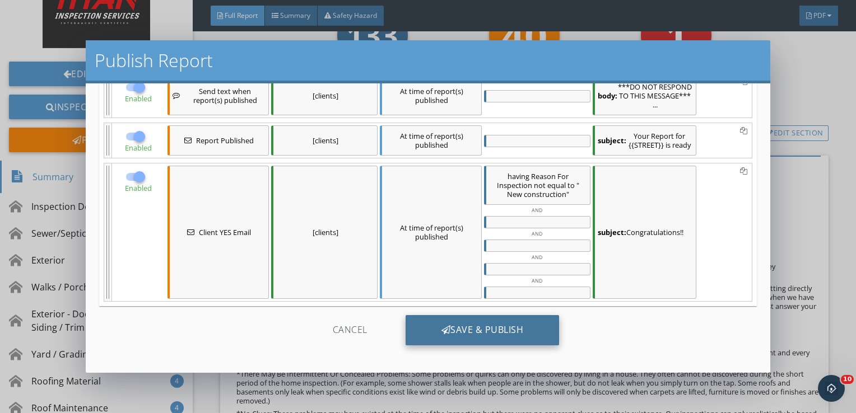
click at [446, 329] on div "Save & Publish" at bounding box center [483, 330] width 154 height 30
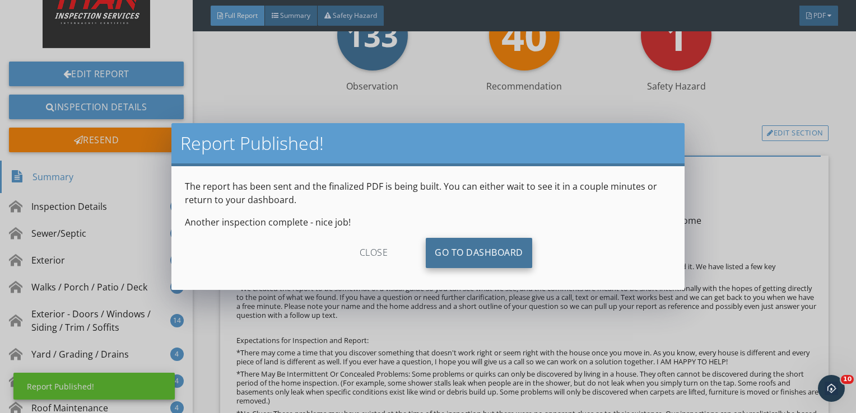
click at [471, 255] on link "Go To Dashboard" at bounding box center [479, 253] width 106 height 30
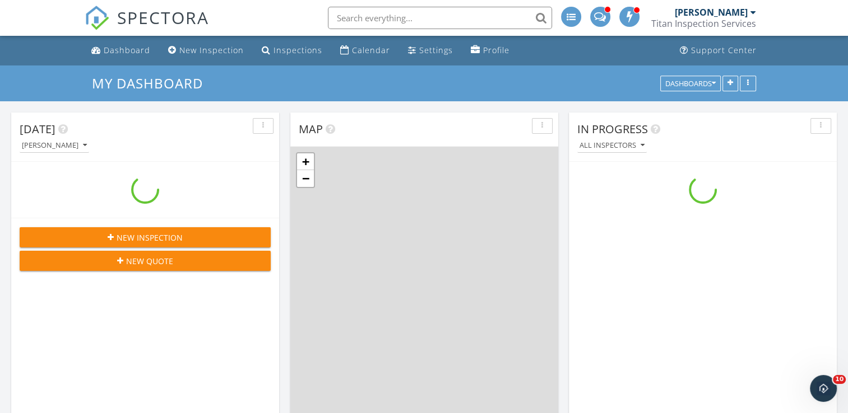
scroll to position [1037, 865]
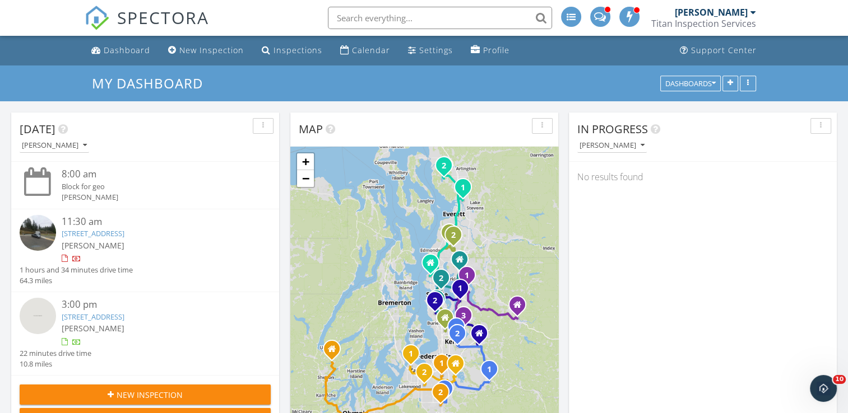
click at [117, 232] on link "[STREET_ADDRESS]" at bounding box center [93, 234] width 63 height 10
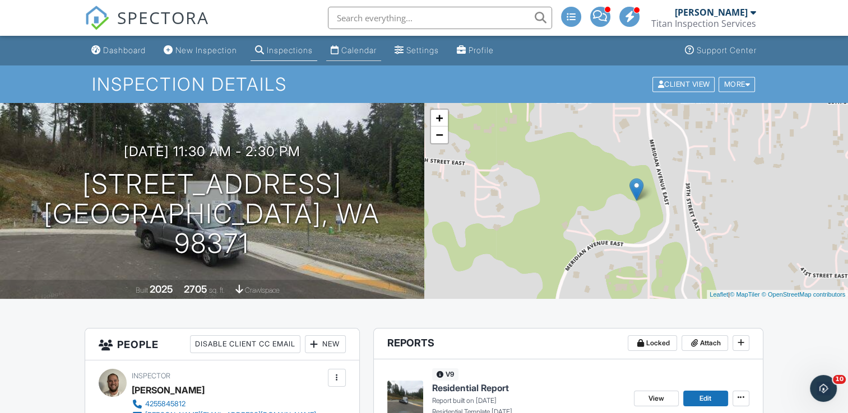
click at [356, 50] on div "Calendar" at bounding box center [358, 50] width 35 height 10
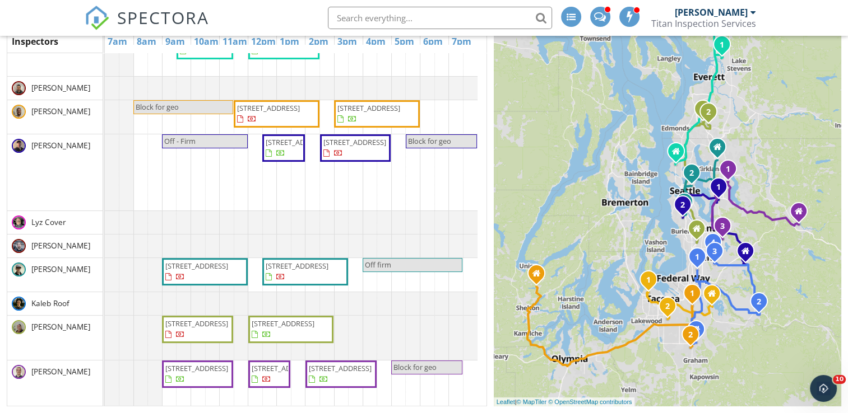
scroll to position [168, 0]
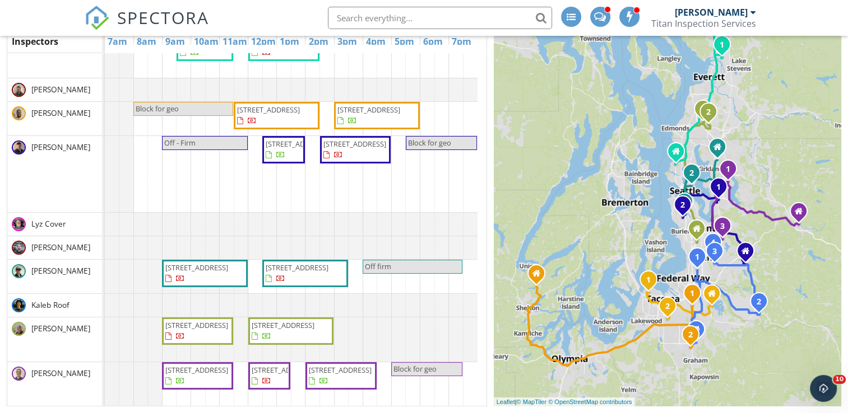
click at [376, 123] on link "[STREET_ADDRESS]" at bounding box center [377, 115] width 86 height 27
